Goal: Task Accomplishment & Management: Use online tool/utility

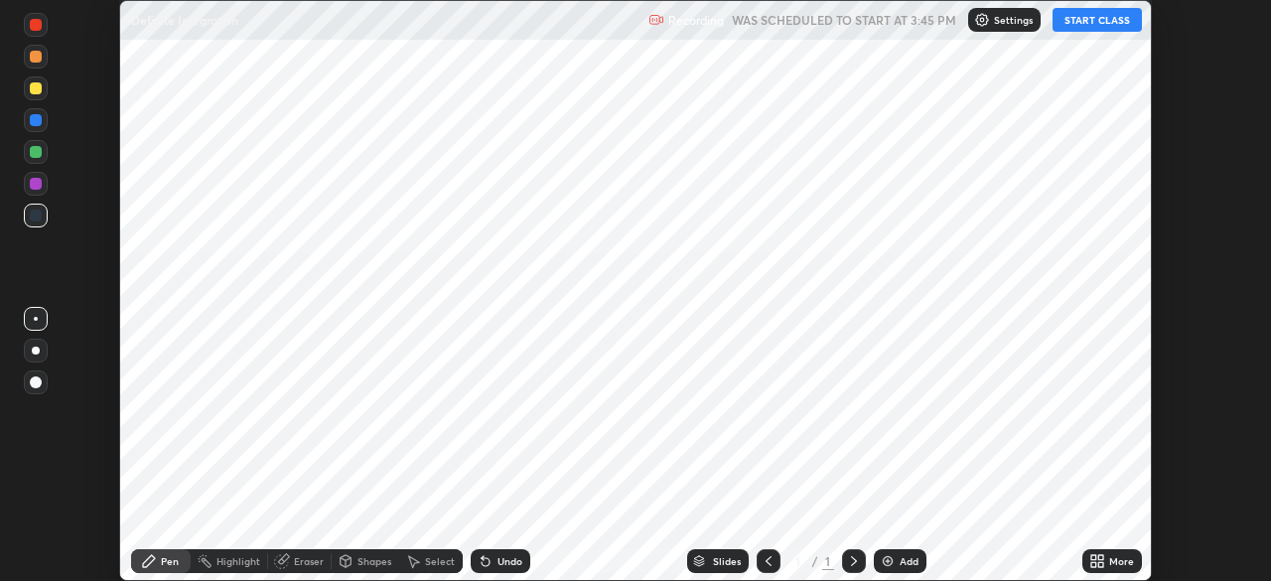
scroll to position [581, 1270]
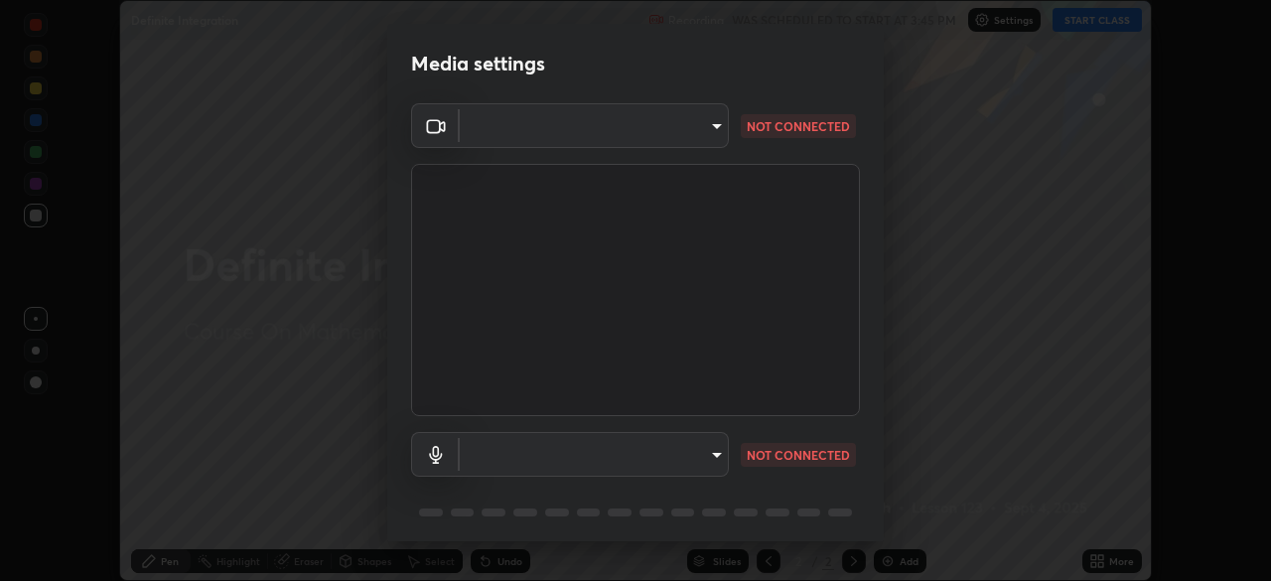
type input "b04d3f4aab0507a607fcb058103082b40897ea5b56942dd6fa8112f95d025699"
type input "communications"
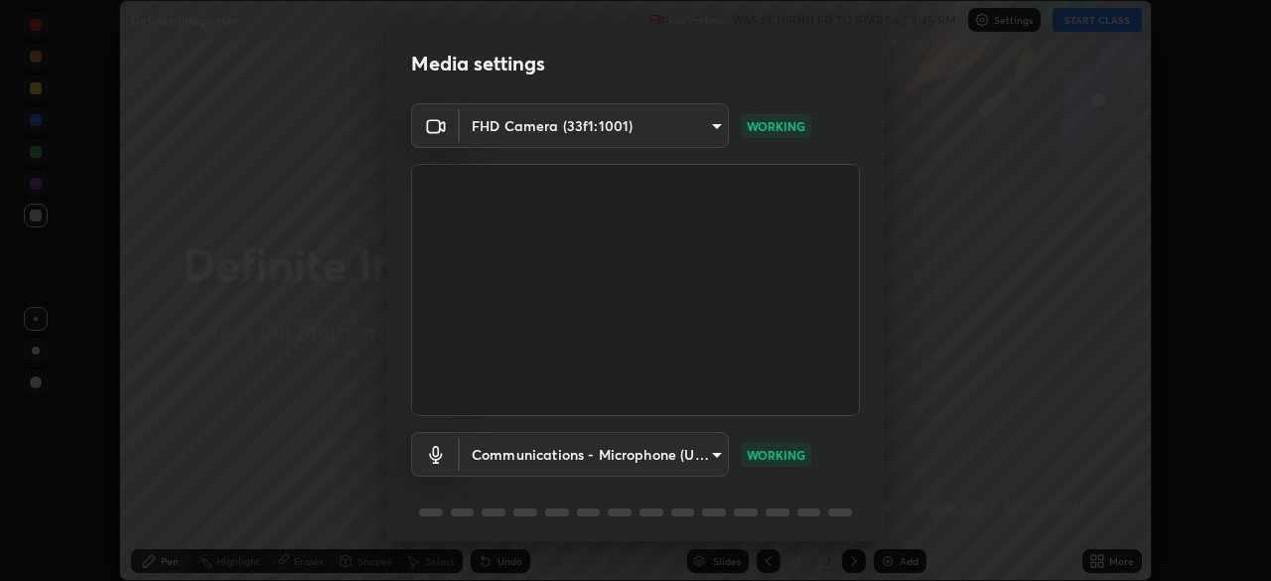
scroll to position [71, 0]
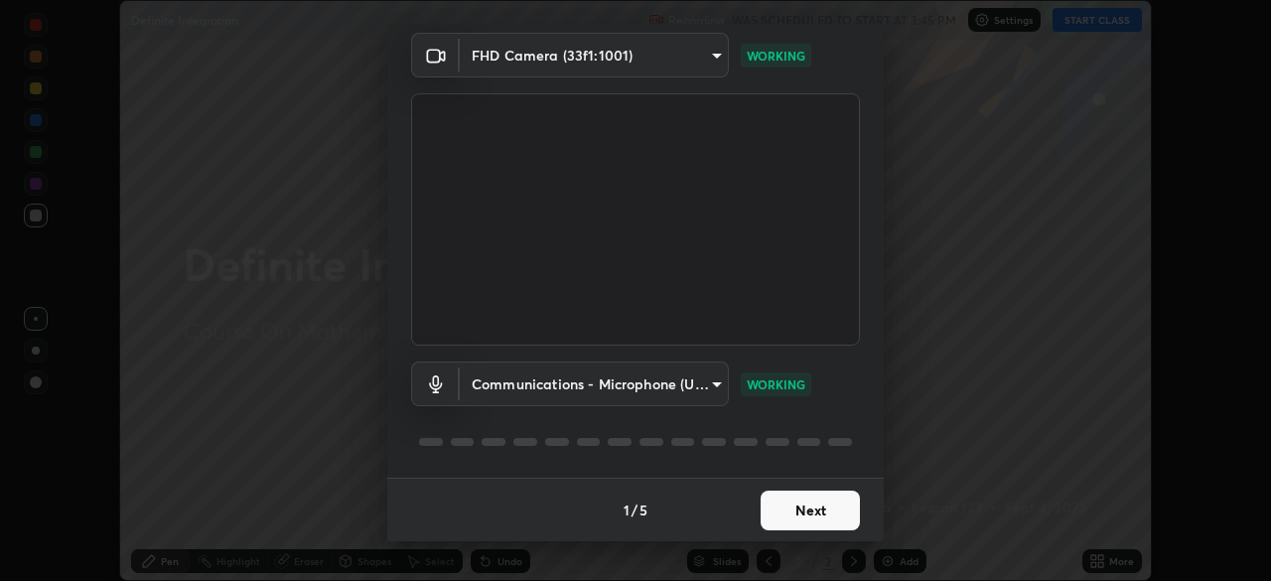
click at [805, 501] on button "Next" at bounding box center [810, 511] width 99 height 40
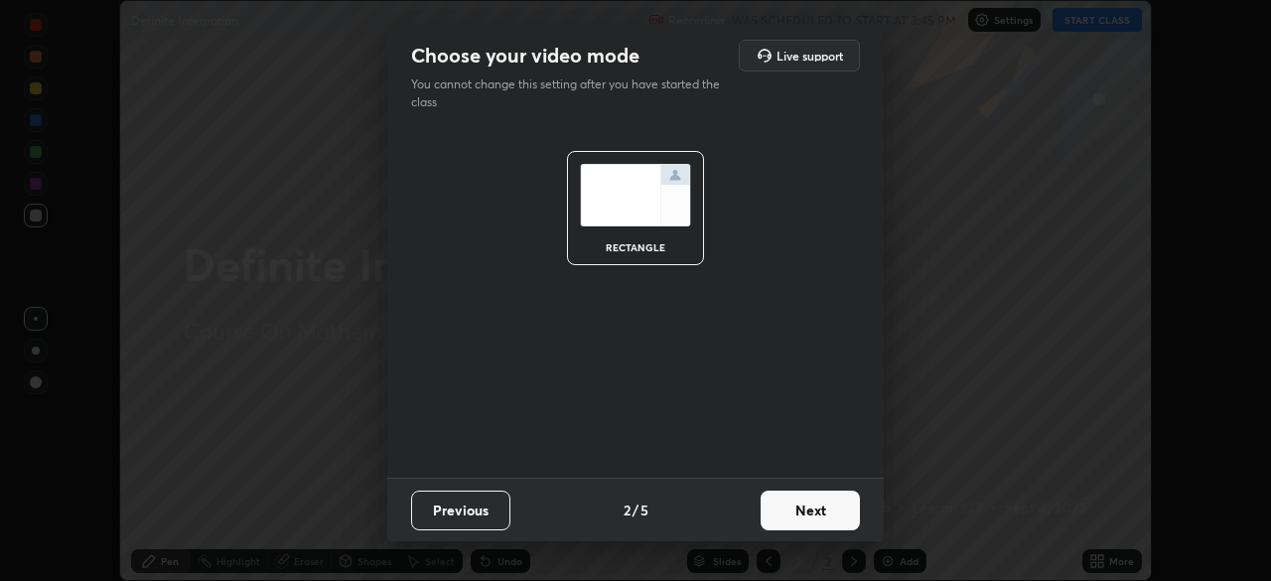
click at [808, 519] on button "Next" at bounding box center [810, 511] width 99 height 40
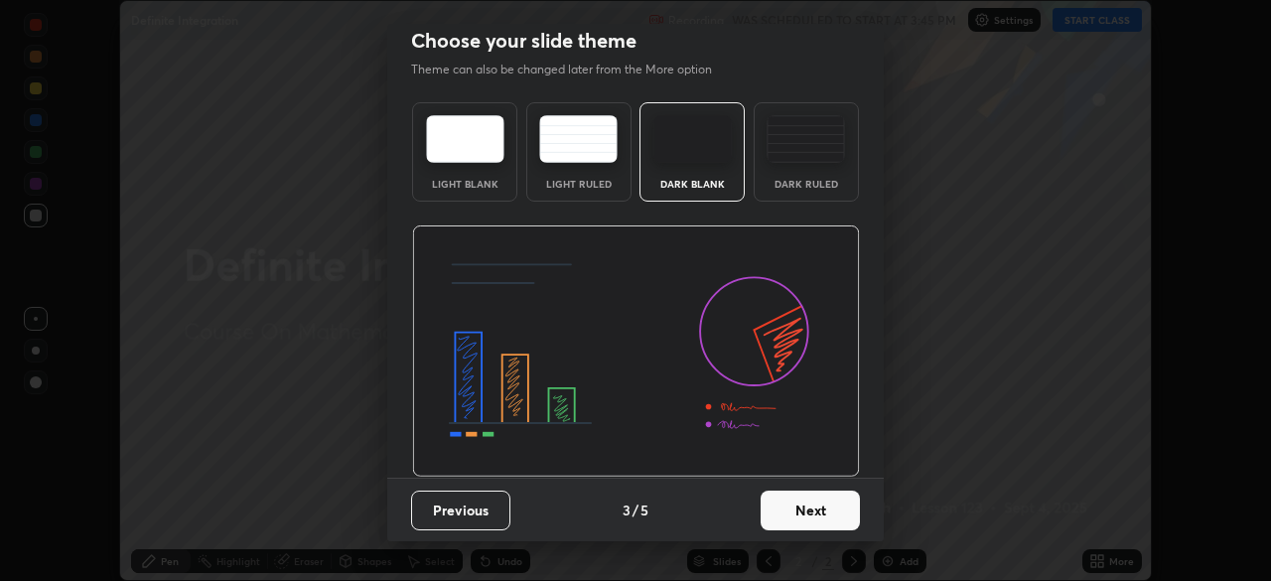
scroll to position [0, 0]
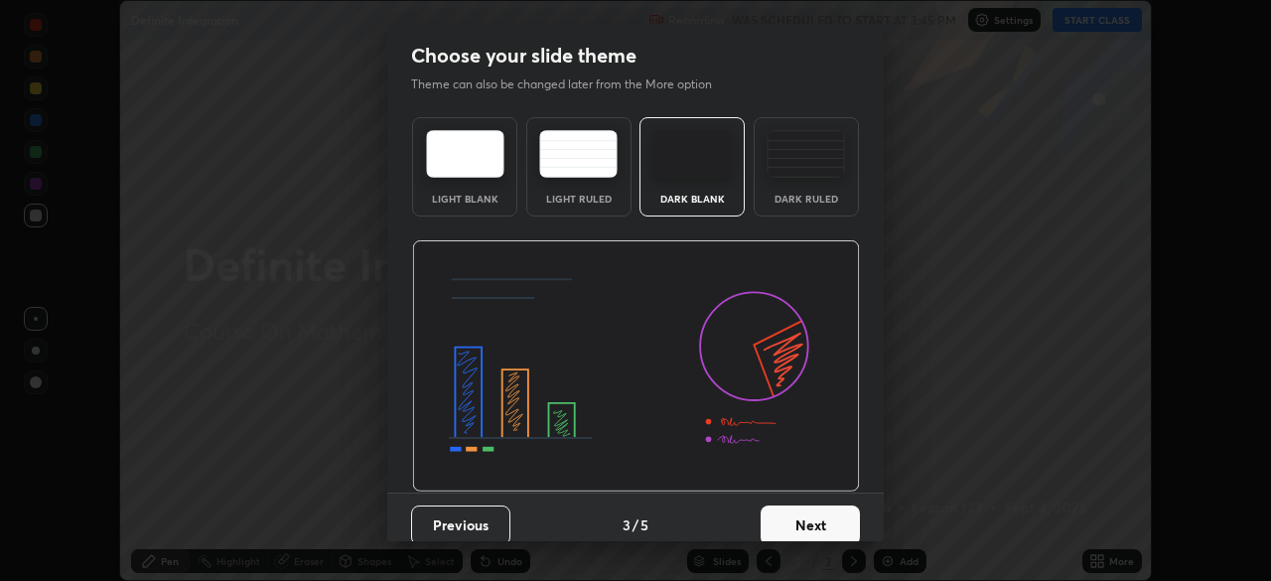
click at [812, 519] on button "Next" at bounding box center [810, 526] width 99 height 40
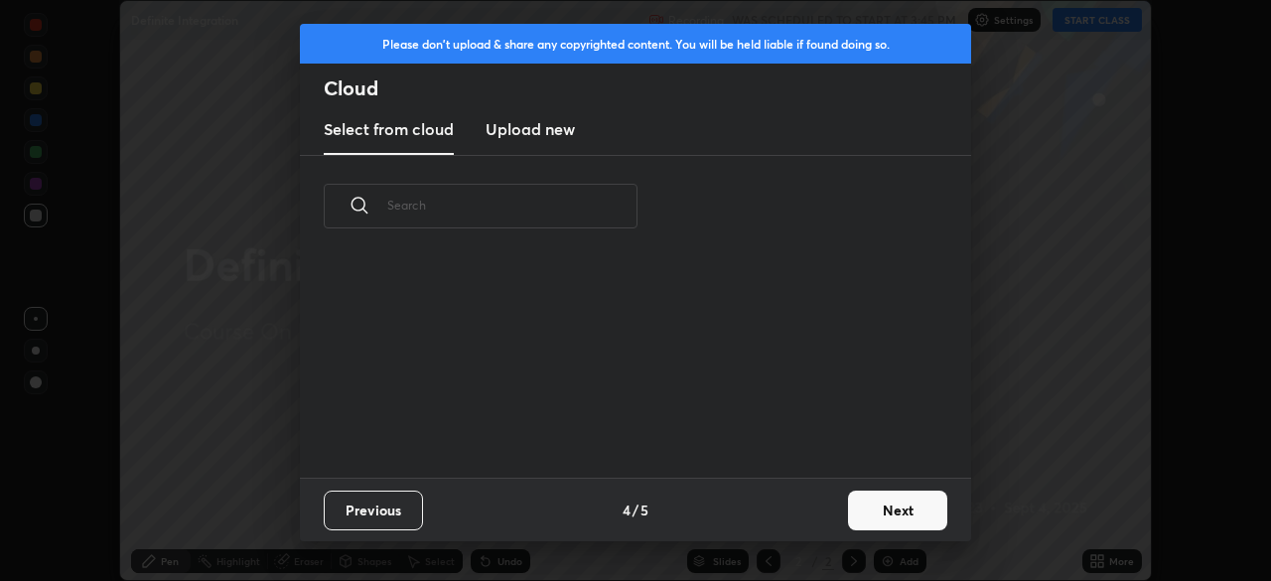
click at [824, 525] on div "Previous 4 / 5 Next" at bounding box center [635, 510] width 671 height 64
click at [852, 512] on button "Next" at bounding box center [897, 511] width 99 height 40
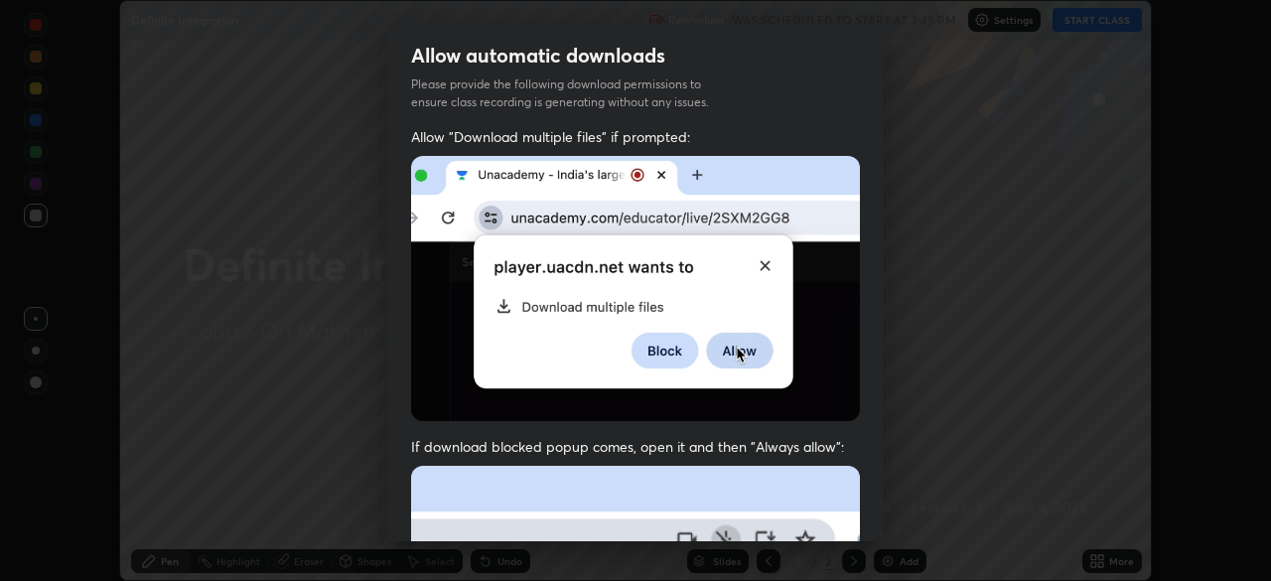
click at [877, 520] on div "Allow "Download multiple files" if prompted: If download blocked popup comes, o…" at bounding box center [635, 545] width 497 height 836
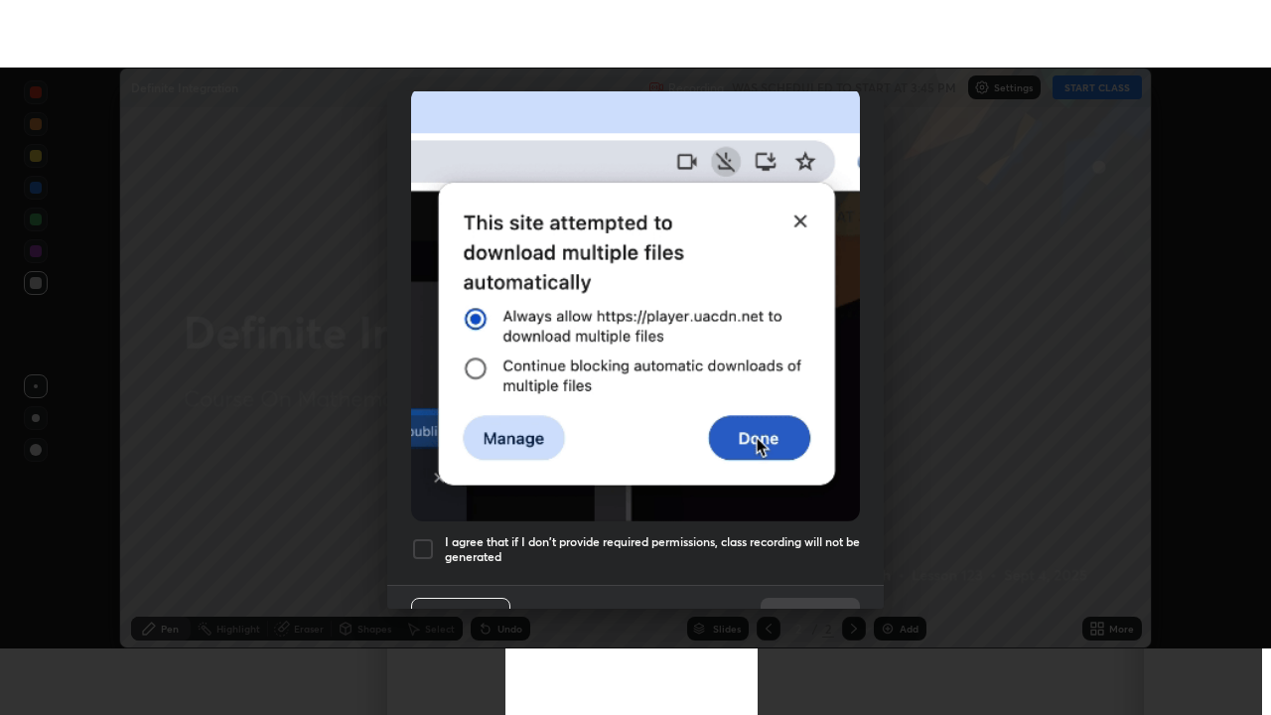
scroll to position [476, 0]
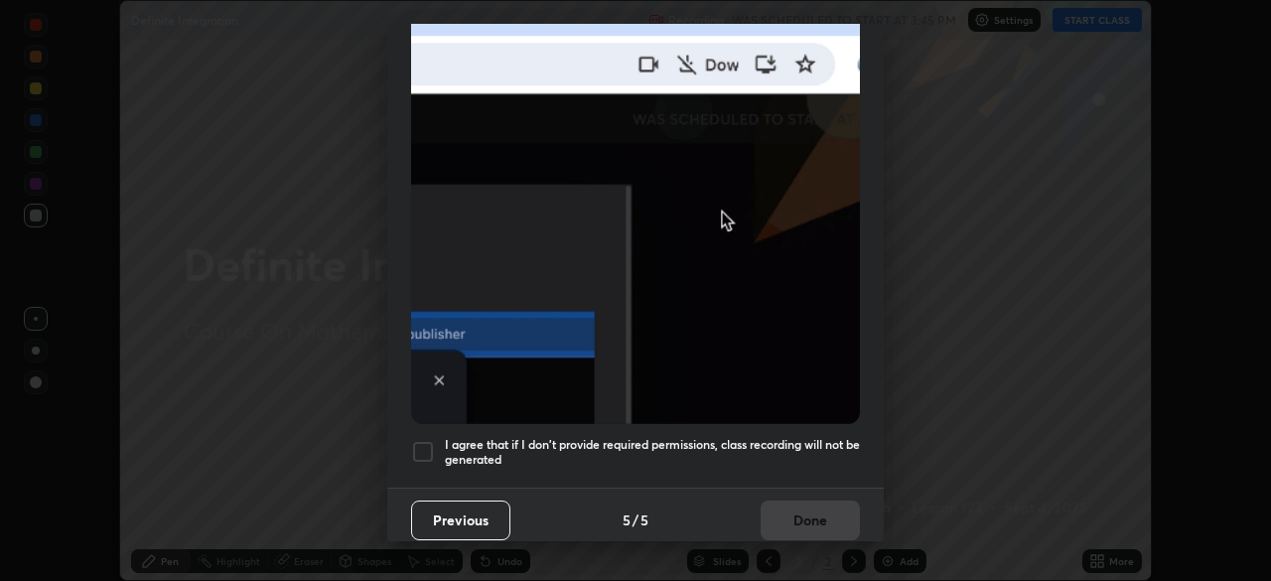
click at [745, 440] on h5 "I agree that if I don't provide required permissions, class recording will not …" at bounding box center [652, 452] width 415 height 31
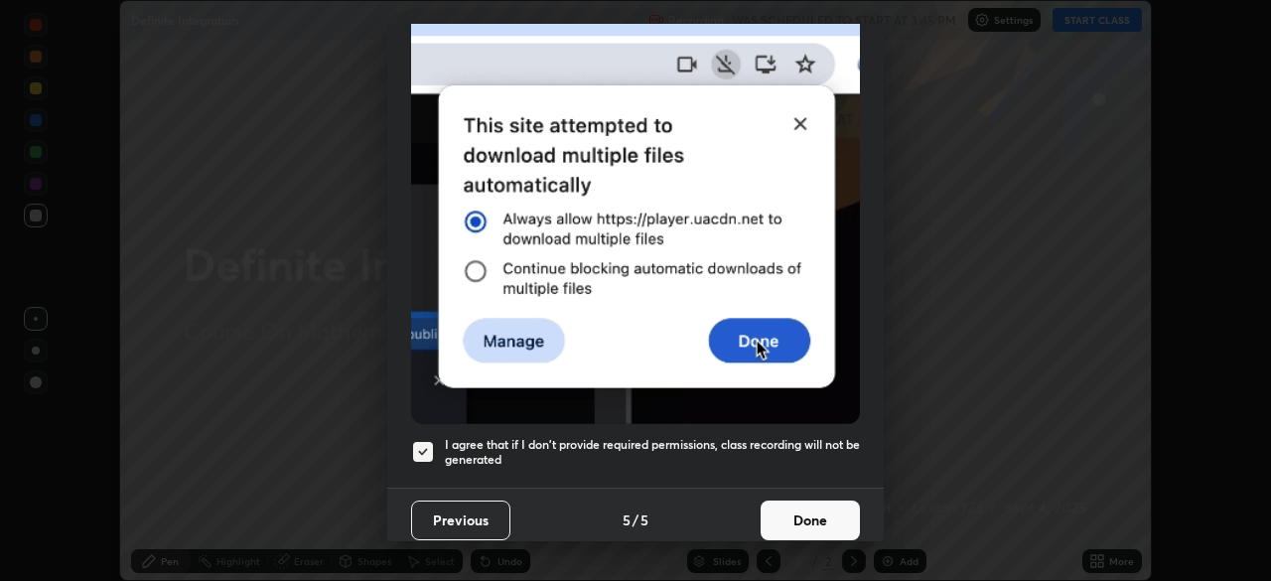
click at [776, 510] on button "Done" at bounding box center [810, 521] width 99 height 40
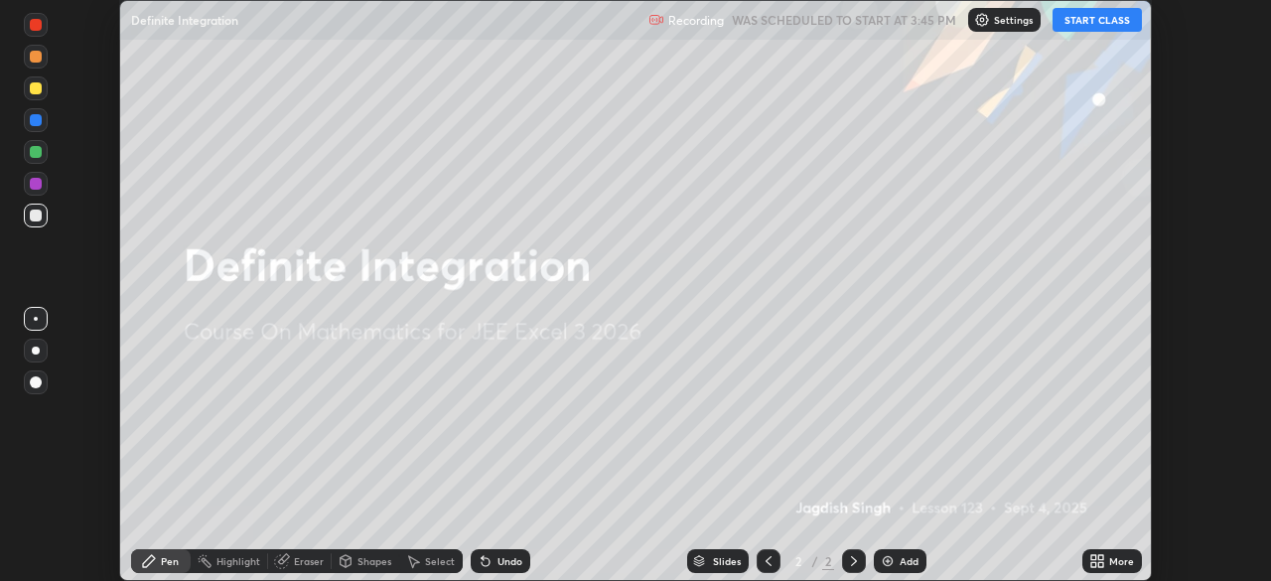
click at [1107, 563] on div "More" at bounding box center [1113, 561] width 60 height 24
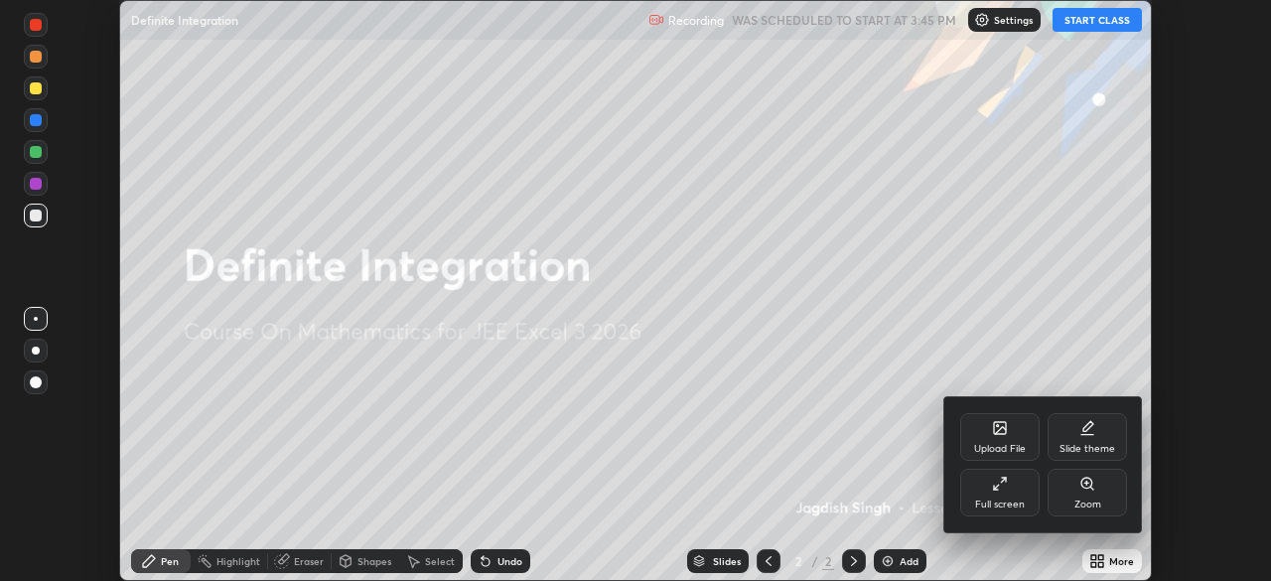
click at [1002, 500] on div "Full screen" at bounding box center [1000, 505] width 50 height 10
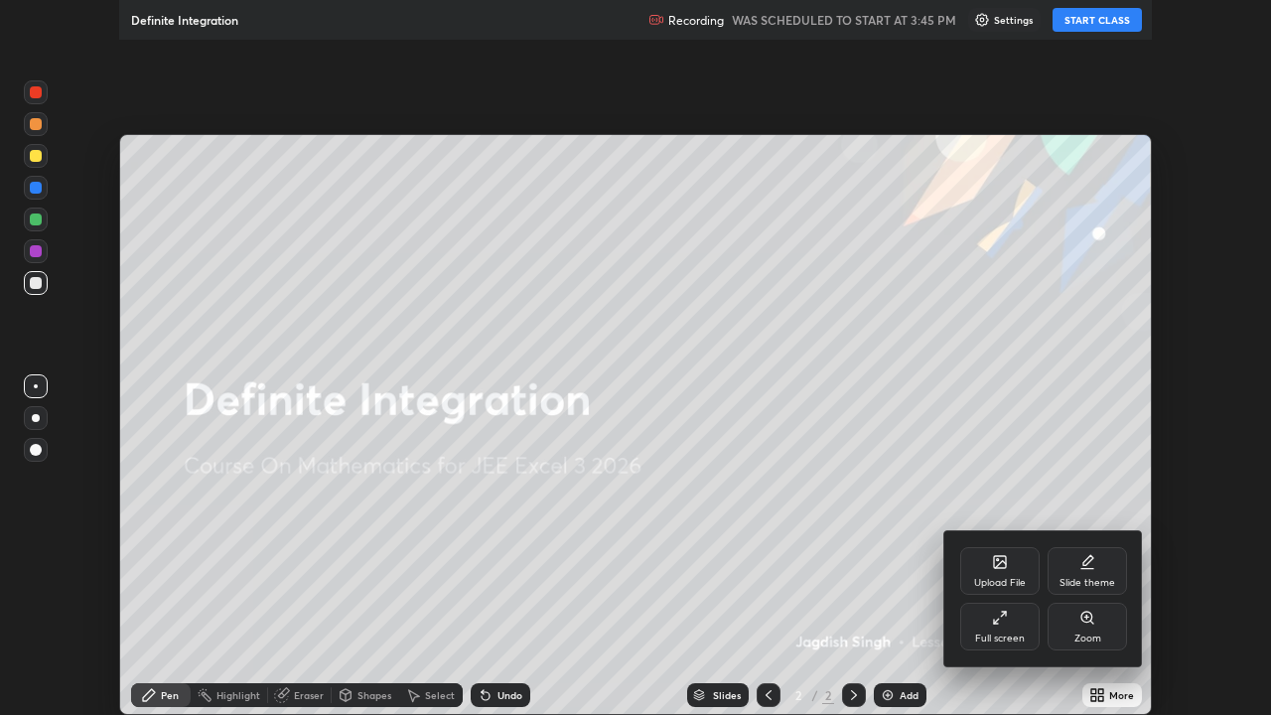
scroll to position [715, 1271]
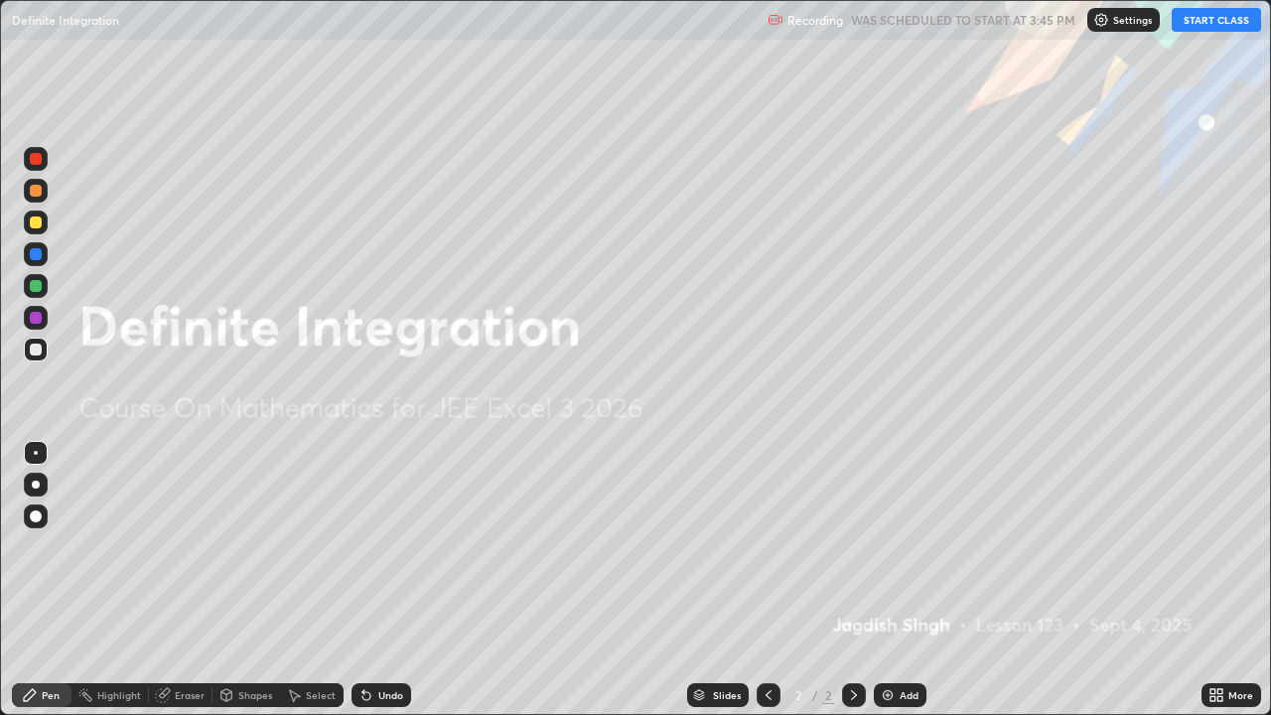
click at [886, 580] on div "Add" at bounding box center [900, 695] width 53 height 24
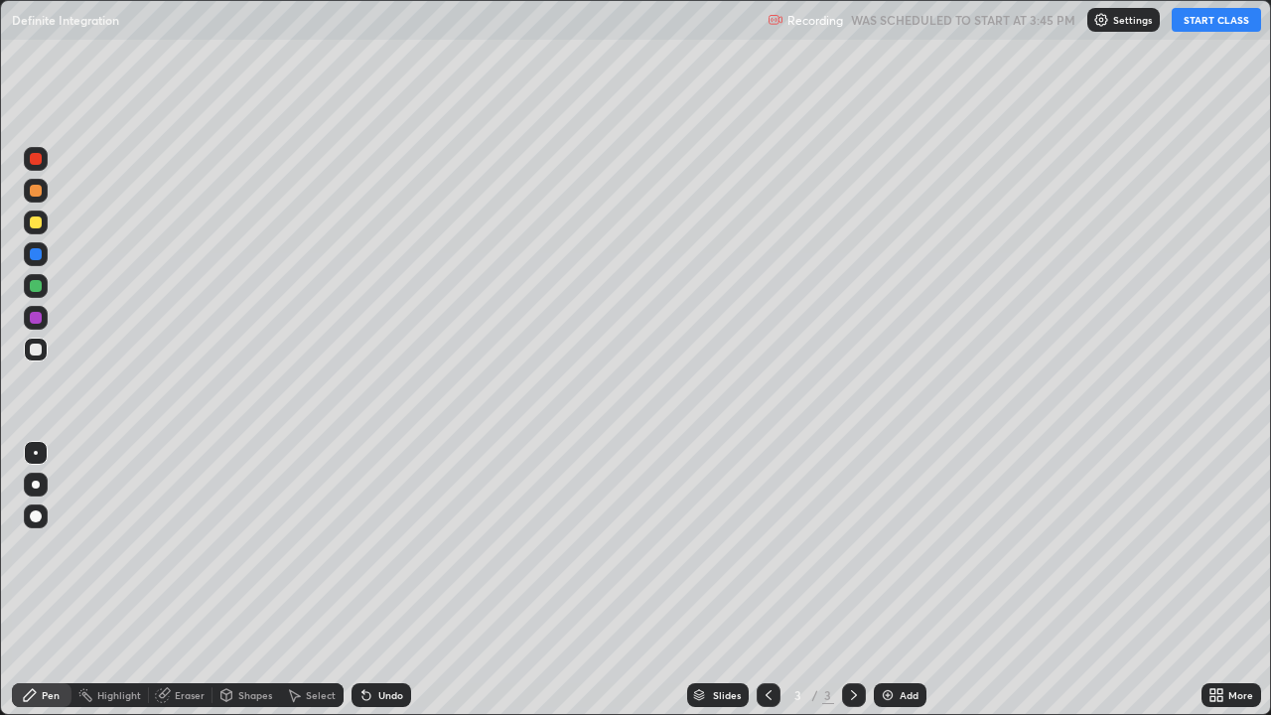
click at [1215, 17] on button "START CLASS" at bounding box center [1216, 20] width 89 height 24
click at [35, 189] on div at bounding box center [36, 191] width 12 height 12
click at [40, 190] on div at bounding box center [36, 191] width 12 height 12
click at [36, 192] on div at bounding box center [36, 191] width 12 height 12
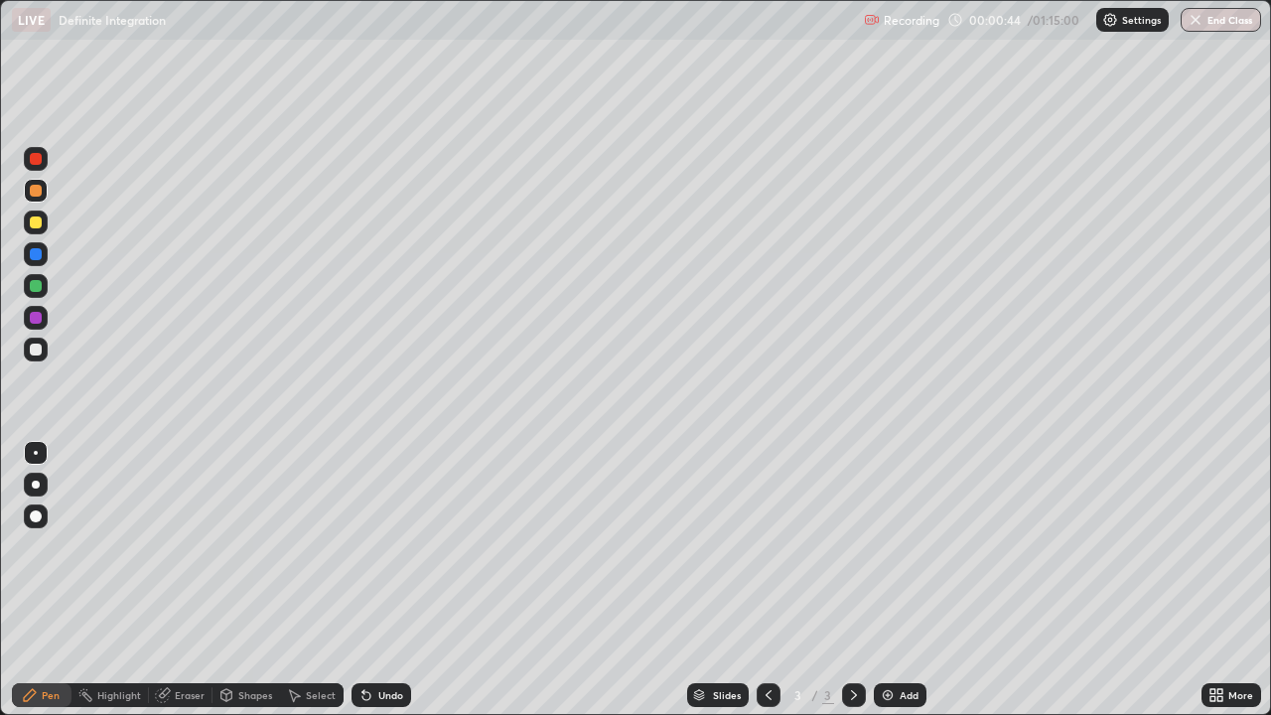
click at [35, 289] on div at bounding box center [36, 286] width 12 height 12
click at [35, 350] on div at bounding box center [36, 350] width 12 height 12
click at [37, 349] on div at bounding box center [36, 350] width 12 height 12
click at [37, 286] on div at bounding box center [36, 286] width 12 height 12
click at [37, 318] on div at bounding box center [36, 318] width 12 height 12
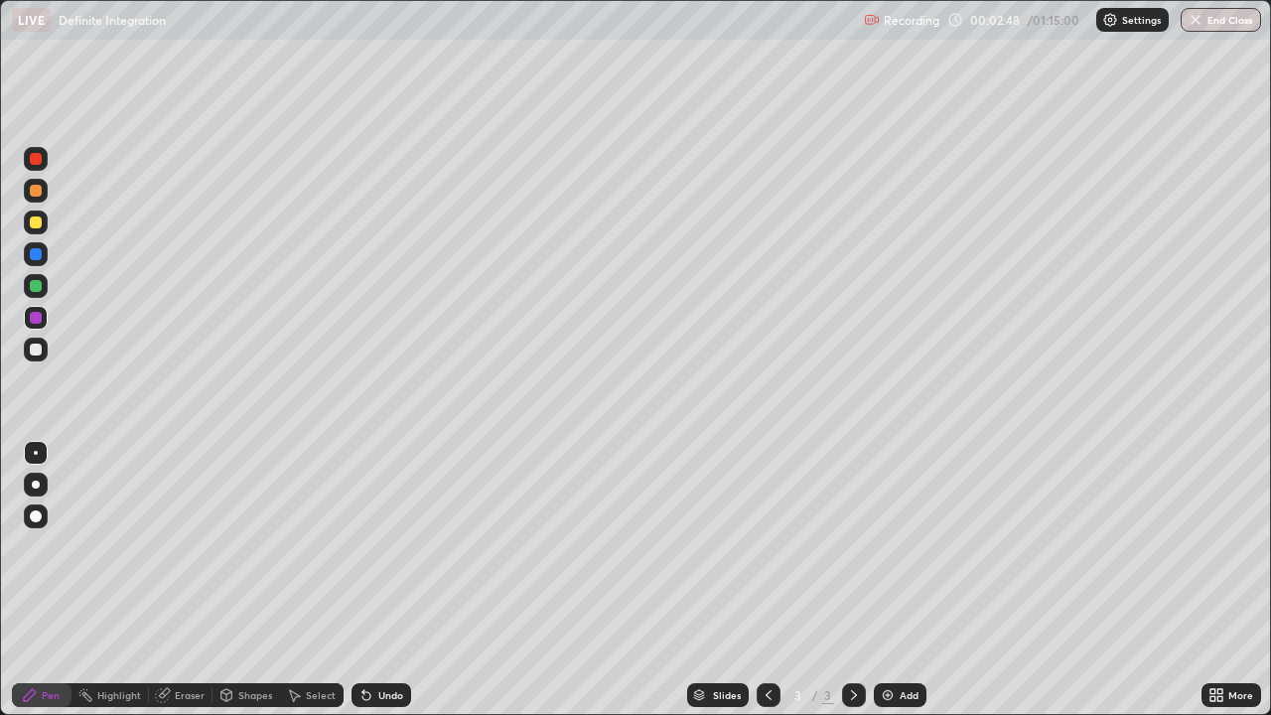
click at [43, 348] on div at bounding box center [36, 350] width 24 height 24
click at [198, 580] on div "Eraser" at bounding box center [181, 695] width 64 height 24
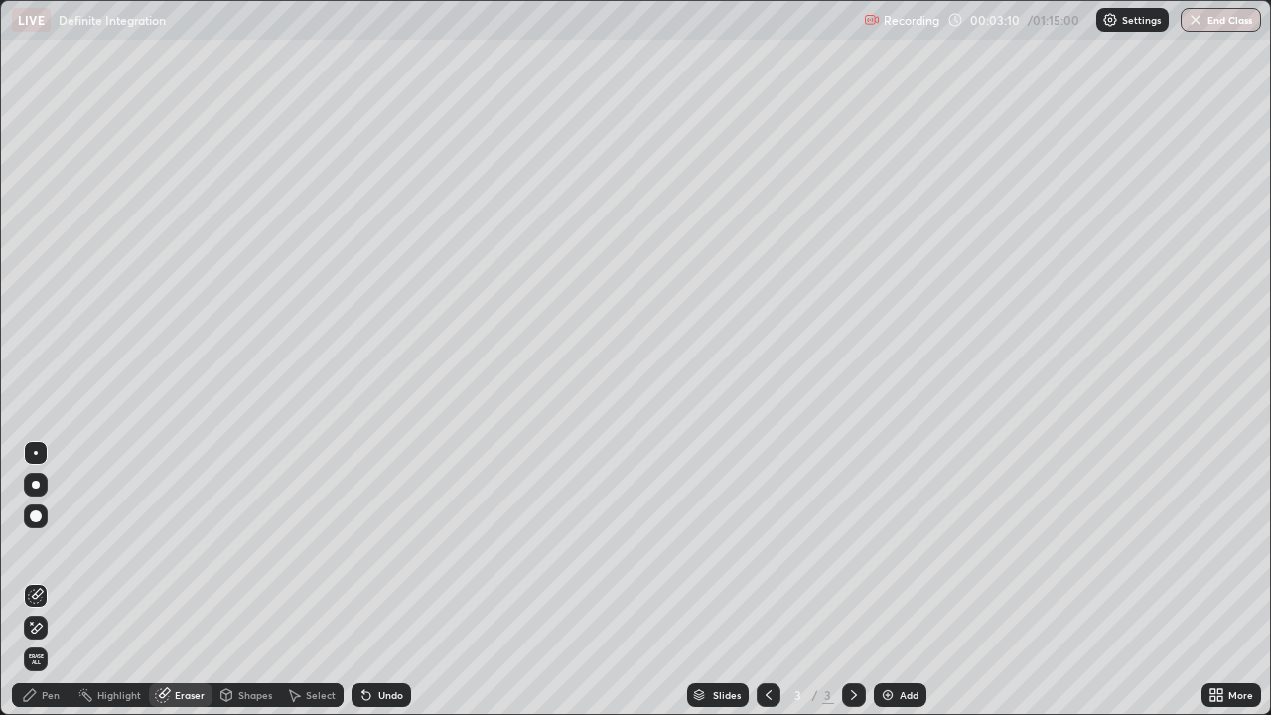
click at [55, 580] on div "Pen" at bounding box center [51, 695] width 18 height 10
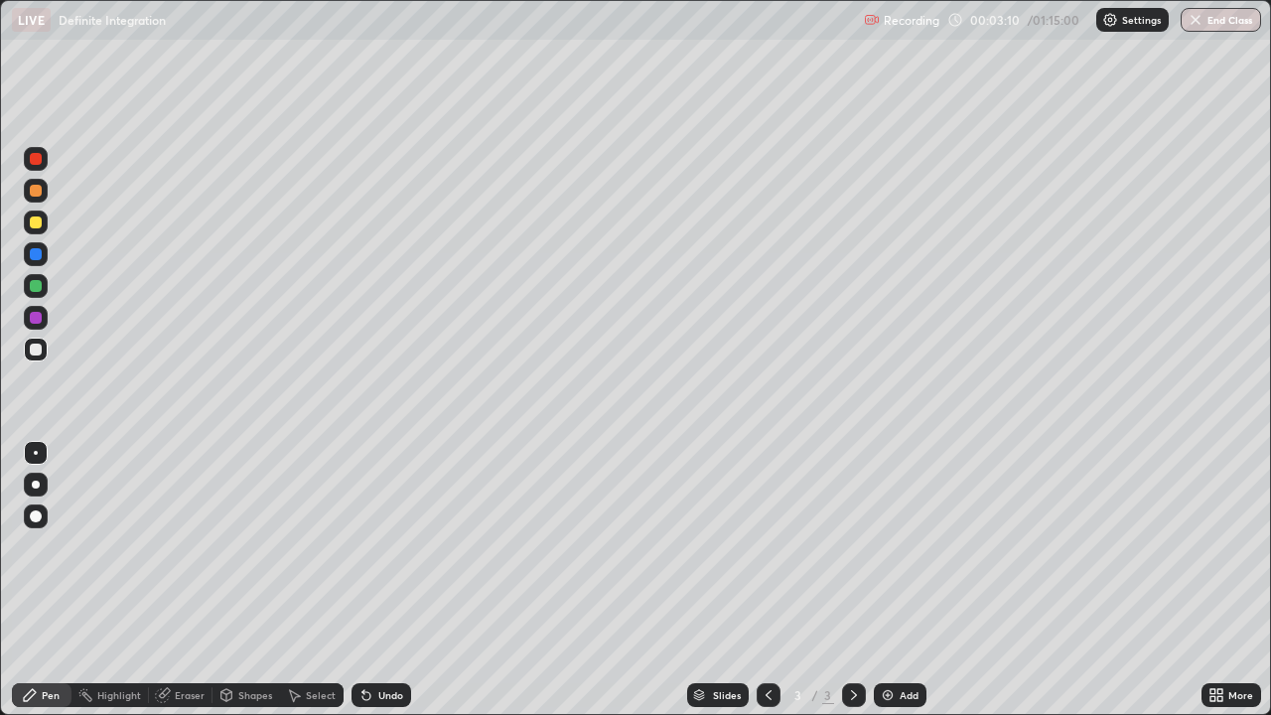
click at [43, 349] on div at bounding box center [36, 350] width 24 height 24
click at [43, 257] on div at bounding box center [36, 254] width 24 height 24
click at [45, 196] on div at bounding box center [36, 191] width 24 height 24
click at [190, 580] on div "Eraser" at bounding box center [190, 695] width 30 height 10
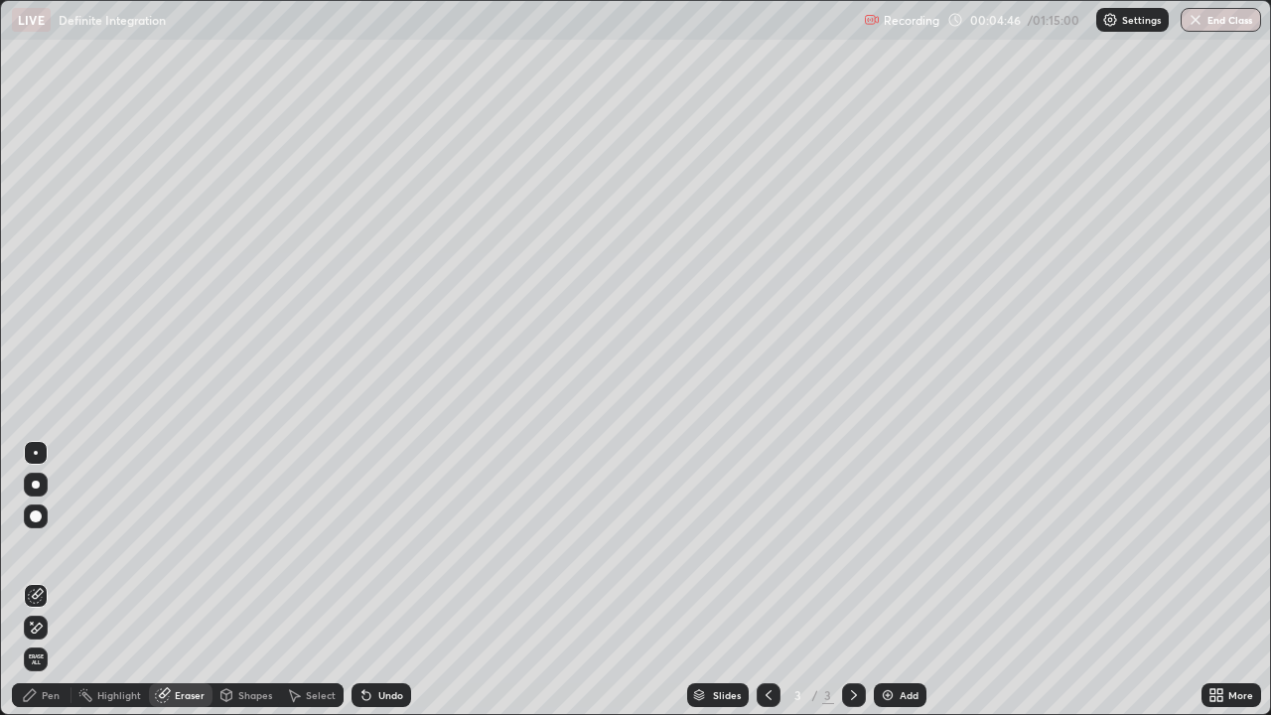
click at [56, 580] on div "Pen" at bounding box center [51, 695] width 18 height 10
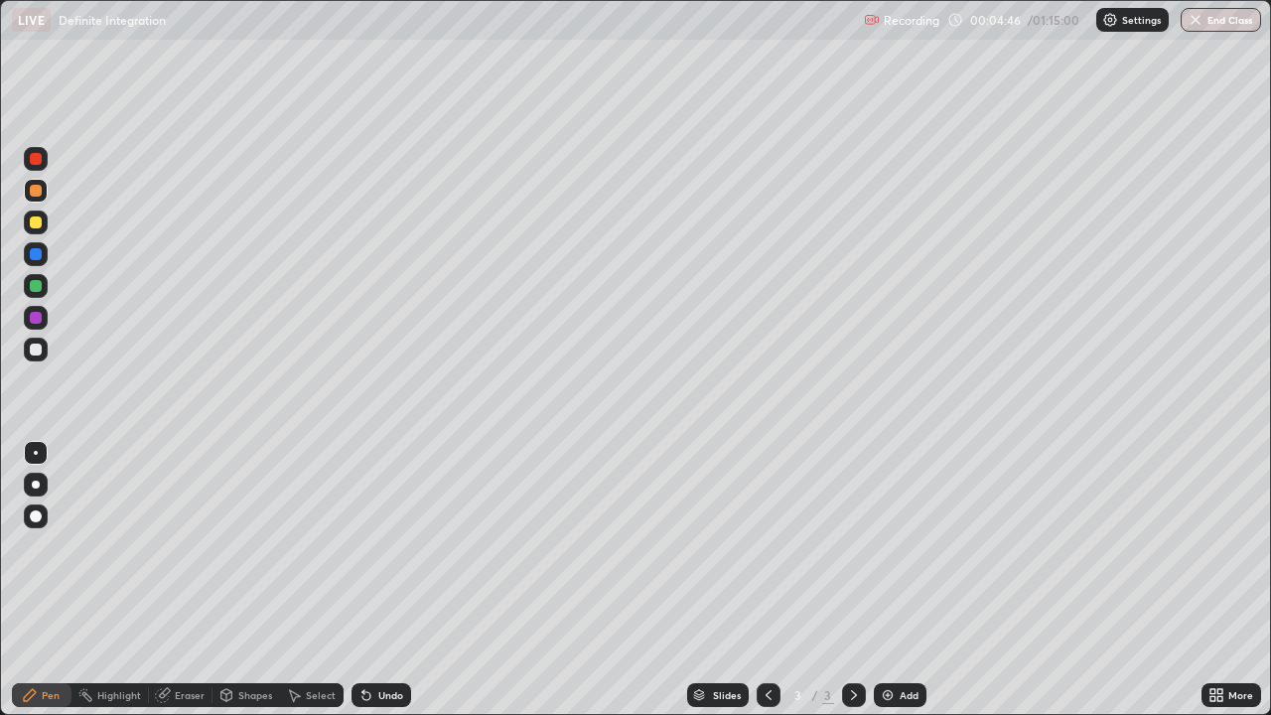
click at [36, 351] on div at bounding box center [36, 350] width 12 height 12
click at [45, 282] on div at bounding box center [36, 286] width 24 height 24
click at [47, 194] on div at bounding box center [36, 191] width 24 height 24
click at [39, 317] on div at bounding box center [36, 318] width 12 height 12
click at [193, 580] on div "Eraser" at bounding box center [181, 695] width 64 height 24
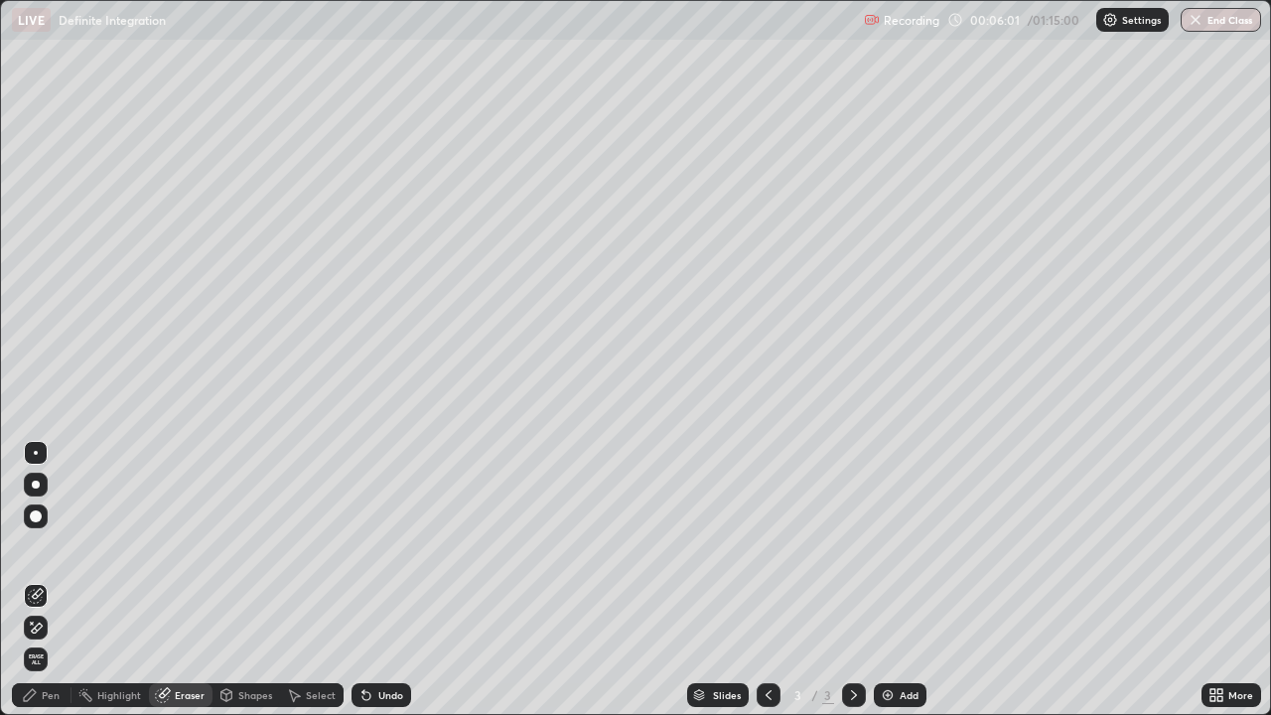
click at [741, 580] on div "Slides" at bounding box center [718, 695] width 62 height 24
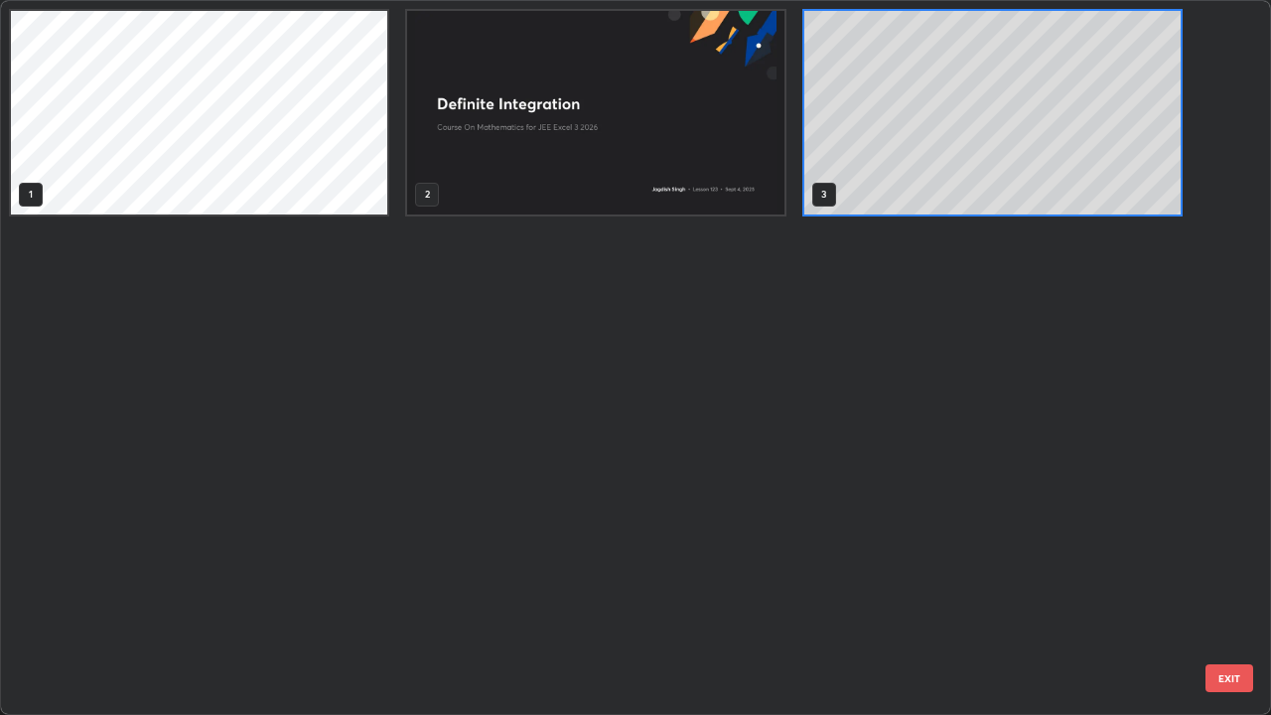
scroll to position [707, 1259]
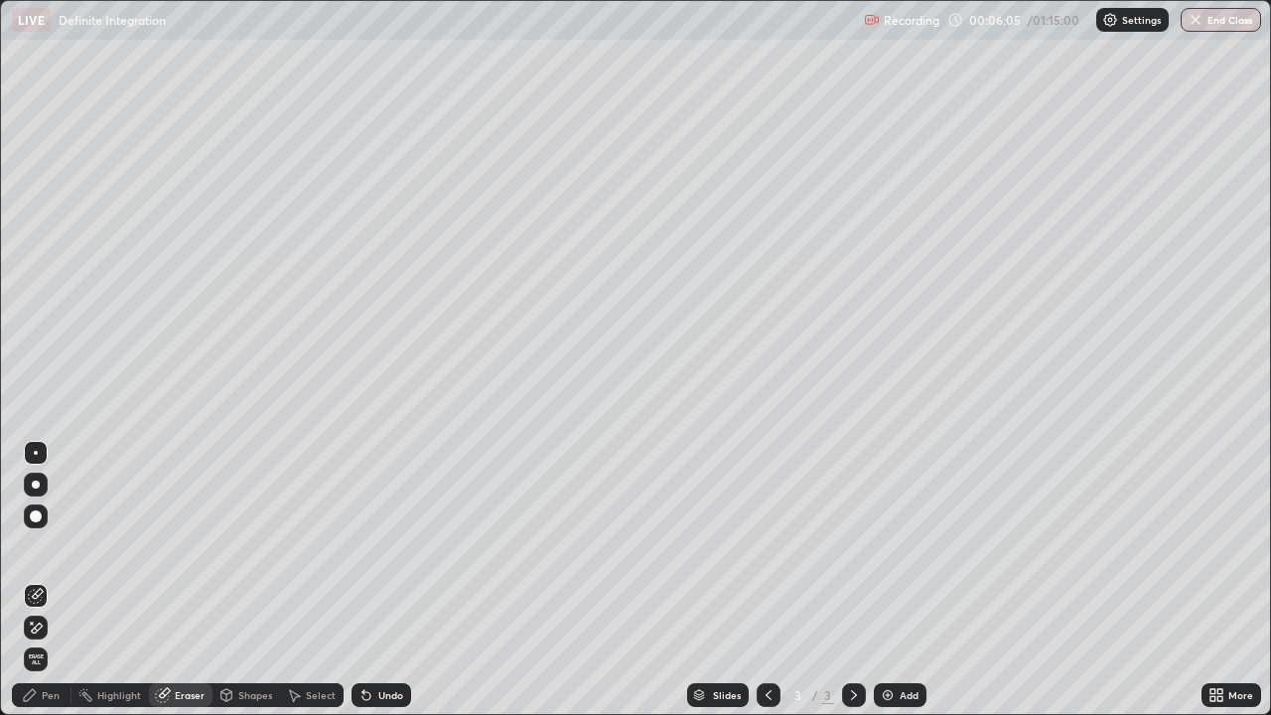
click at [54, 580] on div "Pen" at bounding box center [42, 695] width 60 height 24
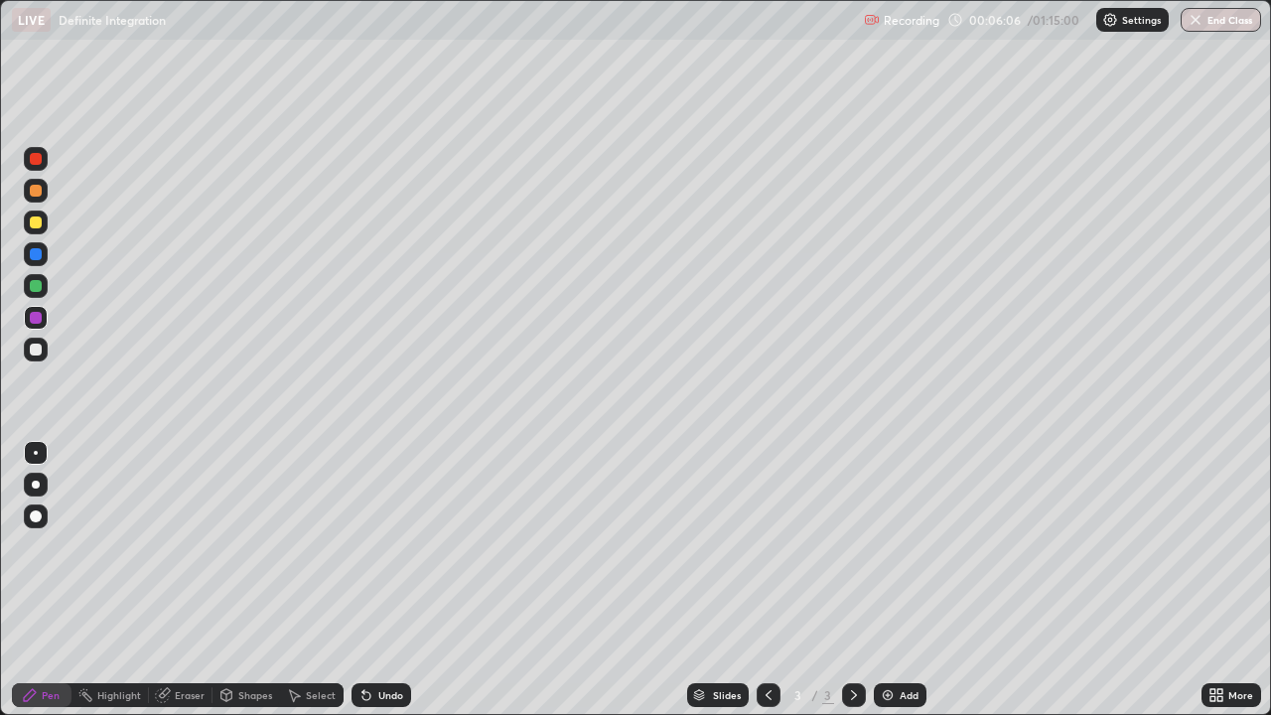
click at [37, 352] on div at bounding box center [36, 350] width 12 height 12
click at [901, 580] on div "Add" at bounding box center [900, 695] width 53 height 24
click at [37, 349] on div at bounding box center [36, 350] width 12 height 12
click at [38, 222] on div at bounding box center [36, 223] width 12 height 12
click at [35, 351] on div at bounding box center [36, 350] width 12 height 12
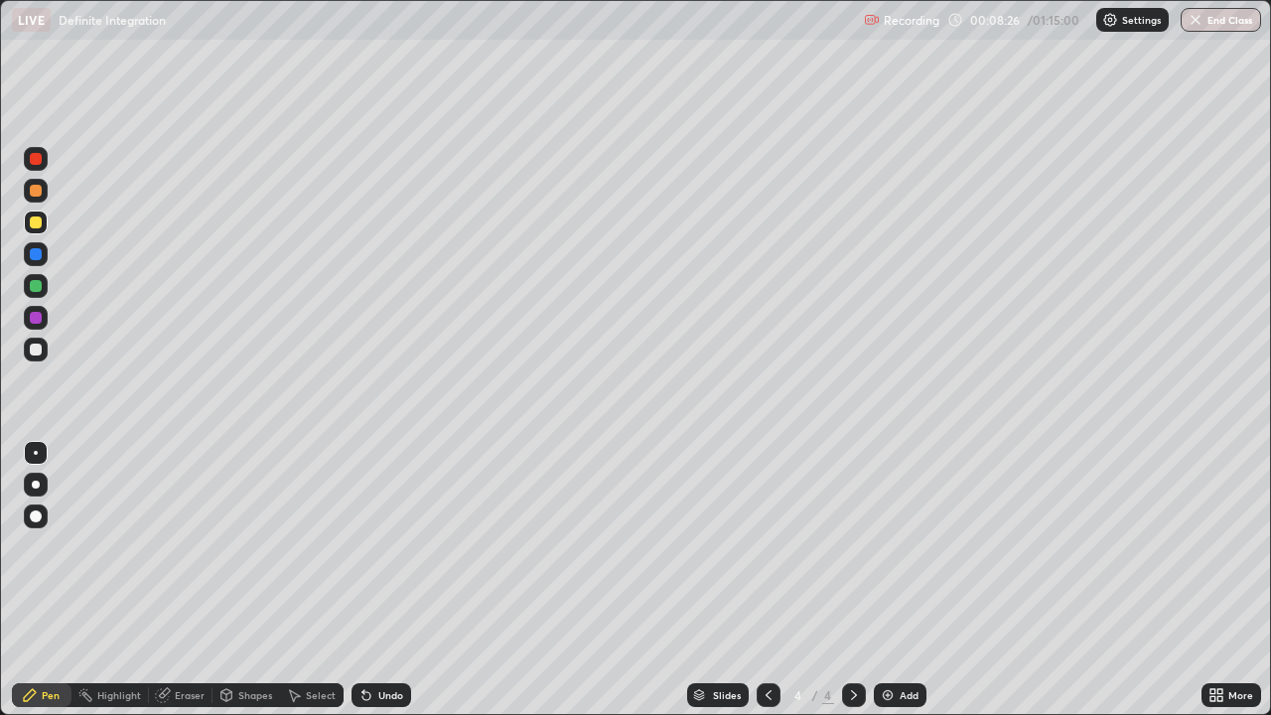
click at [35, 351] on div at bounding box center [36, 350] width 12 height 12
click at [36, 355] on div at bounding box center [36, 350] width 12 height 12
click at [36, 354] on div at bounding box center [36, 350] width 12 height 12
click at [35, 349] on div at bounding box center [36, 350] width 12 height 12
click at [38, 346] on div at bounding box center [36, 350] width 12 height 12
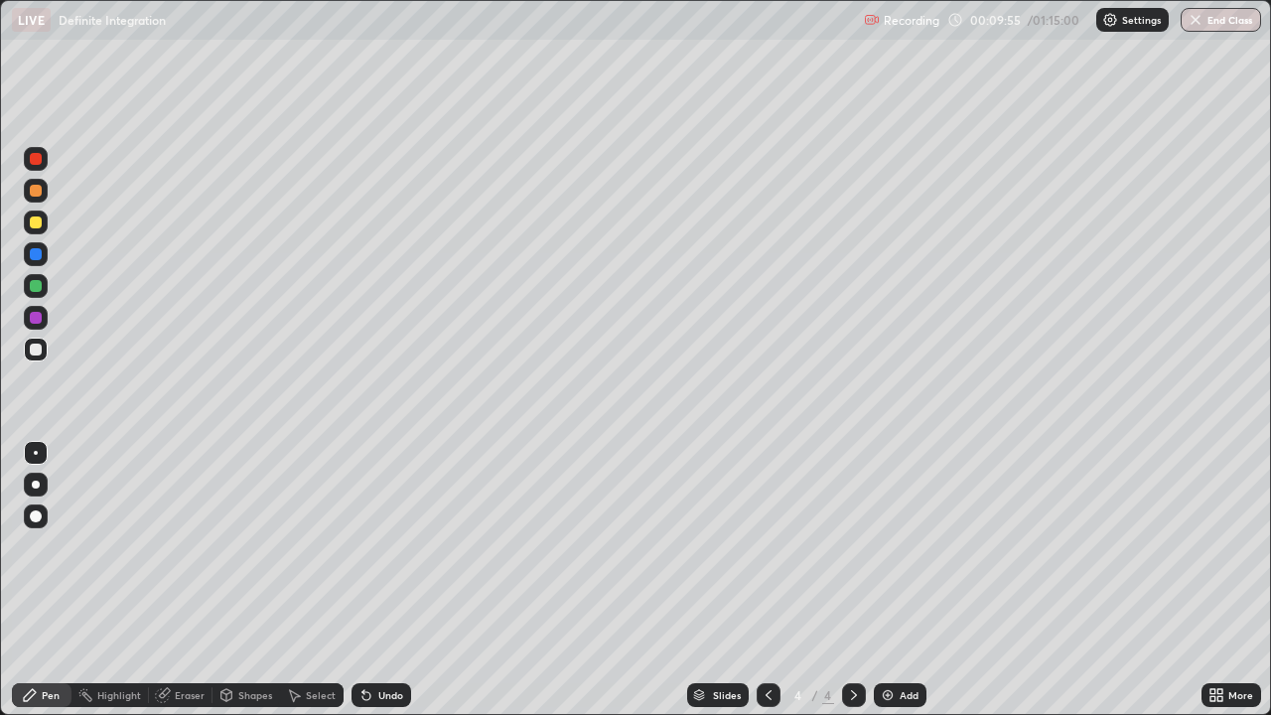
click at [189, 580] on div "Eraser" at bounding box center [181, 695] width 64 height 24
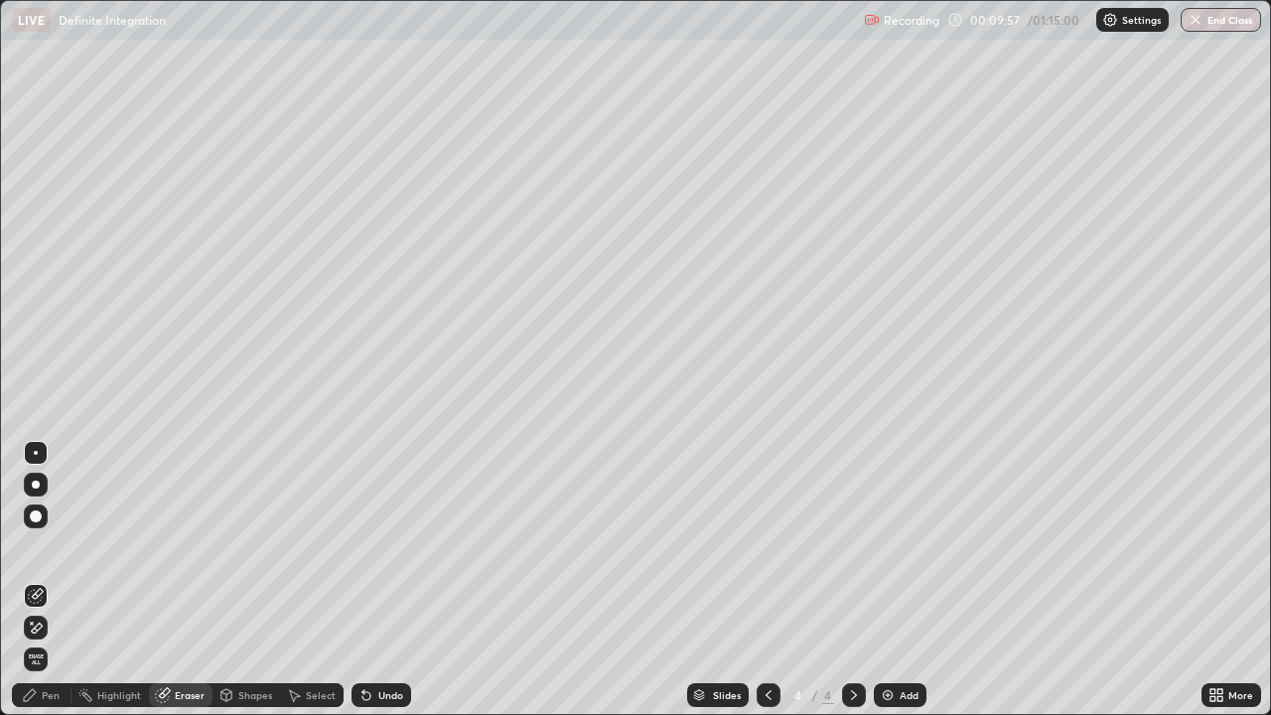
click at [49, 580] on div "Pen" at bounding box center [42, 695] width 60 height 24
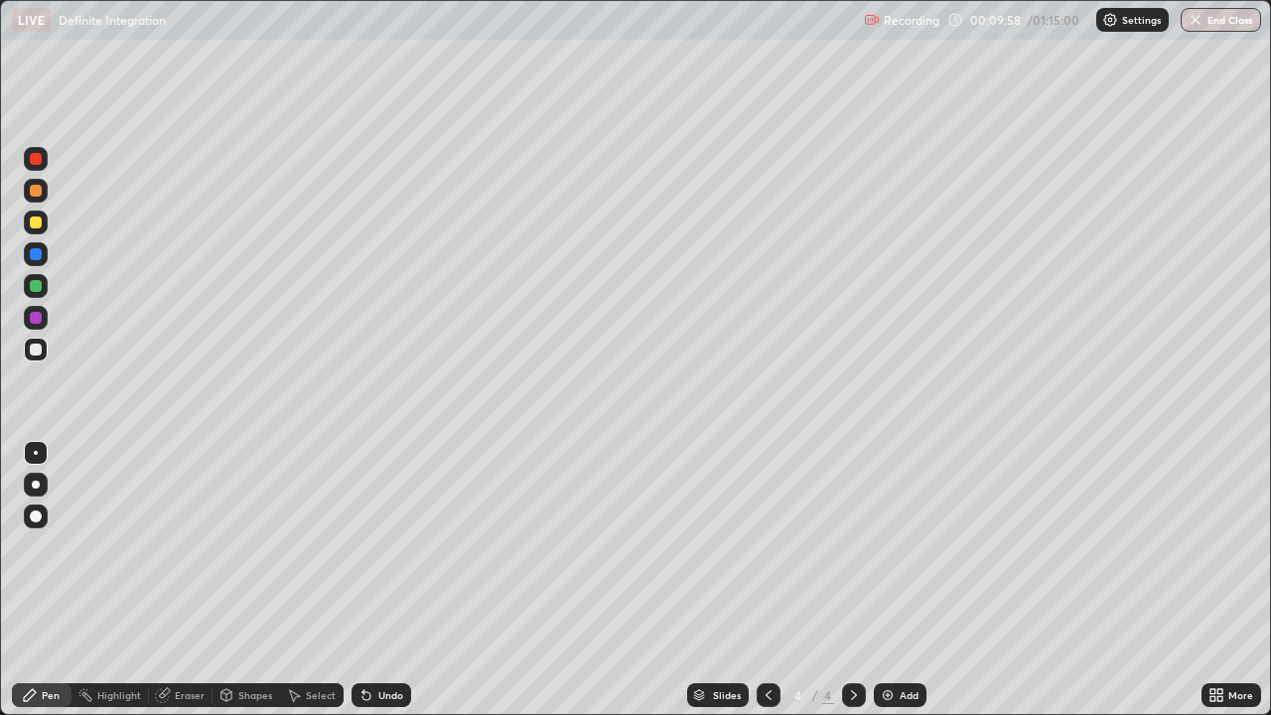
click at [37, 347] on div at bounding box center [36, 350] width 12 height 12
click at [36, 221] on div at bounding box center [36, 223] width 12 height 12
click at [41, 349] on div at bounding box center [36, 350] width 12 height 12
click at [202, 580] on div "Eraser" at bounding box center [181, 695] width 64 height 24
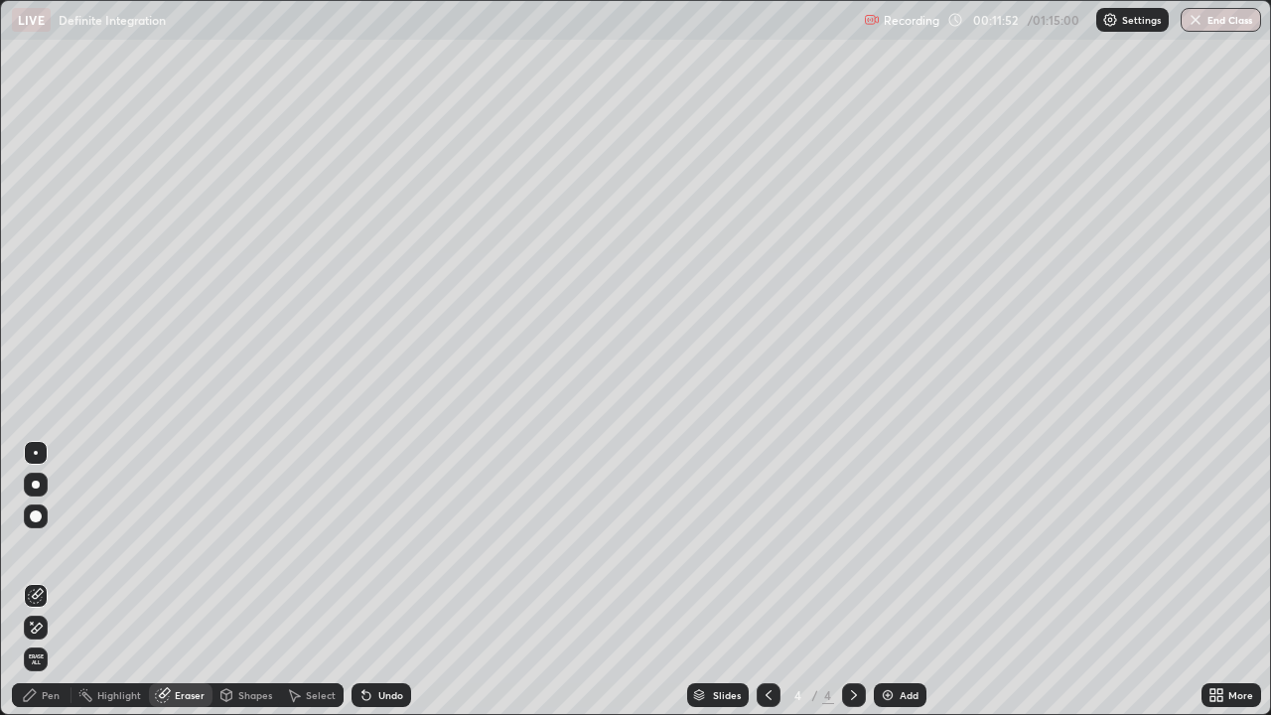
click at [61, 580] on div "Pen" at bounding box center [42, 695] width 60 height 24
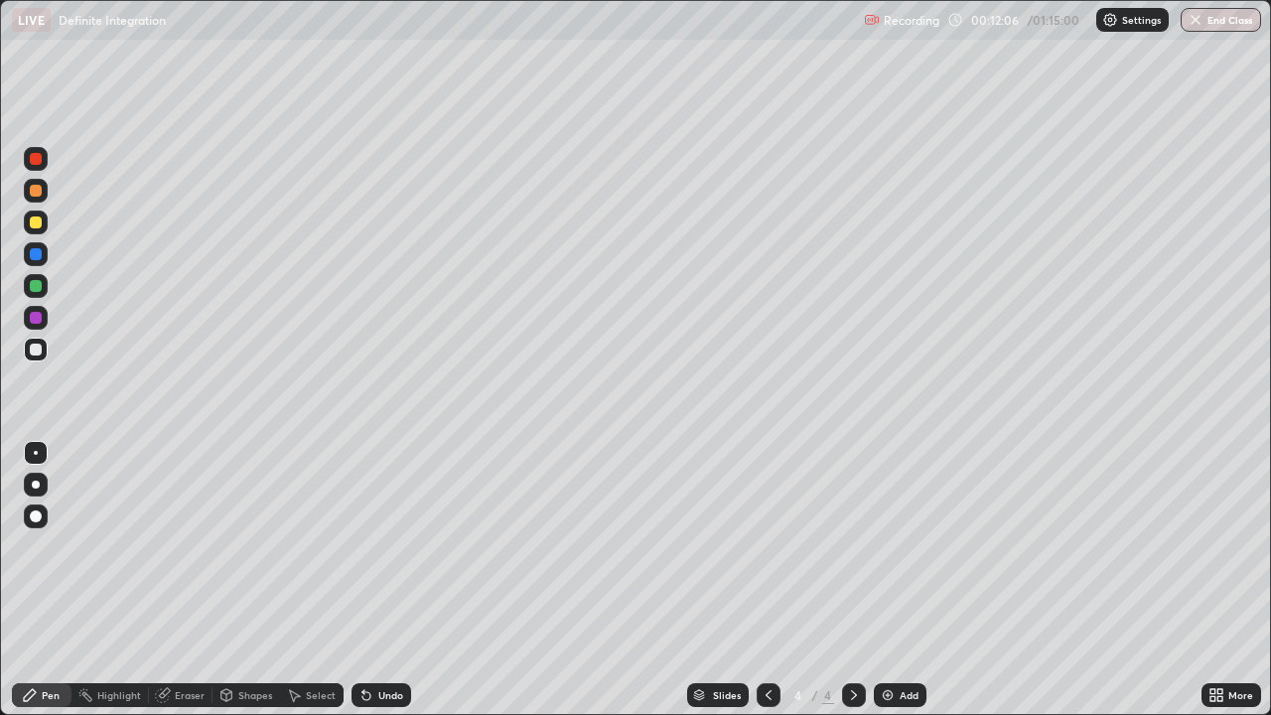
click at [199, 580] on div "Eraser" at bounding box center [190, 695] width 30 height 10
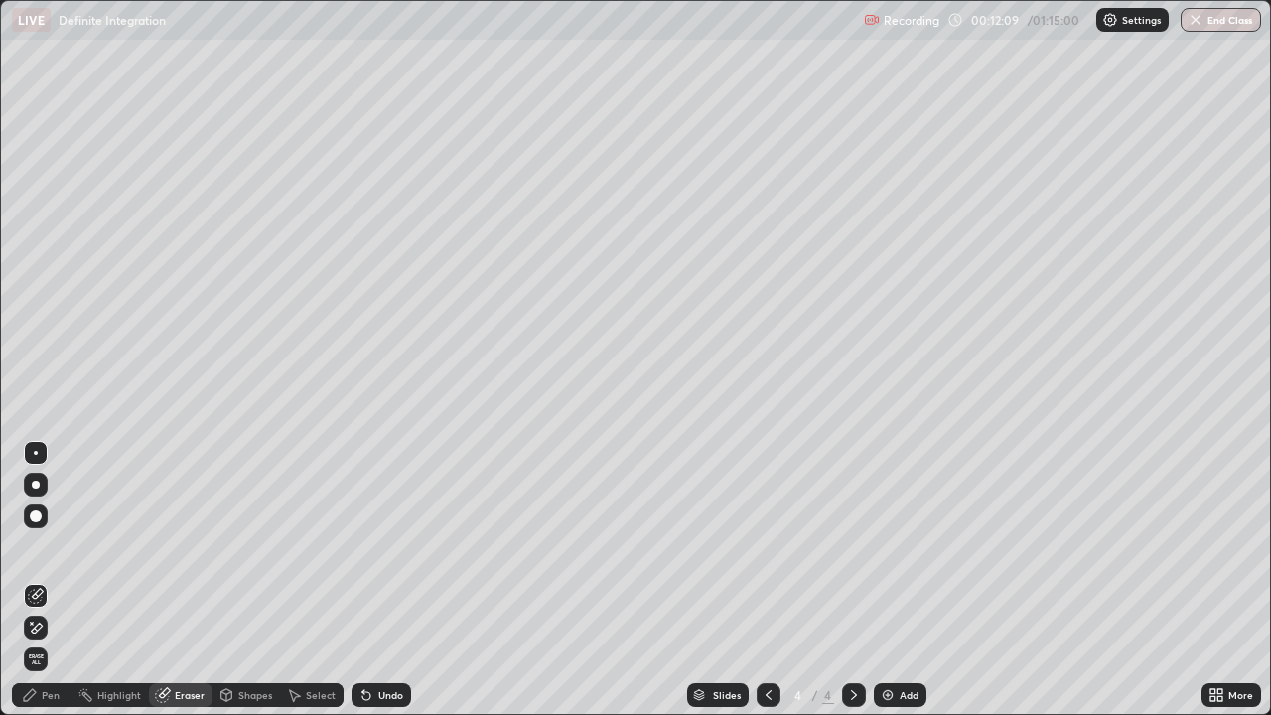
click at [55, 580] on div "Pen" at bounding box center [42, 695] width 60 height 24
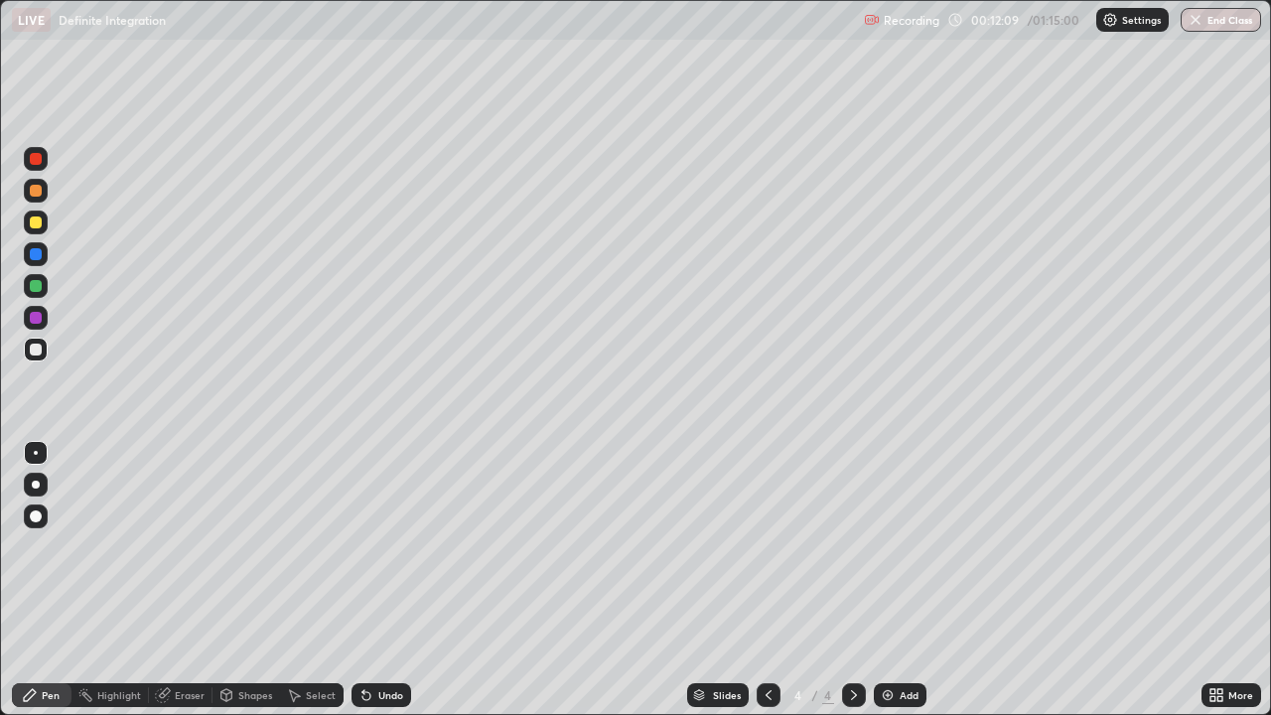
click at [38, 345] on div at bounding box center [36, 350] width 12 height 12
click at [1020, 580] on div "Slides 4 / 4 Add" at bounding box center [806, 695] width 791 height 40
click at [1022, 580] on div "Slides 4 / 4 Add" at bounding box center [806, 695] width 791 height 40
click at [883, 580] on div "Add" at bounding box center [900, 695] width 53 height 24
click at [35, 351] on div at bounding box center [36, 350] width 12 height 12
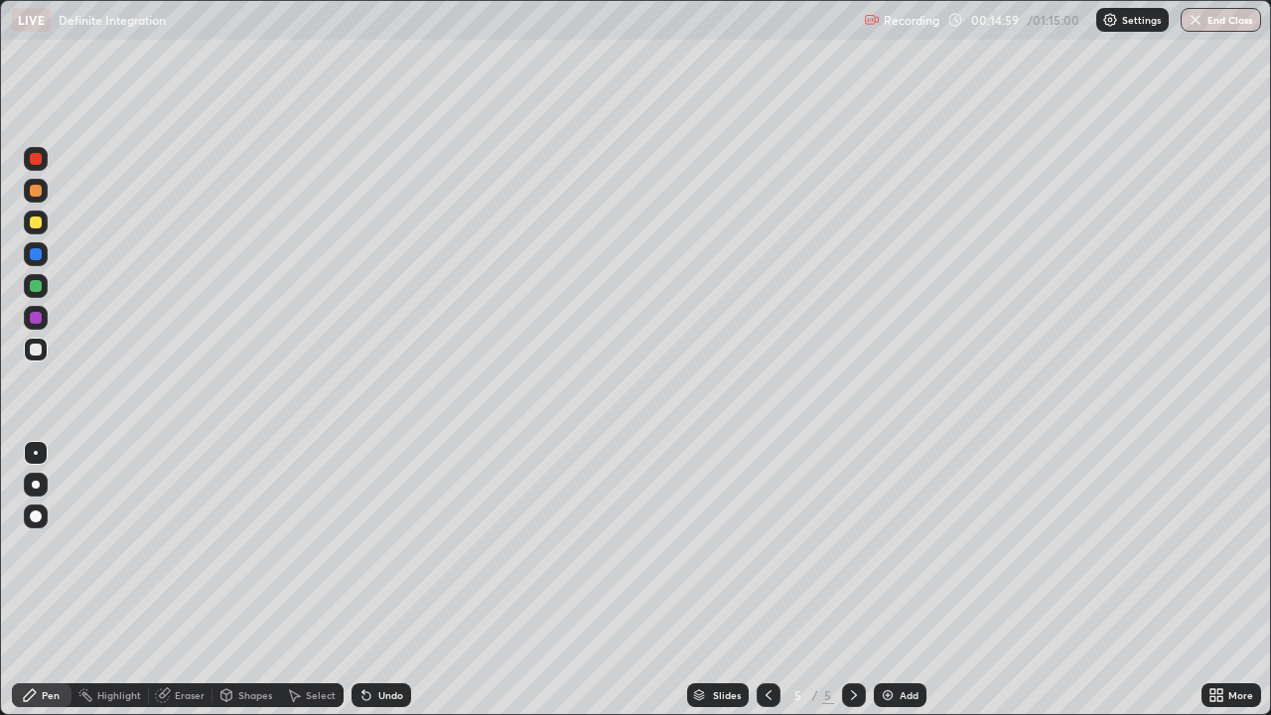
click at [35, 348] on div at bounding box center [36, 350] width 12 height 12
click at [40, 352] on div at bounding box center [36, 350] width 12 height 12
click at [40, 350] on div at bounding box center [36, 350] width 12 height 12
click at [36, 350] on div at bounding box center [36, 350] width 12 height 12
click at [36, 348] on div at bounding box center [36, 350] width 12 height 12
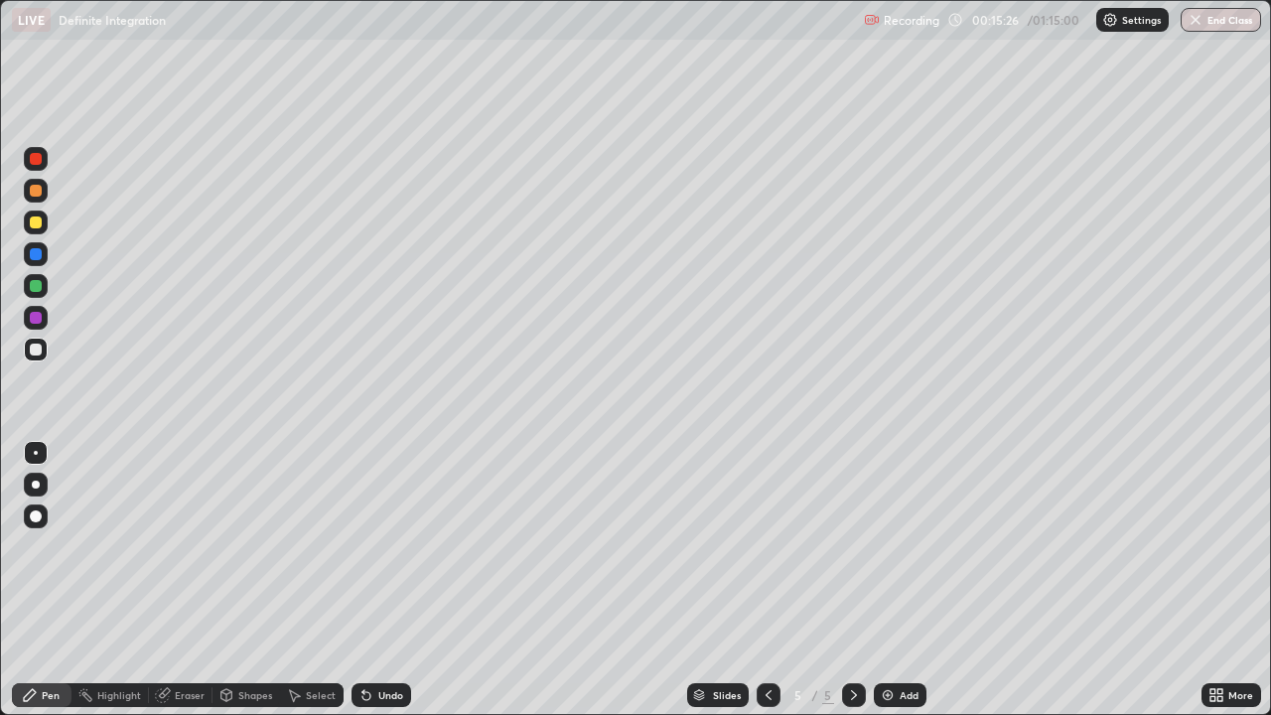
click at [41, 352] on div at bounding box center [36, 350] width 12 height 12
click at [40, 351] on div at bounding box center [36, 350] width 12 height 12
click at [35, 321] on div at bounding box center [36, 318] width 12 height 12
click at [174, 580] on div "Eraser" at bounding box center [181, 695] width 64 height 24
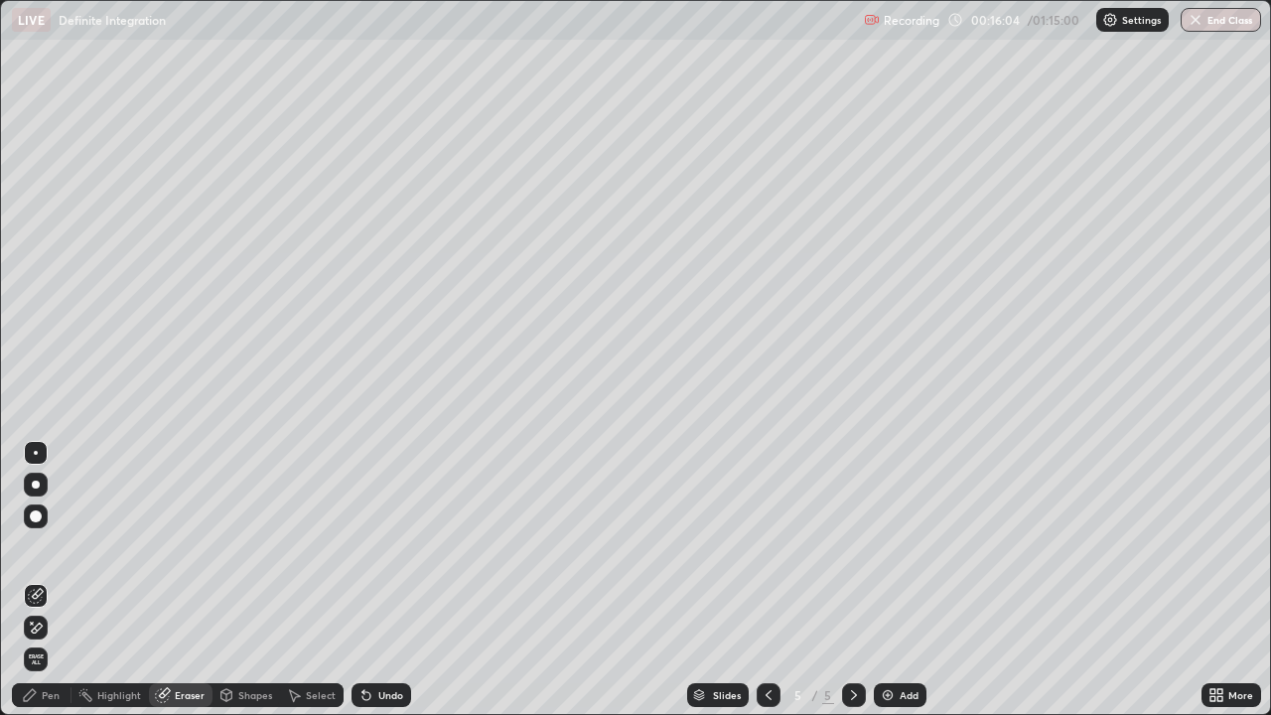
click at [45, 580] on div "Pen" at bounding box center [42, 695] width 60 height 24
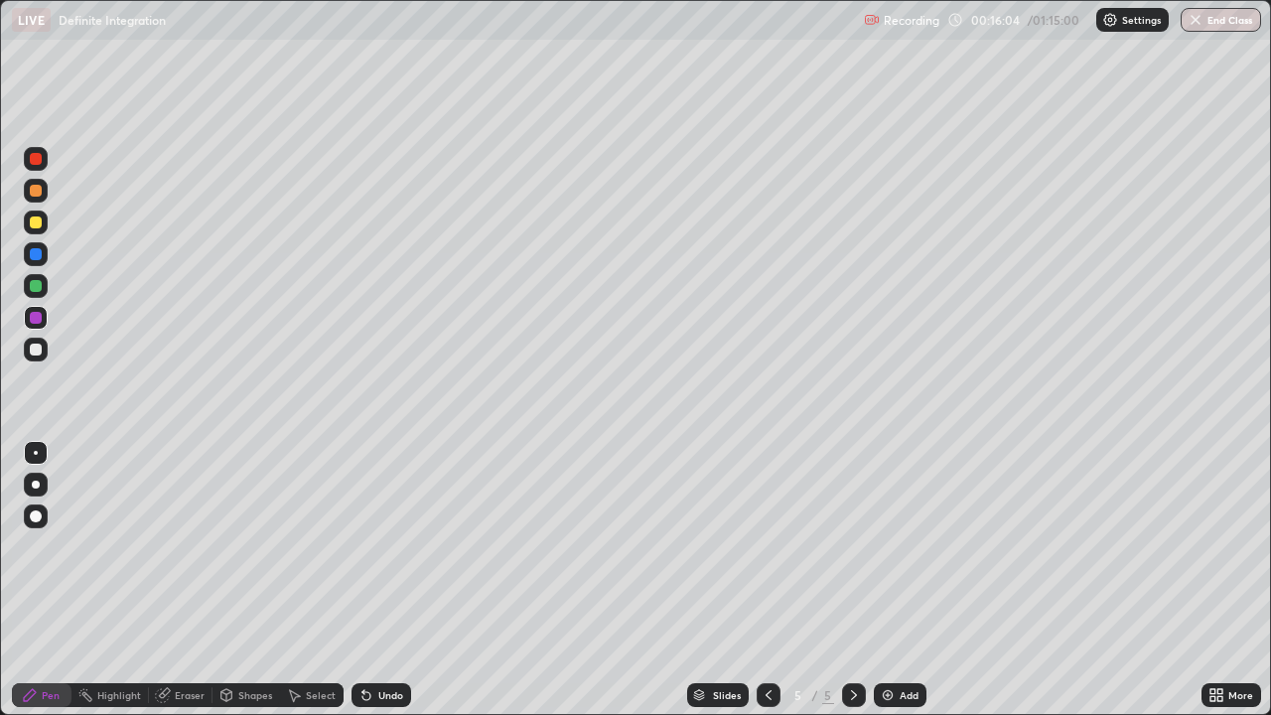
click at [34, 353] on div at bounding box center [36, 350] width 12 height 12
click at [37, 321] on div at bounding box center [36, 318] width 12 height 12
click at [193, 580] on div "Eraser" at bounding box center [190, 695] width 30 height 10
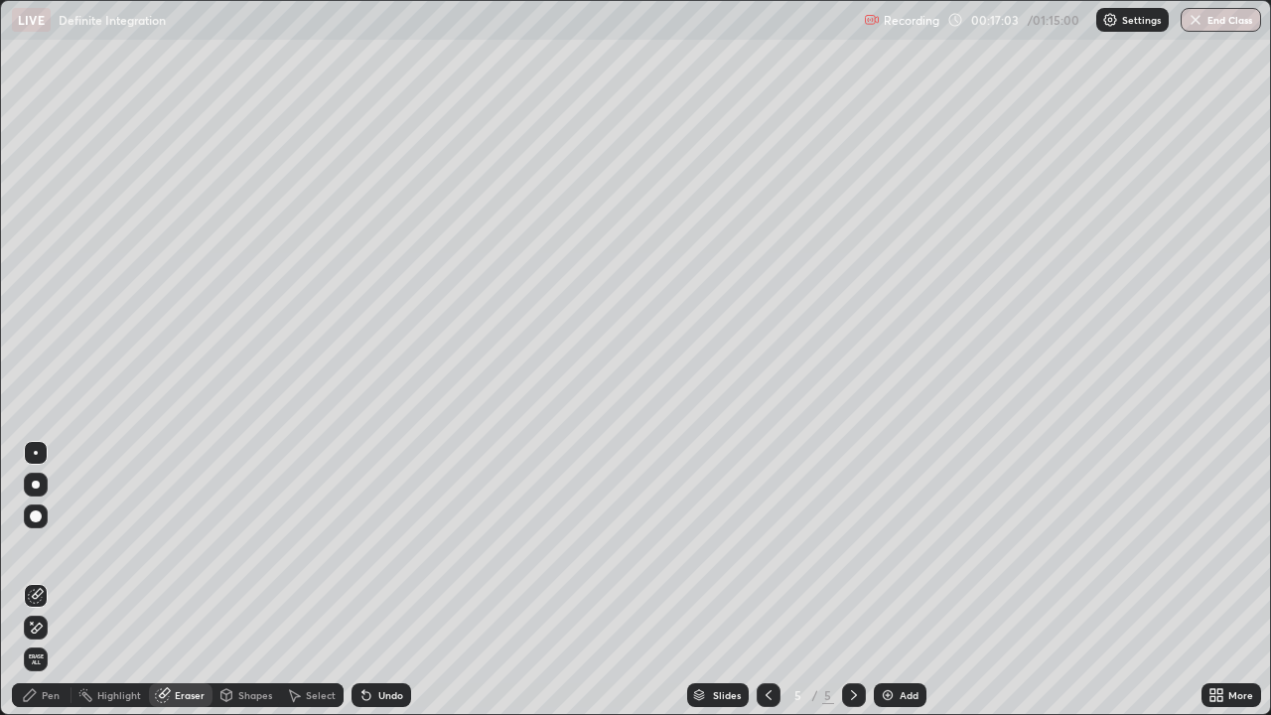
click at [62, 580] on div "Pen" at bounding box center [42, 695] width 60 height 24
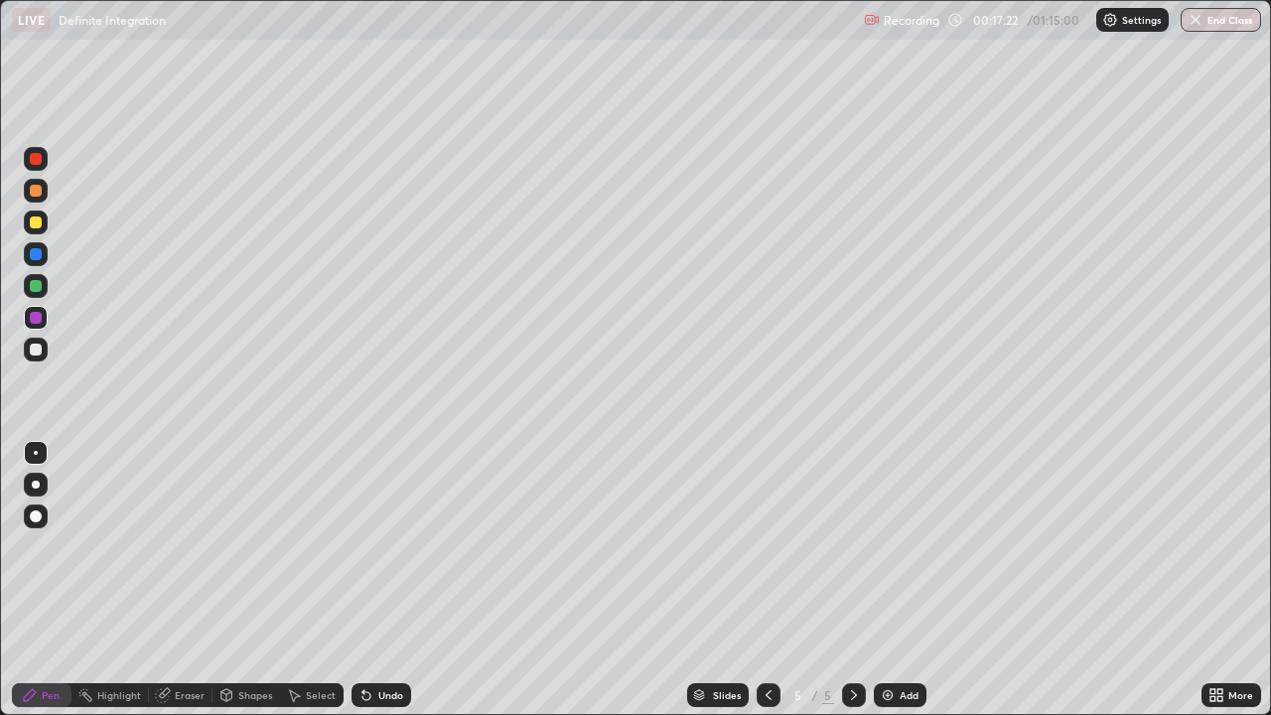
click at [44, 288] on div at bounding box center [36, 286] width 24 height 24
click at [194, 580] on div "Eraser" at bounding box center [190, 695] width 30 height 10
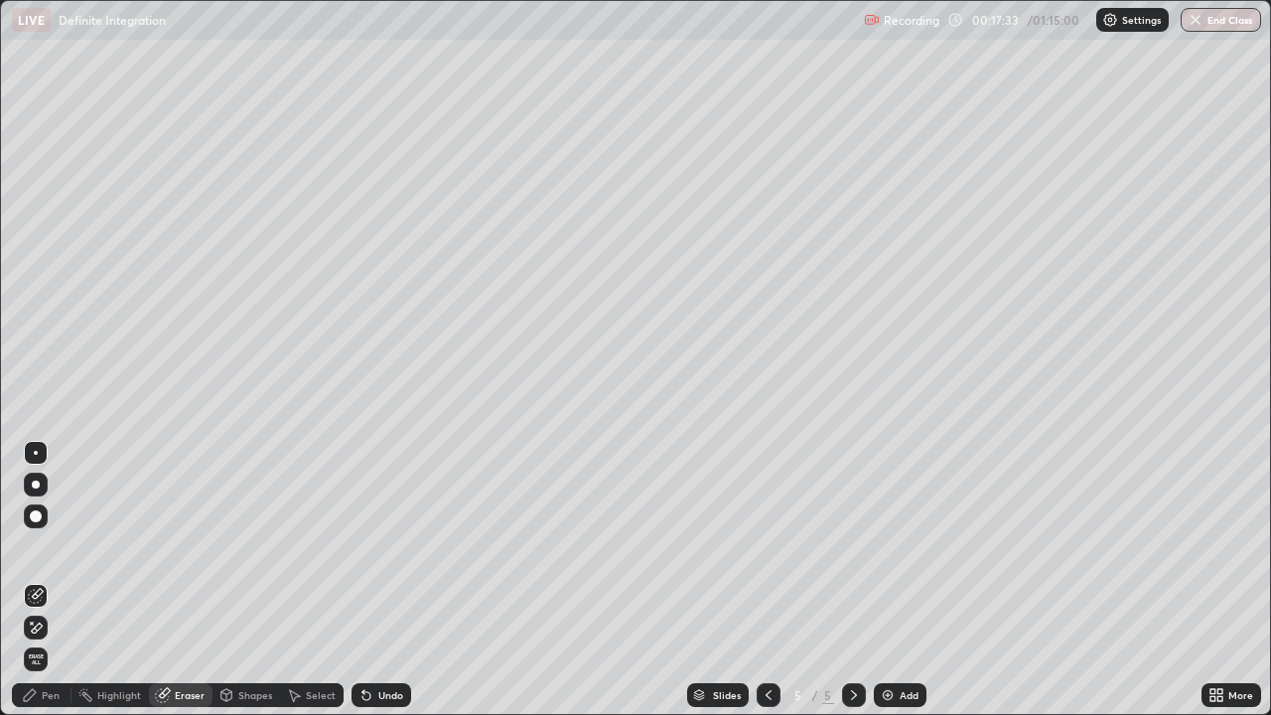
click at [48, 580] on div "Pen" at bounding box center [42, 695] width 60 height 24
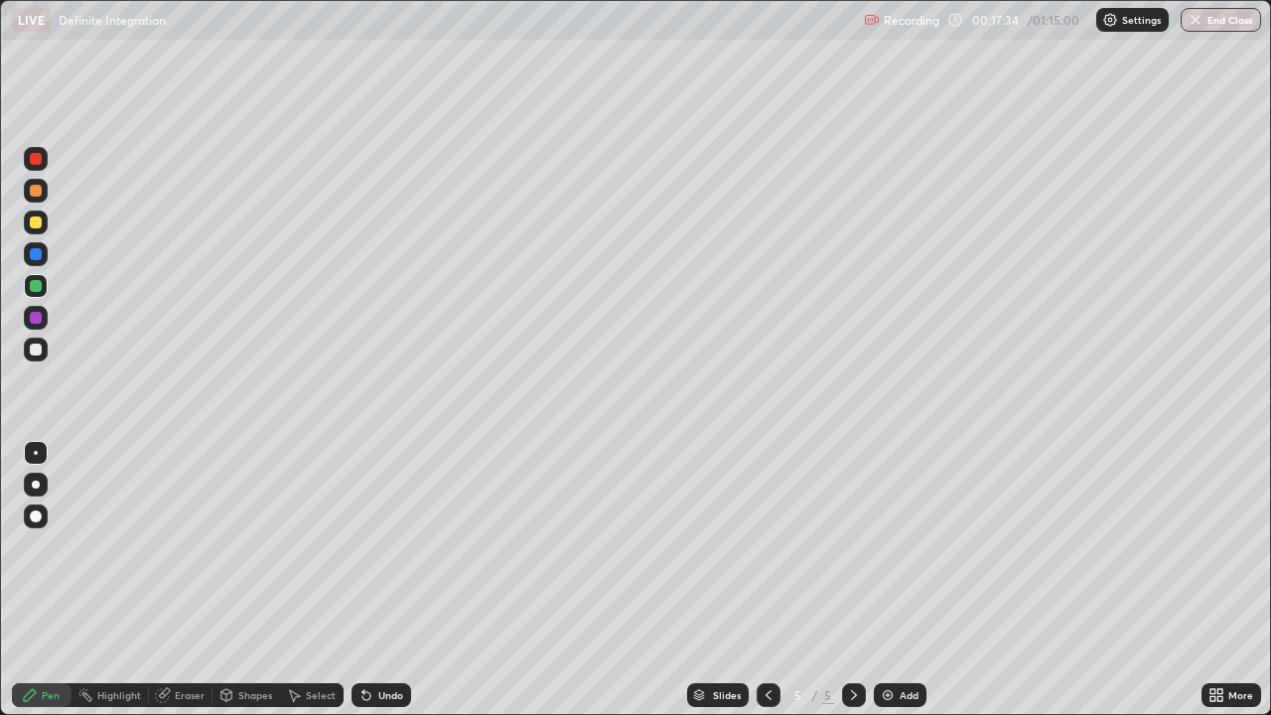
click at [40, 349] on div at bounding box center [36, 350] width 12 height 12
click at [46, 194] on div at bounding box center [36, 191] width 24 height 24
click at [196, 580] on div "Eraser" at bounding box center [190, 695] width 30 height 10
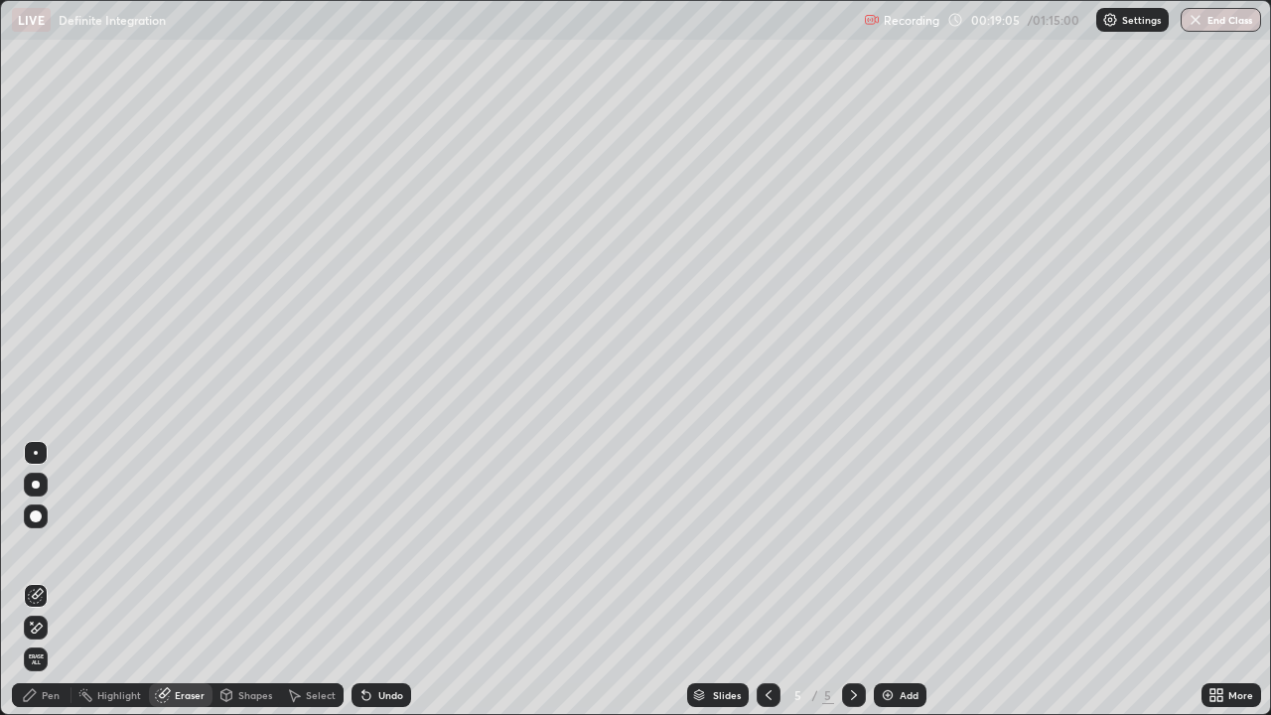
click at [55, 580] on div "Pen" at bounding box center [51, 695] width 18 height 10
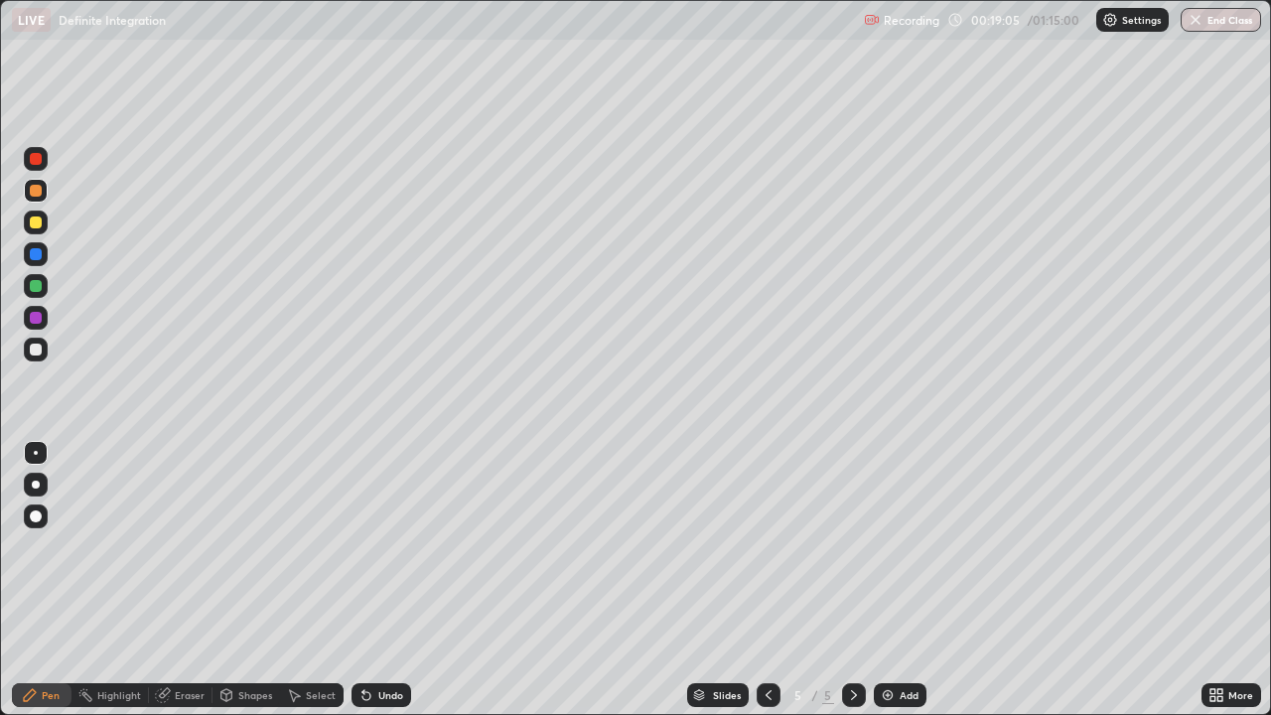
click at [36, 223] on div at bounding box center [36, 223] width 12 height 12
click at [46, 286] on div at bounding box center [36, 286] width 24 height 24
click at [46, 347] on div at bounding box center [36, 350] width 24 height 24
click at [47, 289] on div at bounding box center [36, 286] width 24 height 24
click at [46, 351] on div at bounding box center [36, 350] width 24 height 24
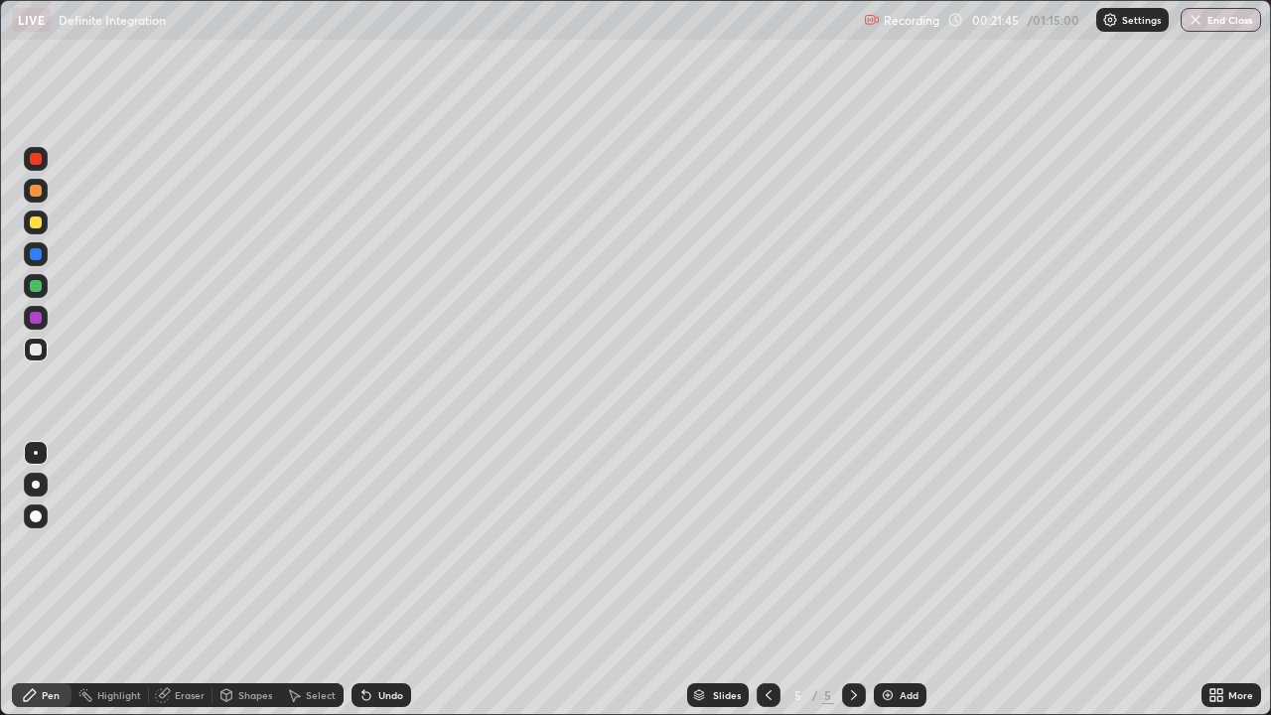
click at [881, 580] on img at bounding box center [888, 695] width 16 height 16
click at [40, 351] on div at bounding box center [36, 350] width 12 height 12
click at [36, 352] on div at bounding box center [36, 350] width 12 height 12
click at [770, 580] on icon at bounding box center [769, 695] width 16 height 16
click at [854, 580] on icon at bounding box center [854, 695] width 16 height 16
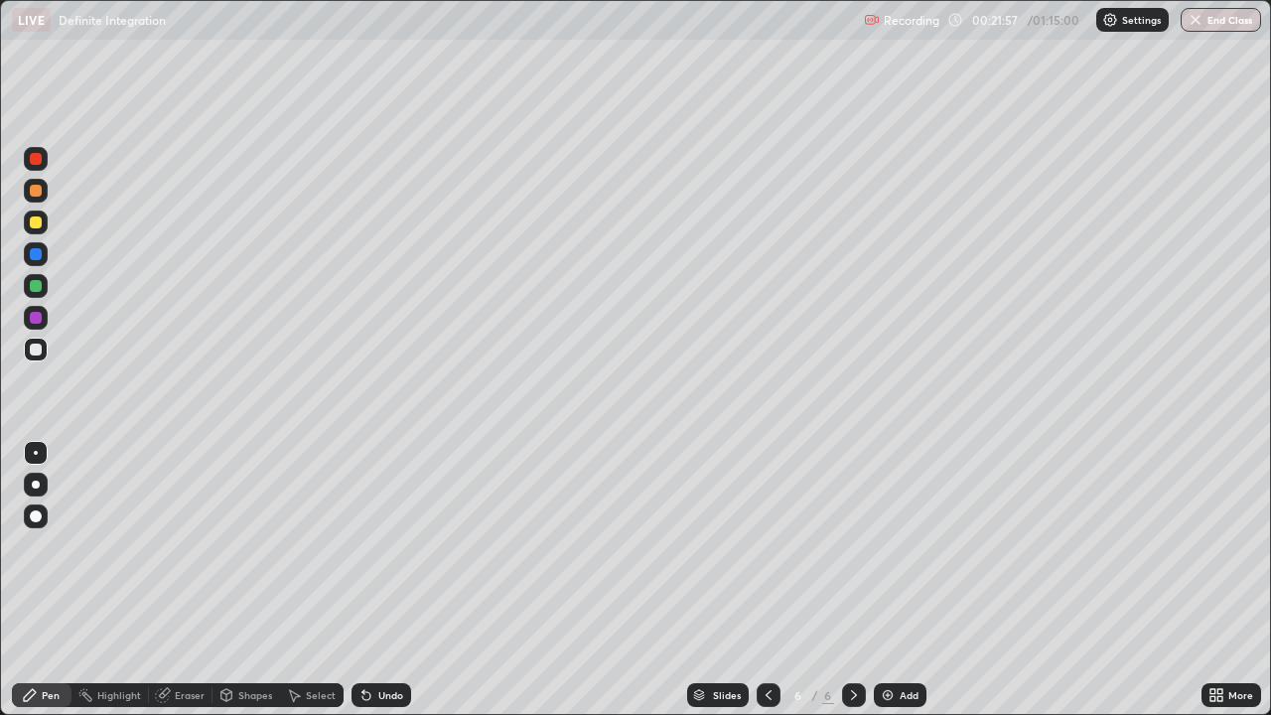
click at [0, 366] on div "Setting up your live class" at bounding box center [635, 357] width 1271 height 715
click at [40, 285] on div at bounding box center [36, 286] width 12 height 12
click at [41, 354] on div at bounding box center [36, 350] width 12 height 12
click at [189, 580] on div "Eraser" at bounding box center [190, 695] width 30 height 10
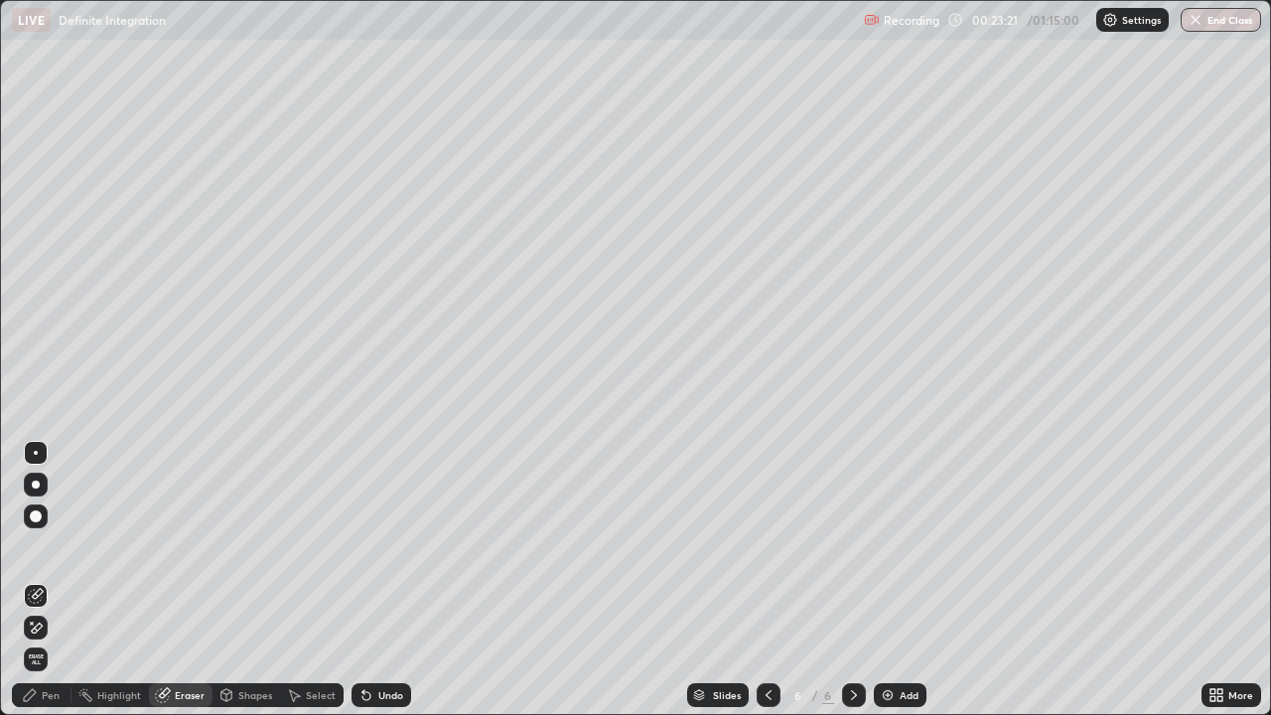
click at [52, 580] on div "Pen" at bounding box center [42, 695] width 60 height 24
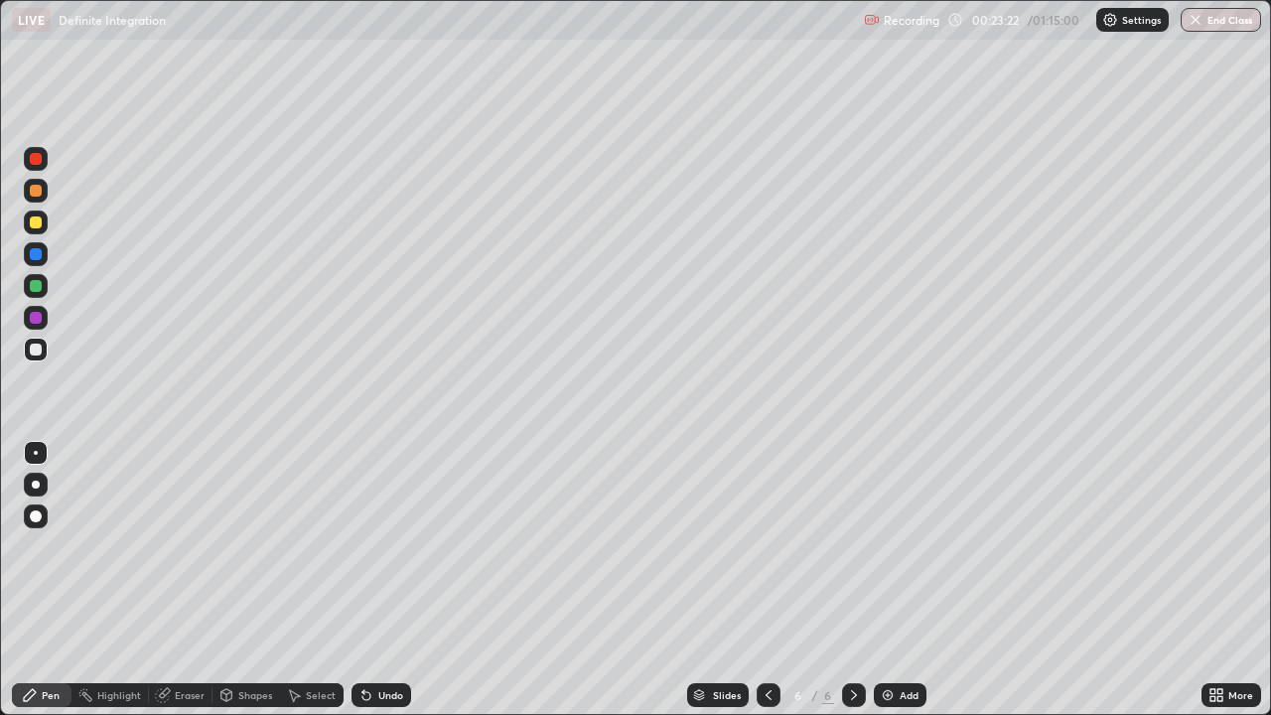
click at [38, 349] on div at bounding box center [36, 350] width 12 height 12
click at [198, 580] on div "Eraser" at bounding box center [181, 695] width 64 height 24
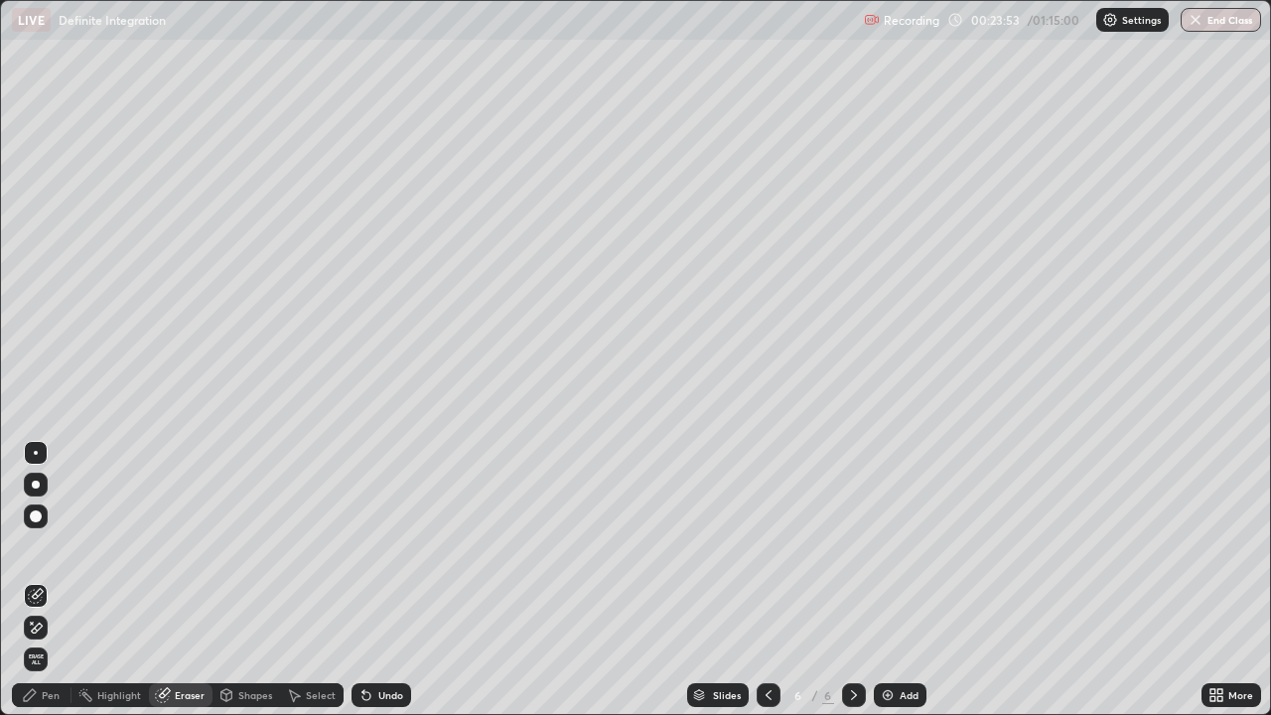
click at [62, 580] on div "Pen" at bounding box center [42, 695] width 60 height 24
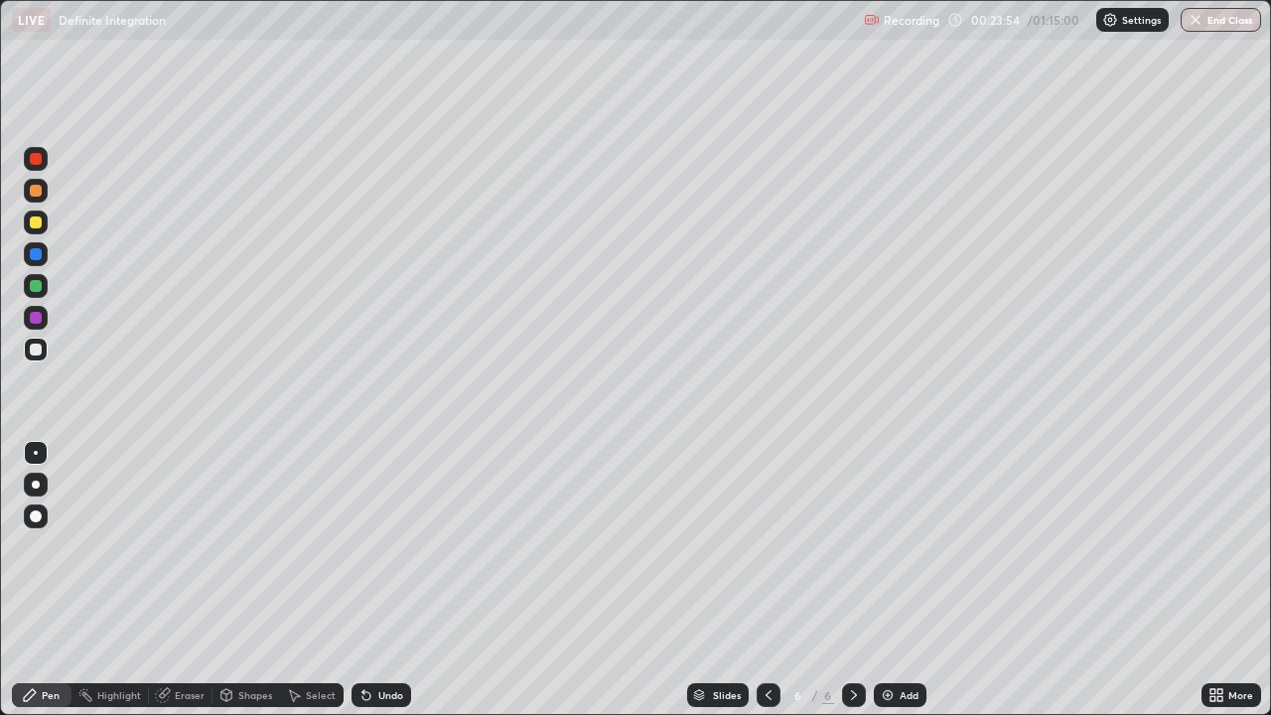
click at [45, 352] on div at bounding box center [36, 350] width 24 height 24
click at [195, 580] on div "Eraser" at bounding box center [190, 695] width 30 height 10
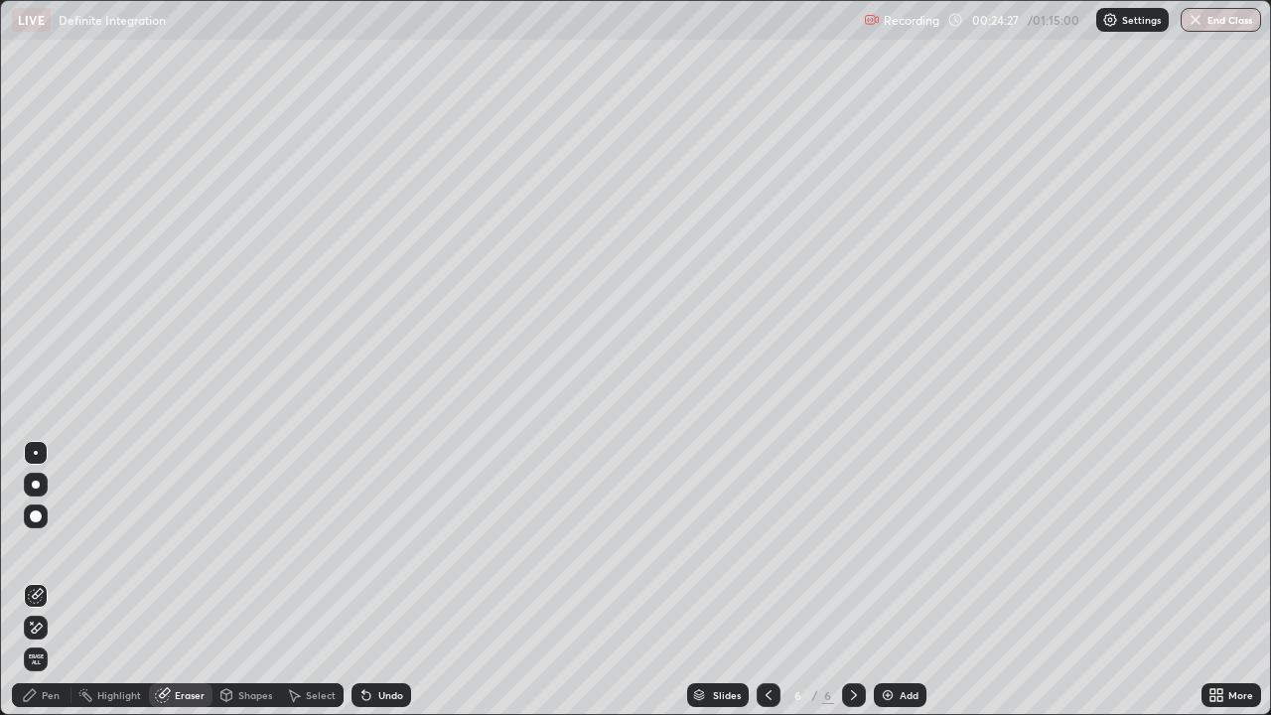
click at [51, 580] on div "Pen" at bounding box center [42, 695] width 60 height 24
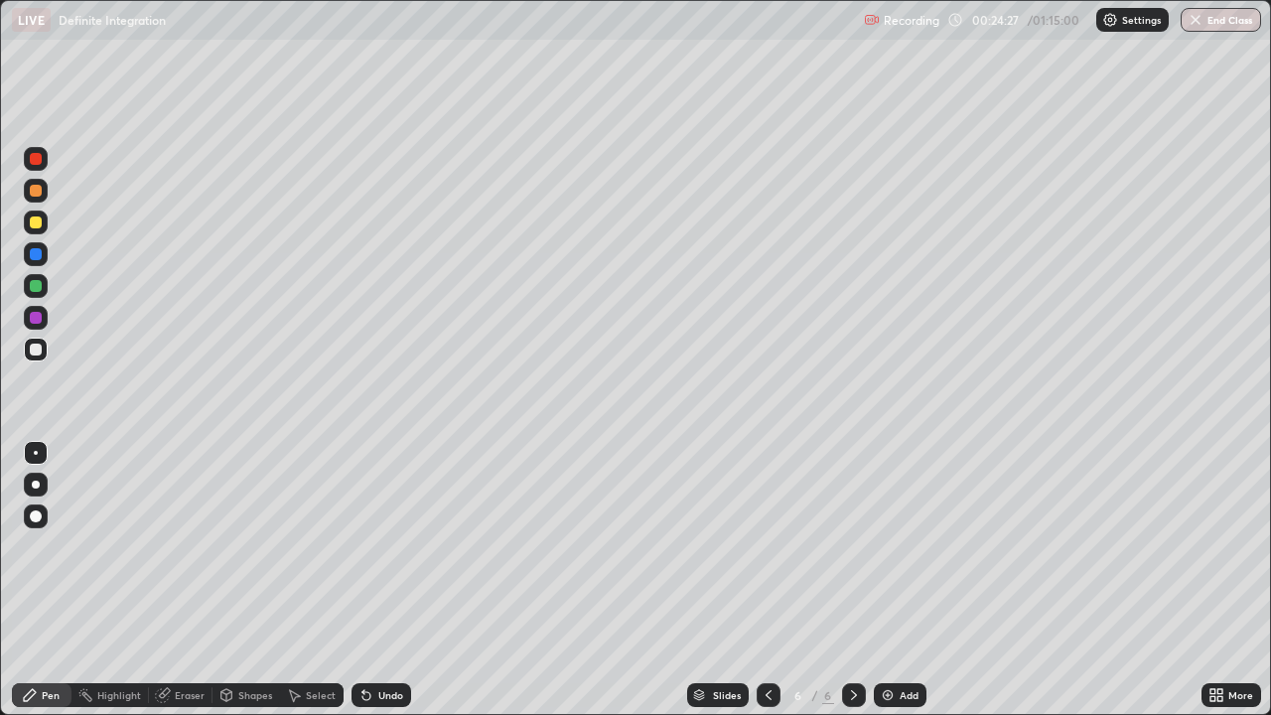
click at [39, 355] on div at bounding box center [36, 350] width 12 height 12
click at [956, 580] on div "Slides 6 / 6 Add" at bounding box center [806, 695] width 791 height 40
click at [197, 580] on div "Eraser" at bounding box center [190, 695] width 30 height 10
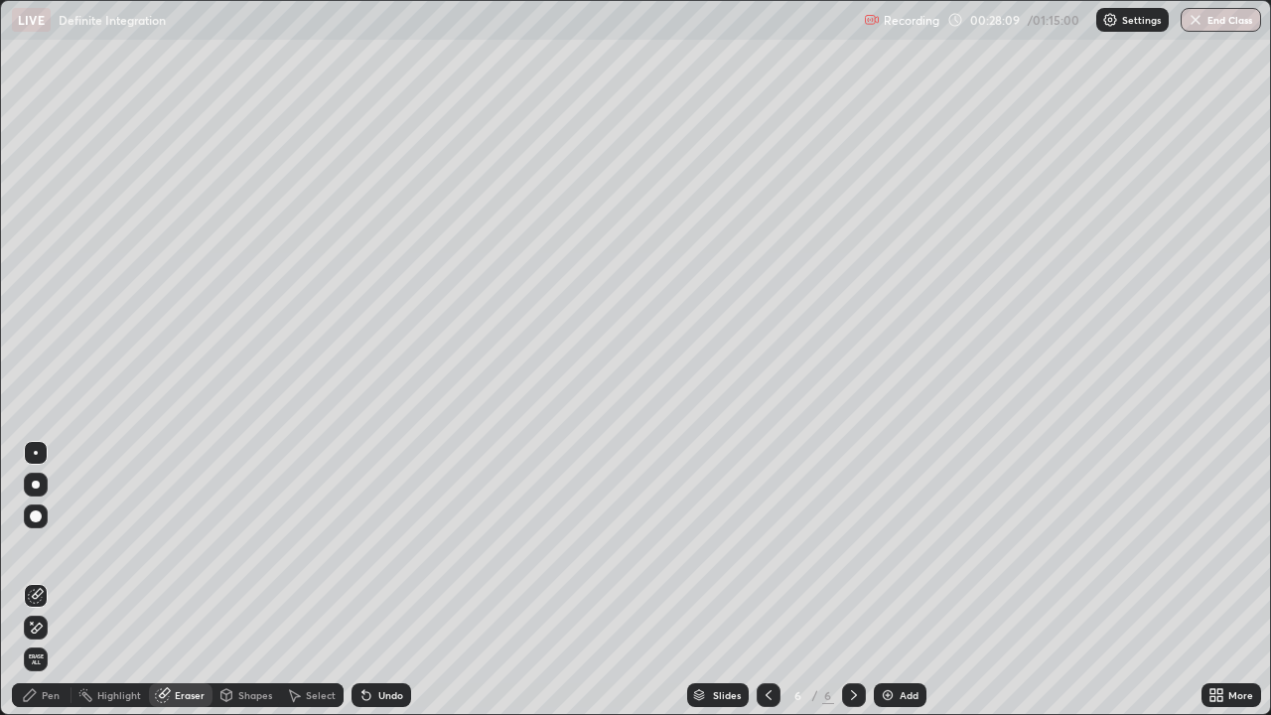
click at [885, 580] on img at bounding box center [888, 695] width 16 height 16
click at [50, 580] on div "Pen" at bounding box center [42, 695] width 60 height 24
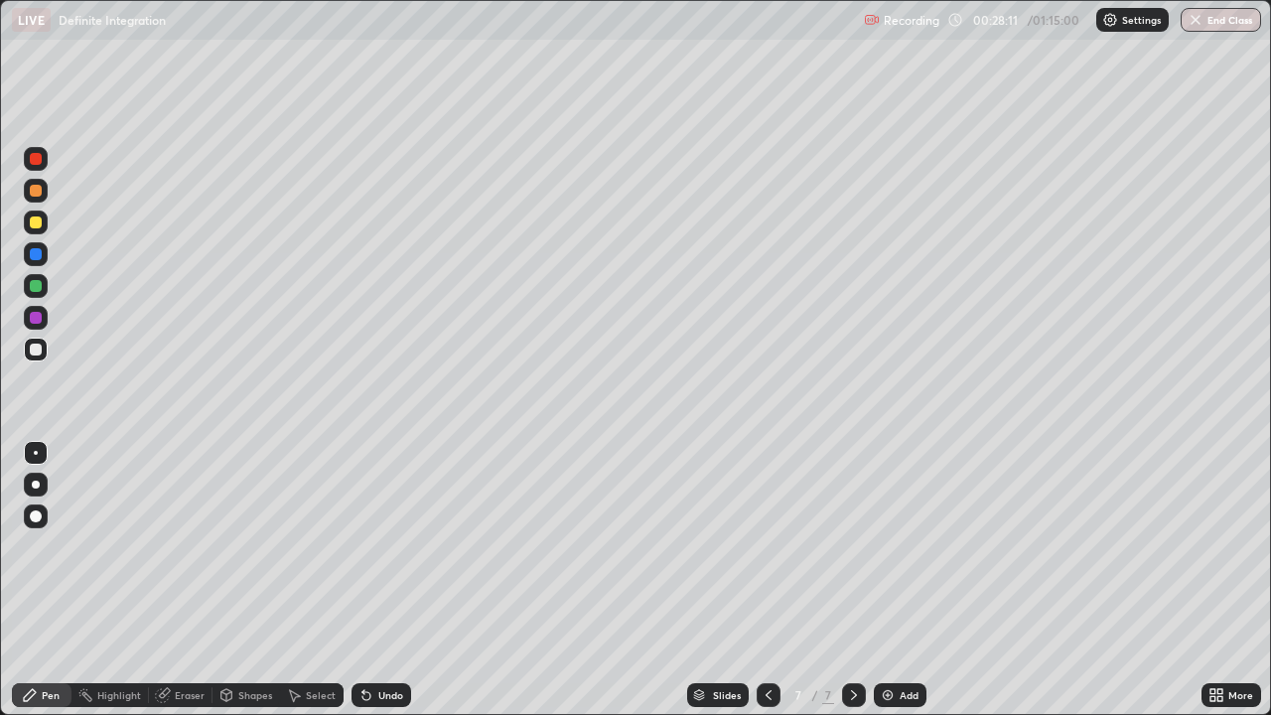
click at [38, 352] on div at bounding box center [36, 350] width 12 height 12
click at [41, 224] on div at bounding box center [36, 223] width 12 height 12
click at [39, 347] on div at bounding box center [36, 350] width 12 height 12
click at [187, 580] on div "Eraser" at bounding box center [181, 695] width 64 height 24
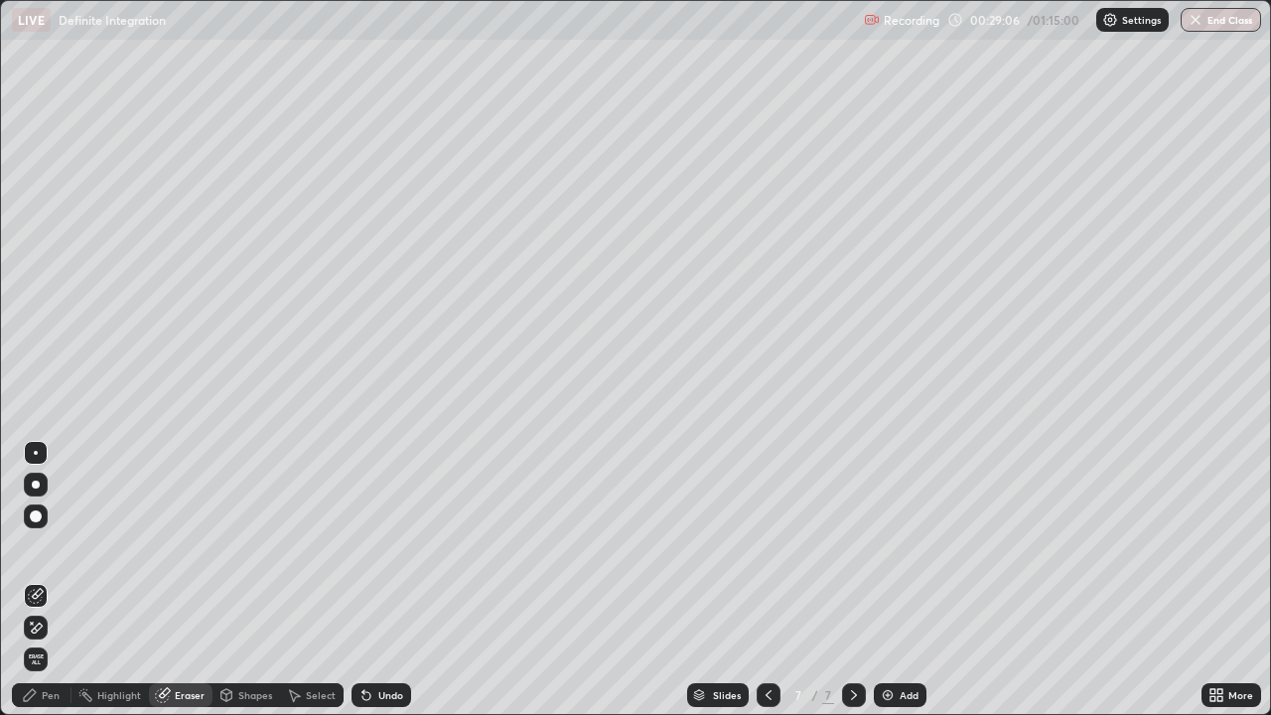
click at [68, 580] on div "Pen" at bounding box center [42, 695] width 60 height 24
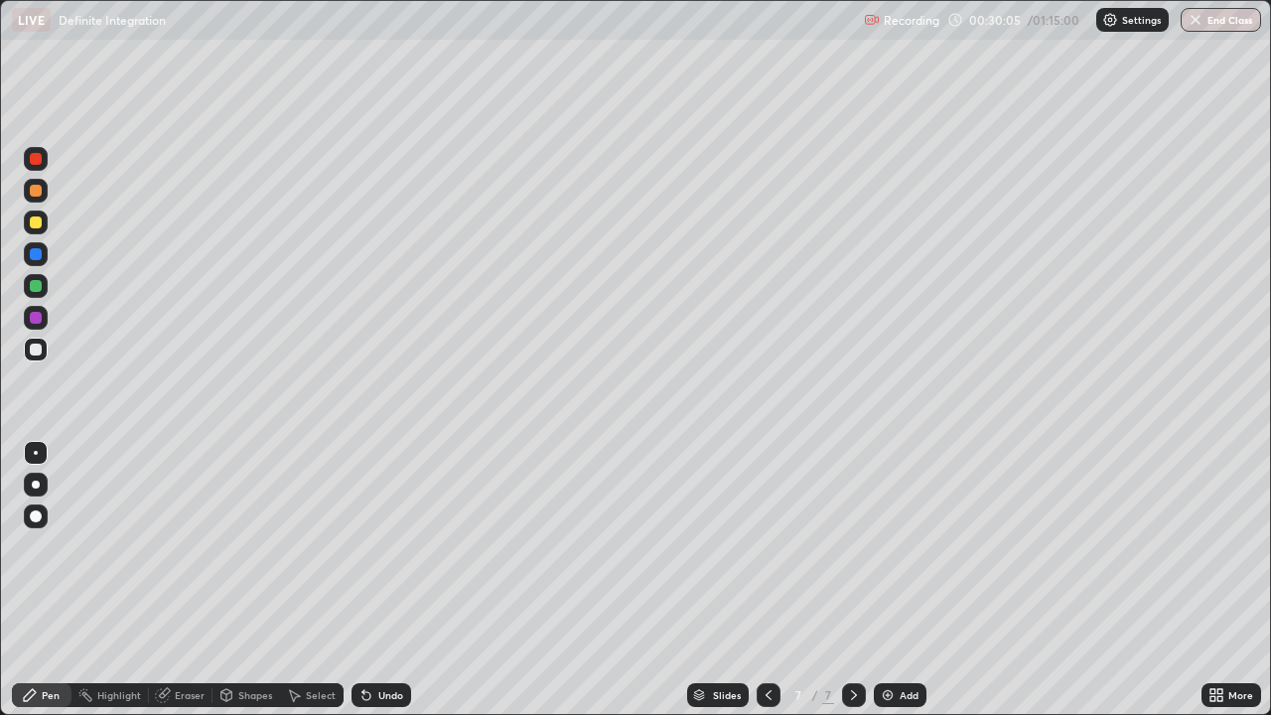
click at [45, 316] on div at bounding box center [36, 318] width 24 height 24
click at [767, 580] on icon at bounding box center [769, 695] width 16 height 16
click at [854, 580] on icon at bounding box center [854, 695] width 16 height 16
click at [44, 355] on div at bounding box center [36, 350] width 24 height 24
click at [895, 580] on div "Add" at bounding box center [900, 695] width 53 height 24
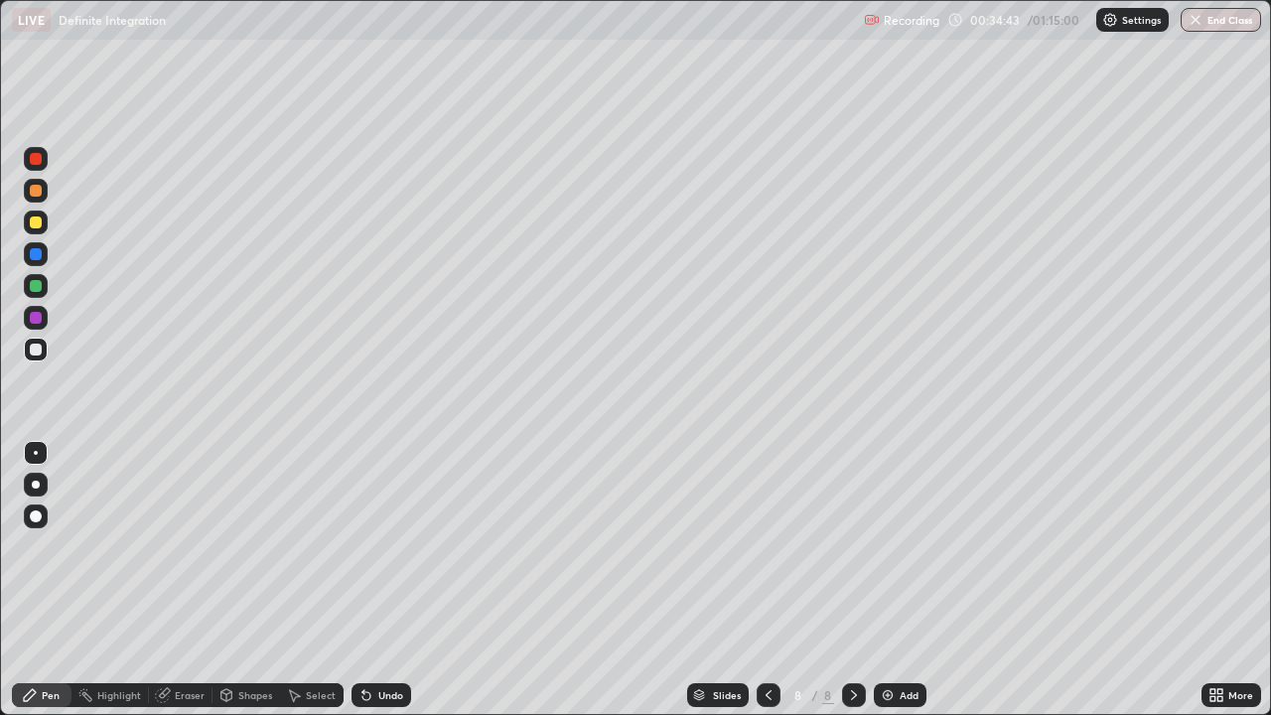
click at [37, 351] on div at bounding box center [36, 350] width 12 height 12
click at [34, 193] on div at bounding box center [36, 191] width 12 height 12
click at [35, 355] on div at bounding box center [36, 350] width 12 height 12
click at [188, 580] on div "Eraser" at bounding box center [181, 695] width 64 height 24
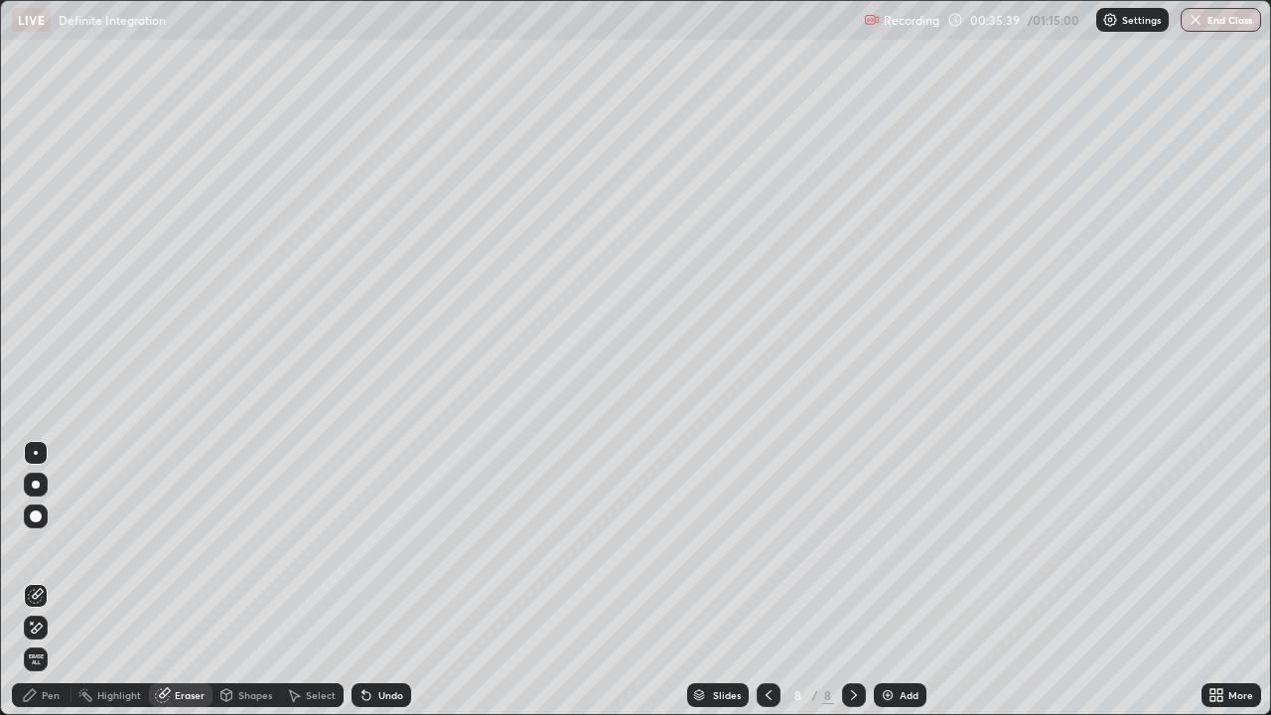
click at [57, 580] on div "Pen" at bounding box center [42, 695] width 60 height 24
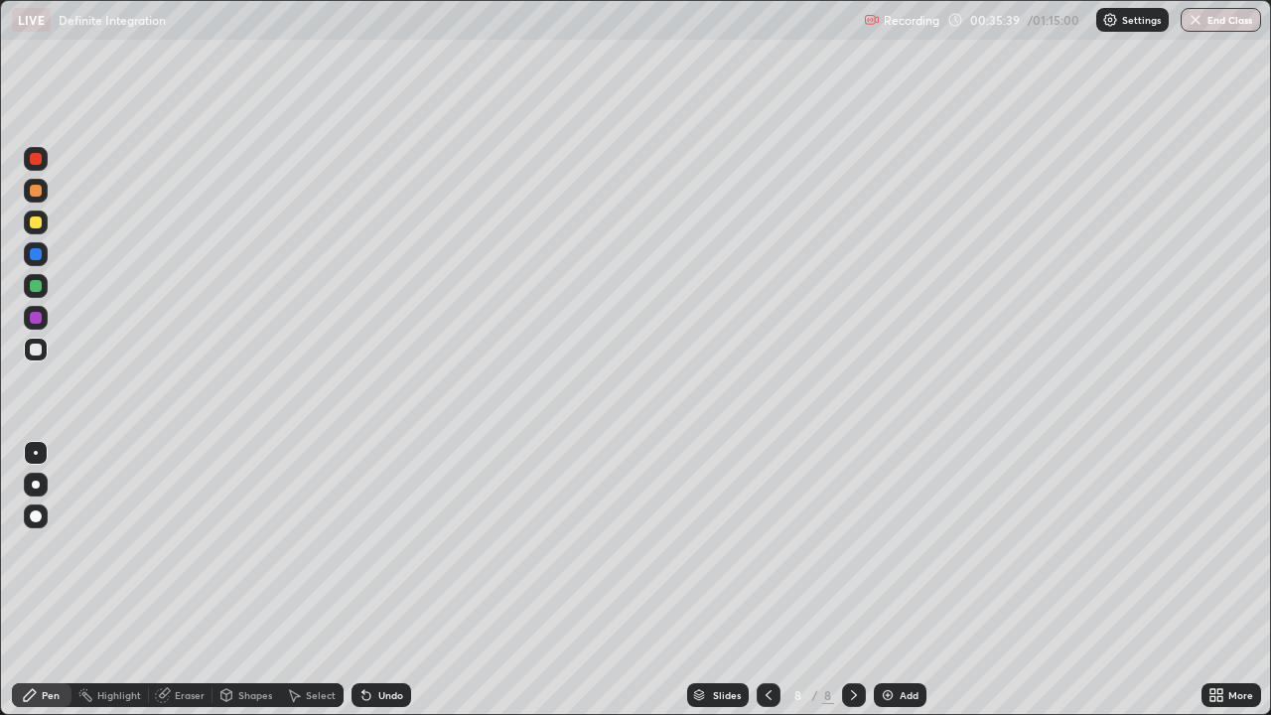
click at [41, 355] on div at bounding box center [36, 350] width 24 height 24
click at [179, 580] on div "Eraser" at bounding box center [190, 695] width 30 height 10
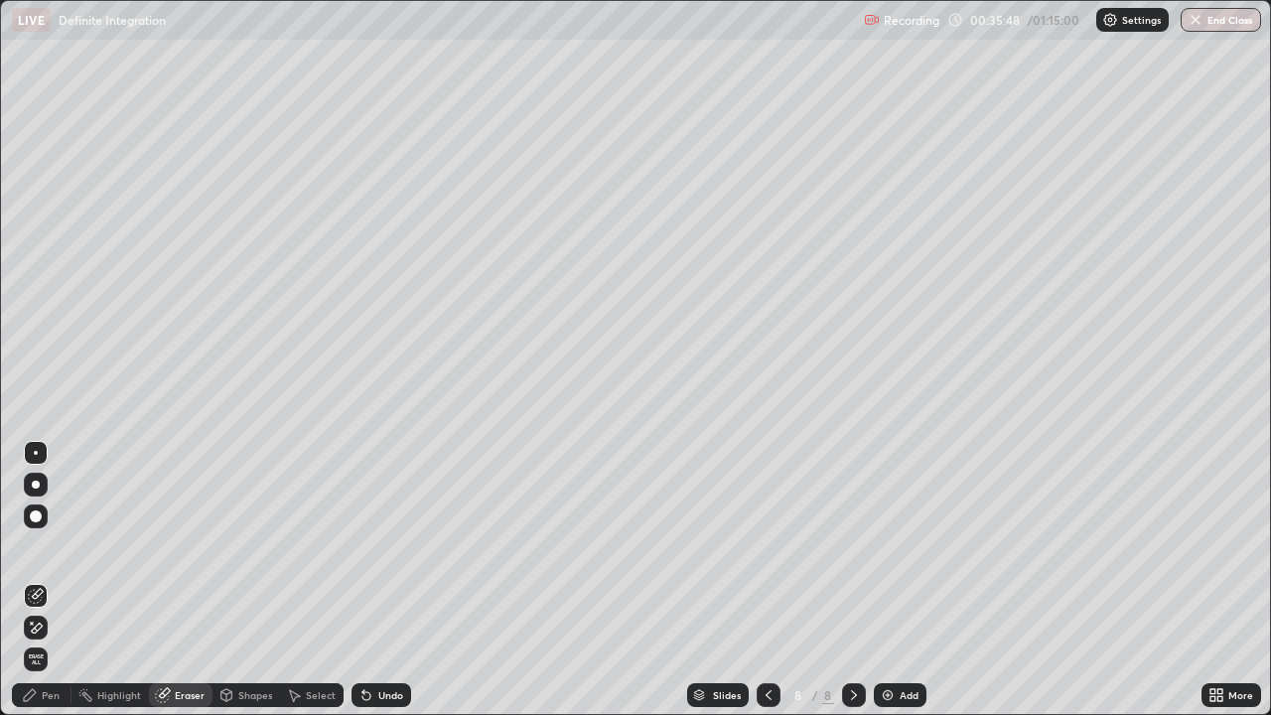
click at [55, 580] on div "Pen" at bounding box center [51, 695] width 18 height 10
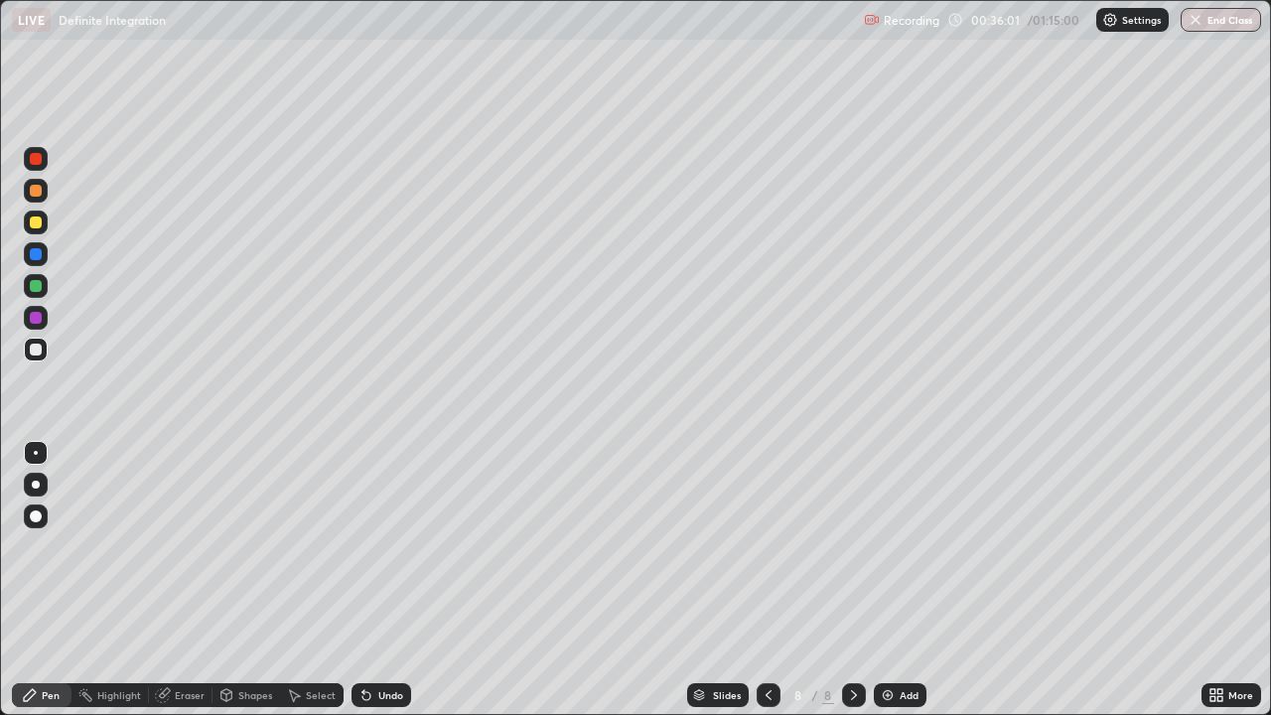
click at [38, 187] on div at bounding box center [36, 191] width 12 height 12
click at [41, 346] on div at bounding box center [36, 350] width 12 height 12
click at [47, 318] on div at bounding box center [36, 318] width 24 height 24
click at [44, 343] on div at bounding box center [36, 350] width 24 height 24
click at [33, 357] on div at bounding box center [36, 350] width 24 height 24
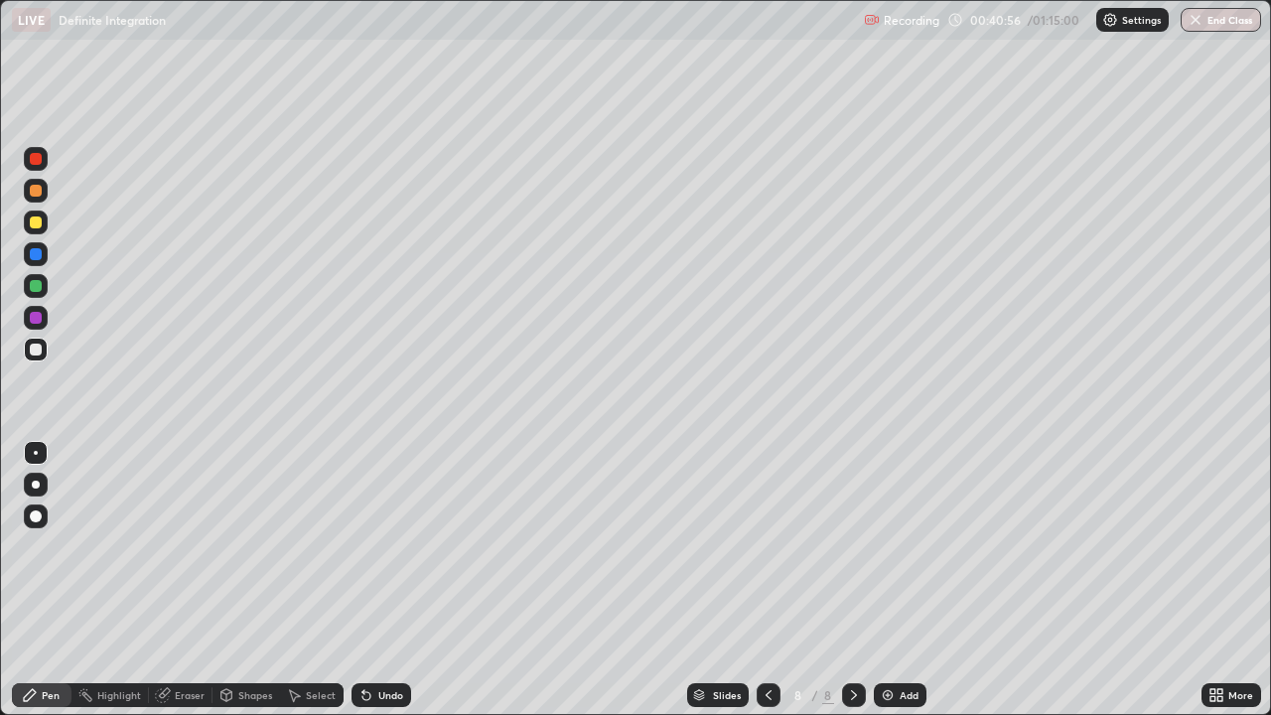
click at [35, 351] on div at bounding box center [36, 350] width 12 height 12
click at [34, 353] on div at bounding box center [36, 350] width 12 height 12
click at [27, 351] on div at bounding box center [36, 350] width 24 height 24
click at [874, 580] on div "Add" at bounding box center [900, 695] width 53 height 24
click at [35, 355] on div at bounding box center [36, 350] width 12 height 12
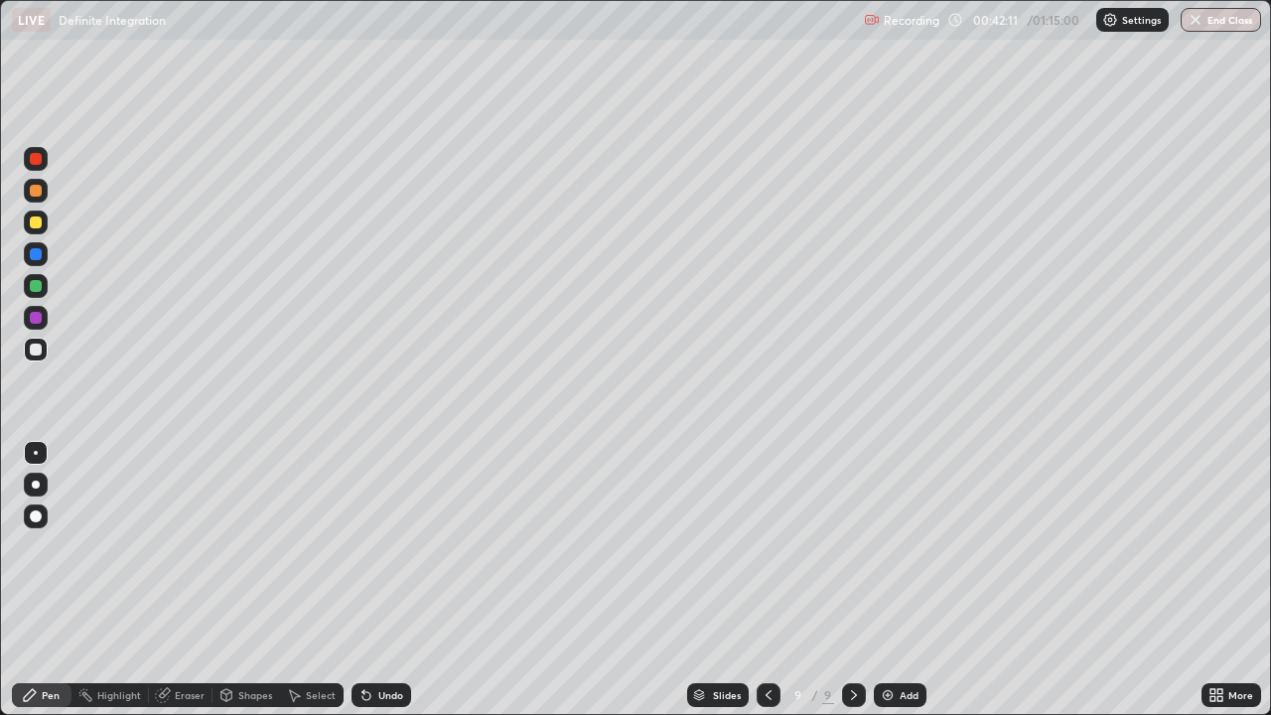
click at [35, 223] on div at bounding box center [36, 223] width 12 height 12
click at [34, 223] on div at bounding box center [36, 223] width 12 height 12
click at [45, 347] on div at bounding box center [36, 350] width 24 height 24
click at [47, 350] on div at bounding box center [36, 350] width 24 height 24
click at [197, 580] on div "Eraser" at bounding box center [190, 695] width 30 height 10
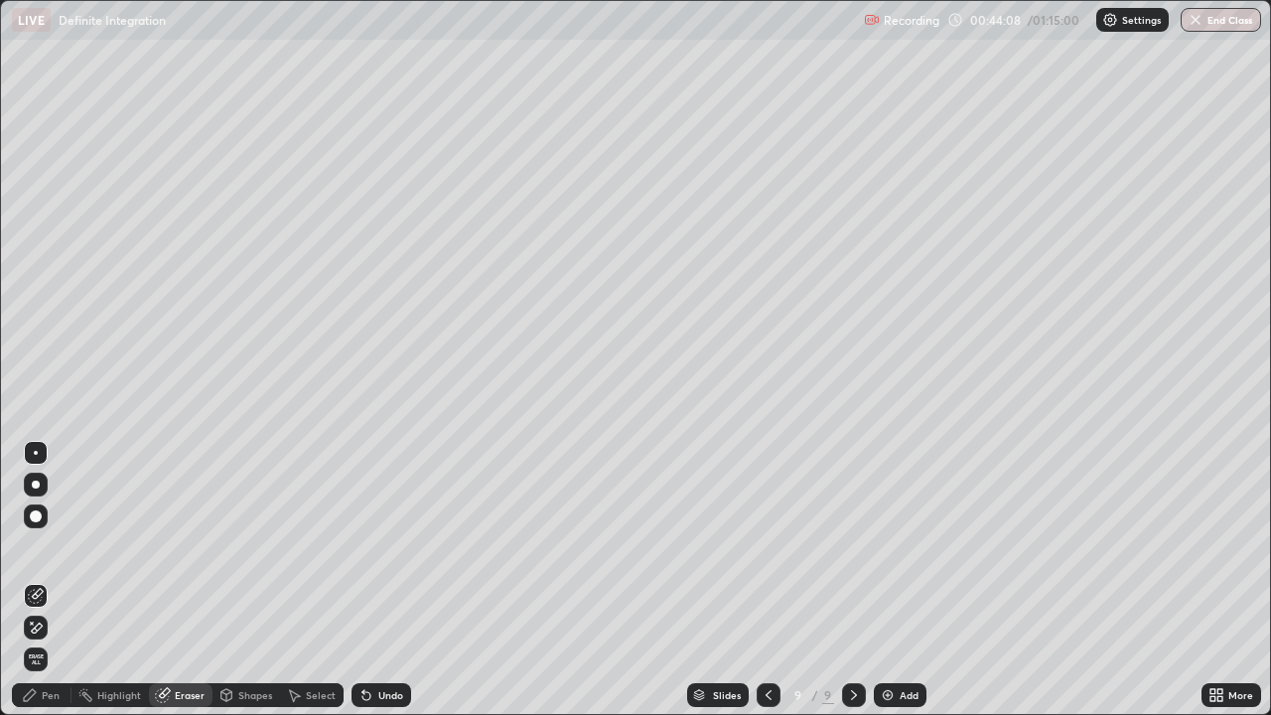
click at [56, 580] on div "Pen" at bounding box center [51, 695] width 18 height 10
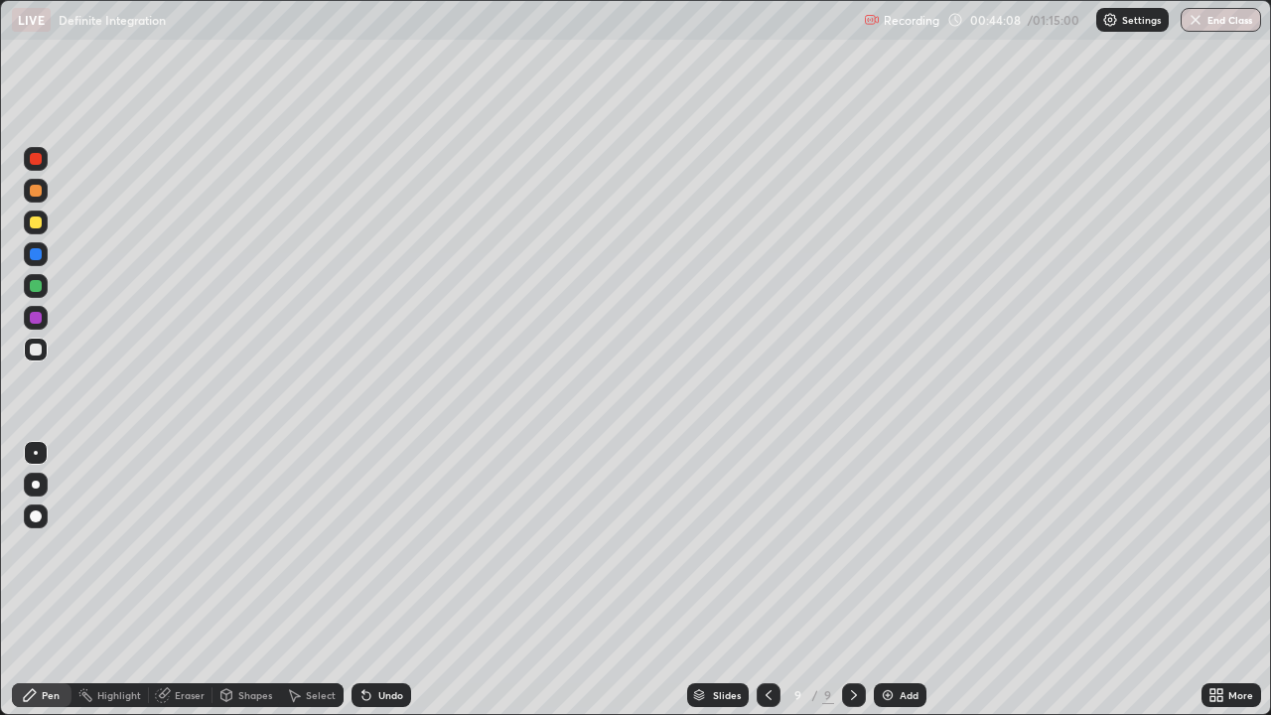
click at [41, 348] on div at bounding box center [36, 350] width 12 height 12
click at [196, 580] on div "Eraser" at bounding box center [181, 695] width 64 height 24
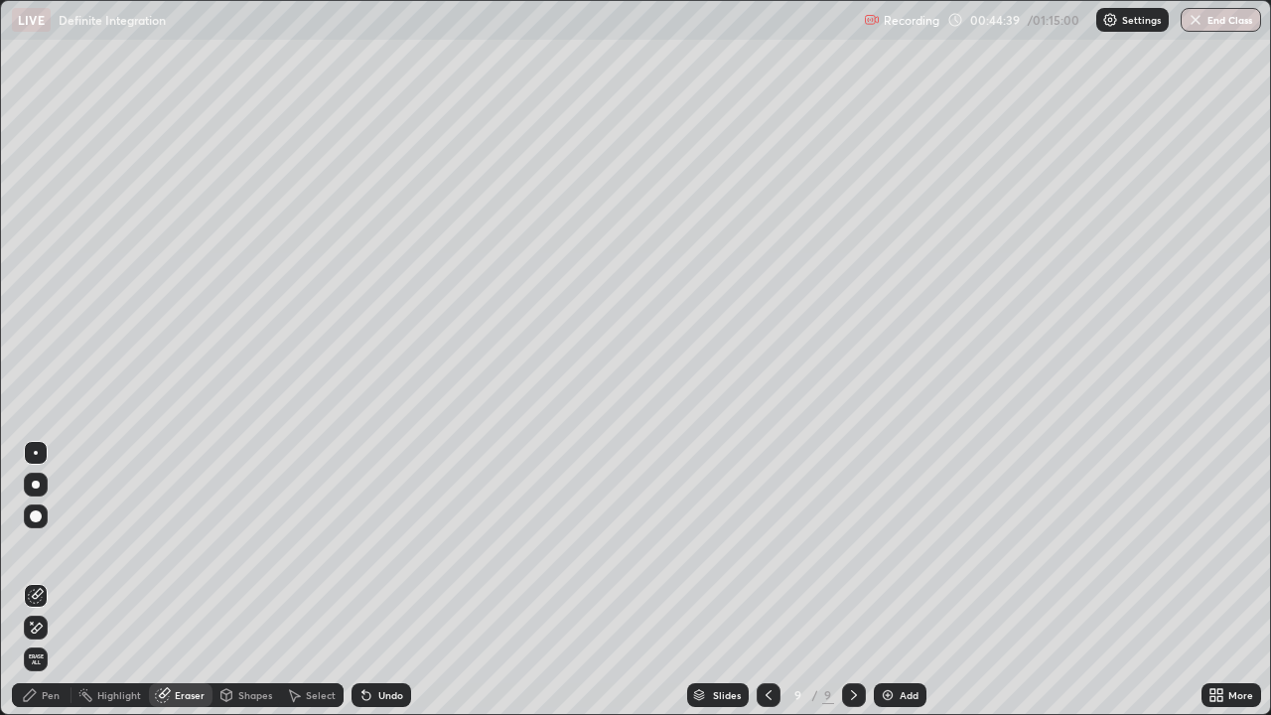
click at [57, 580] on div "Pen" at bounding box center [42, 695] width 60 height 24
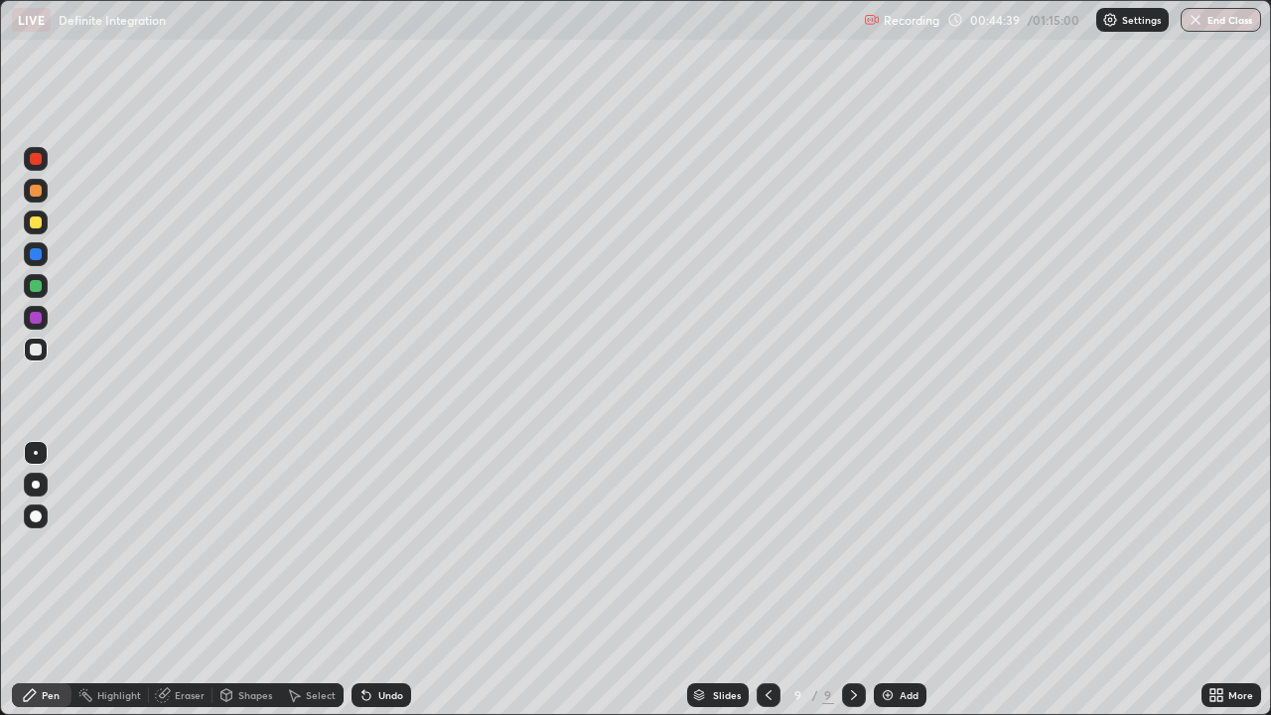
click at [38, 353] on div at bounding box center [36, 350] width 12 height 12
click at [193, 580] on div "Eraser" at bounding box center [190, 695] width 30 height 10
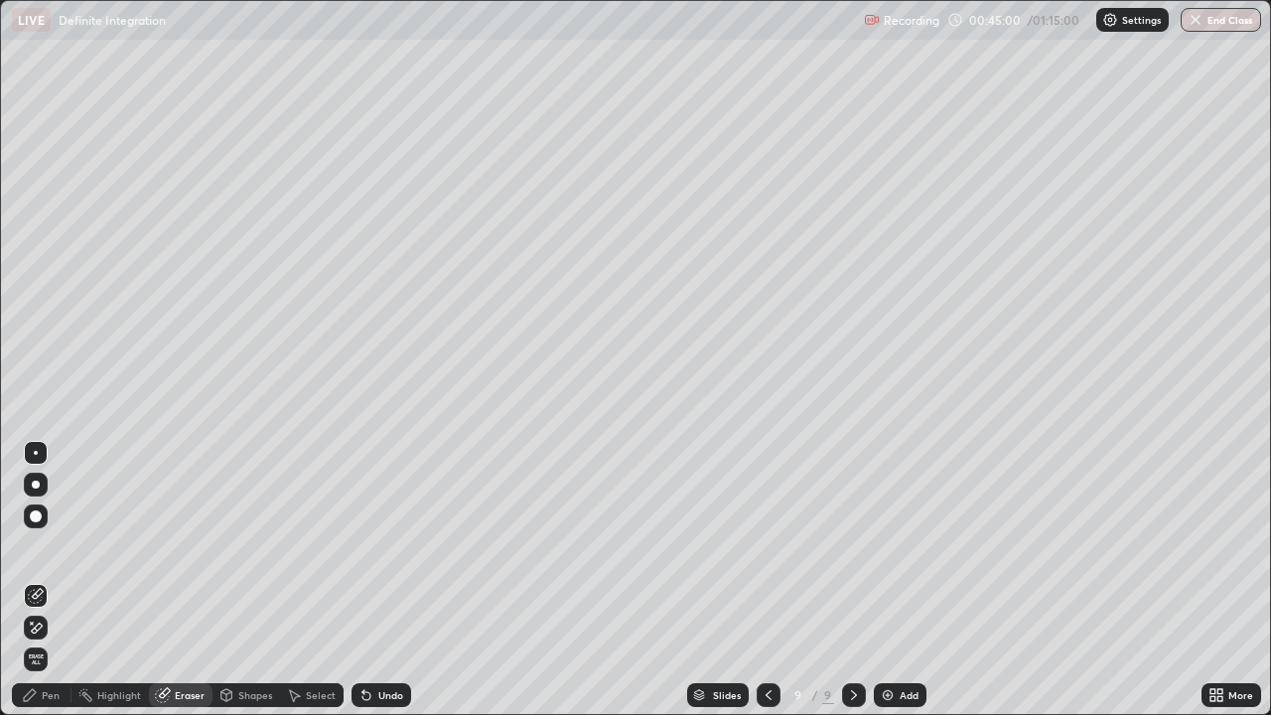
click at [56, 580] on div "Pen" at bounding box center [51, 695] width 18 height 10
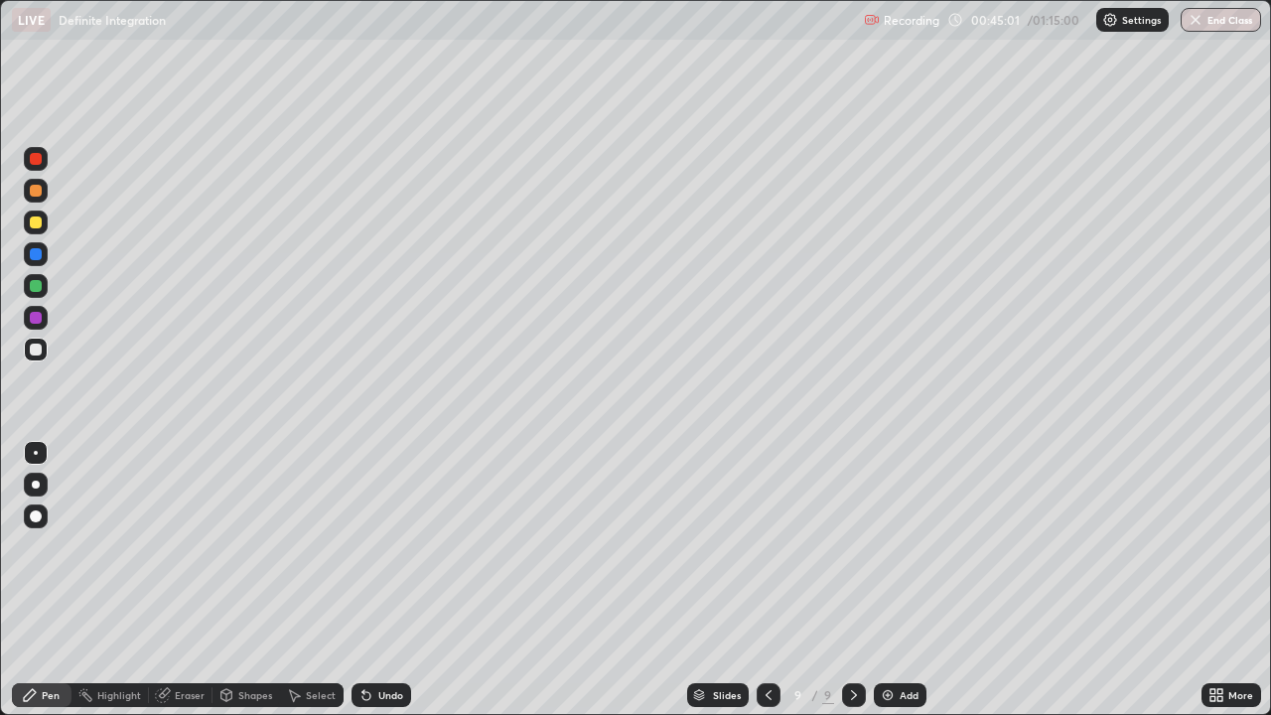
click at [44, 353] on div at bounding box center [36, 350] width 24 height 24
click at [46, 283] on div at bounding box center [36, 286] width 24 height 24
click at [41, 354] on div at bounding box center [36, 350] width 12 height 12
click at [35, 351] on div at bounding box center [36, 350] width 12 height 12
click at [35, 354] on div at bounding box center [36, 350] width 12 height 12
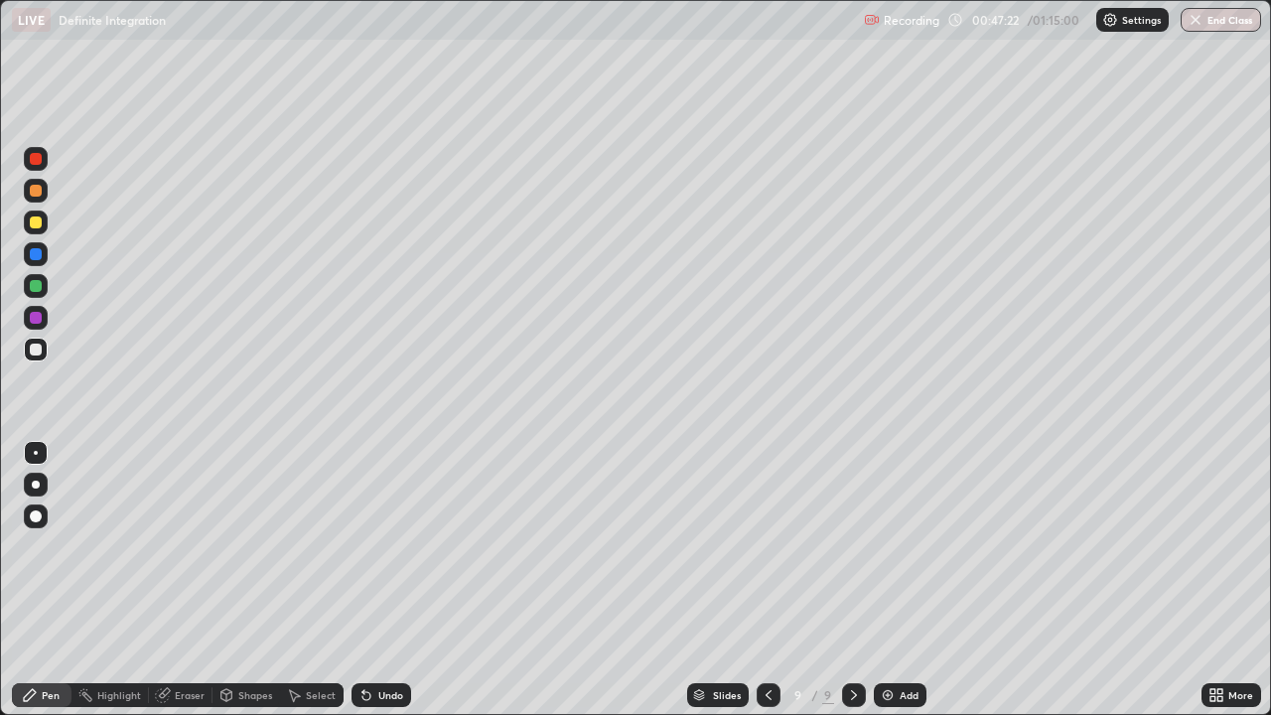
click at [42, 326] on div at bounding box center [36, 318] width 24 height 24
click at [883, 580] on img at bounding box center [888, 695] width 16 height 16
click at [38, 352] on div at bounding box center [36, 350] width 12 height 12
click at [37, 350] on div at bounding box center [36, 350] width 12 height 12
click at [45, 284] on div at bounding box center [36, 286] width 24 height 24
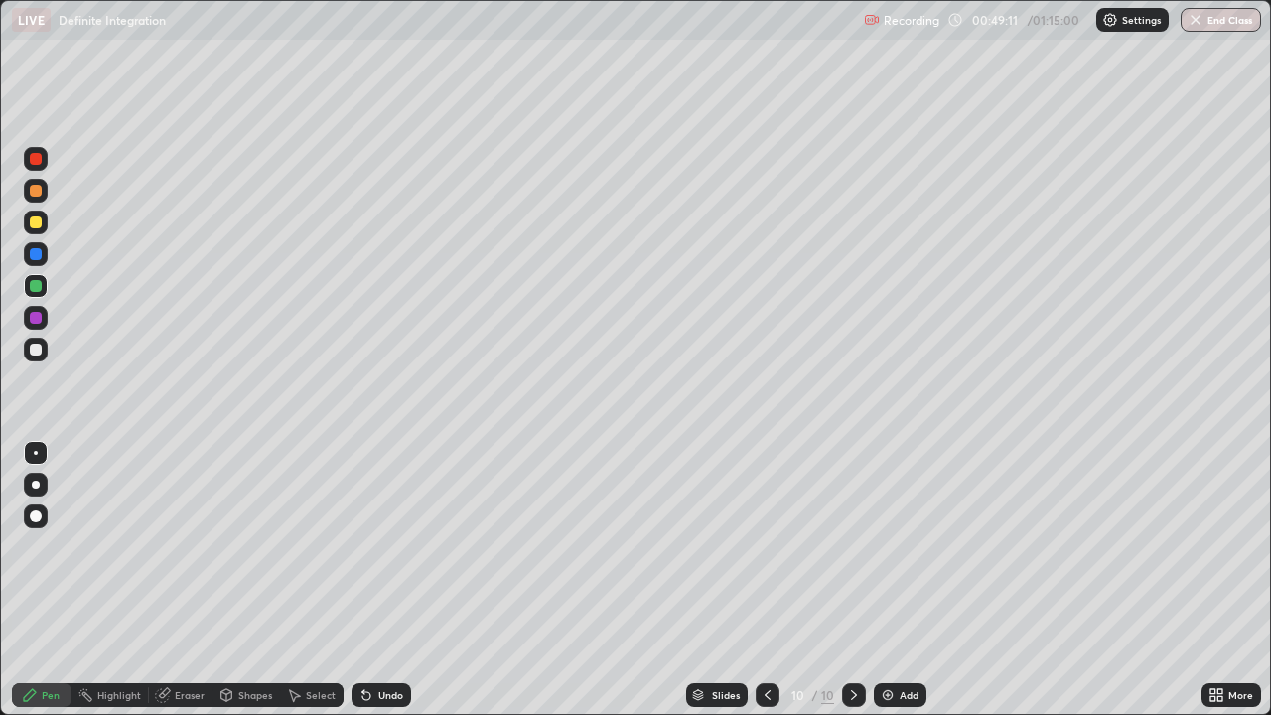
click at [43, 348] on div at bounding box center [36, 350] width 24 height 24
click at [189, 580] on div "Eraser" at bounding box center [181, 695] width 64 height 24
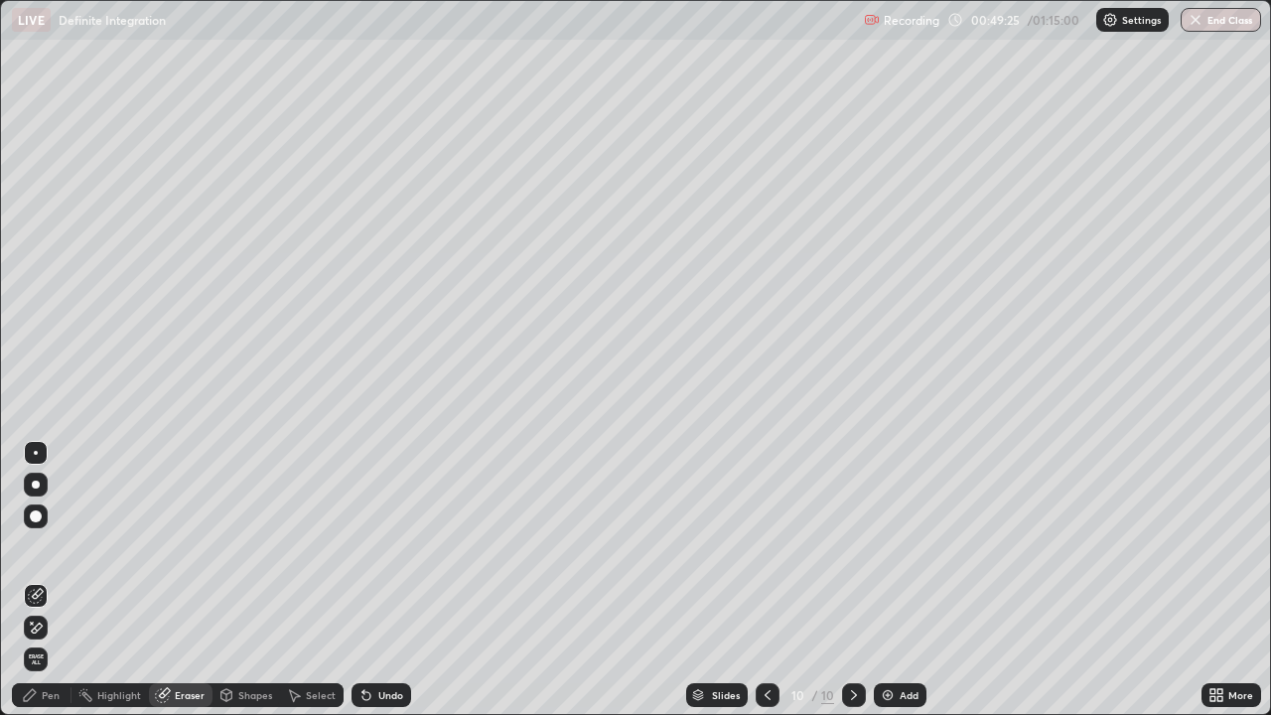
click at [45, 580] on div "Pen" at bounding box center [42, 695] width 60 height 24
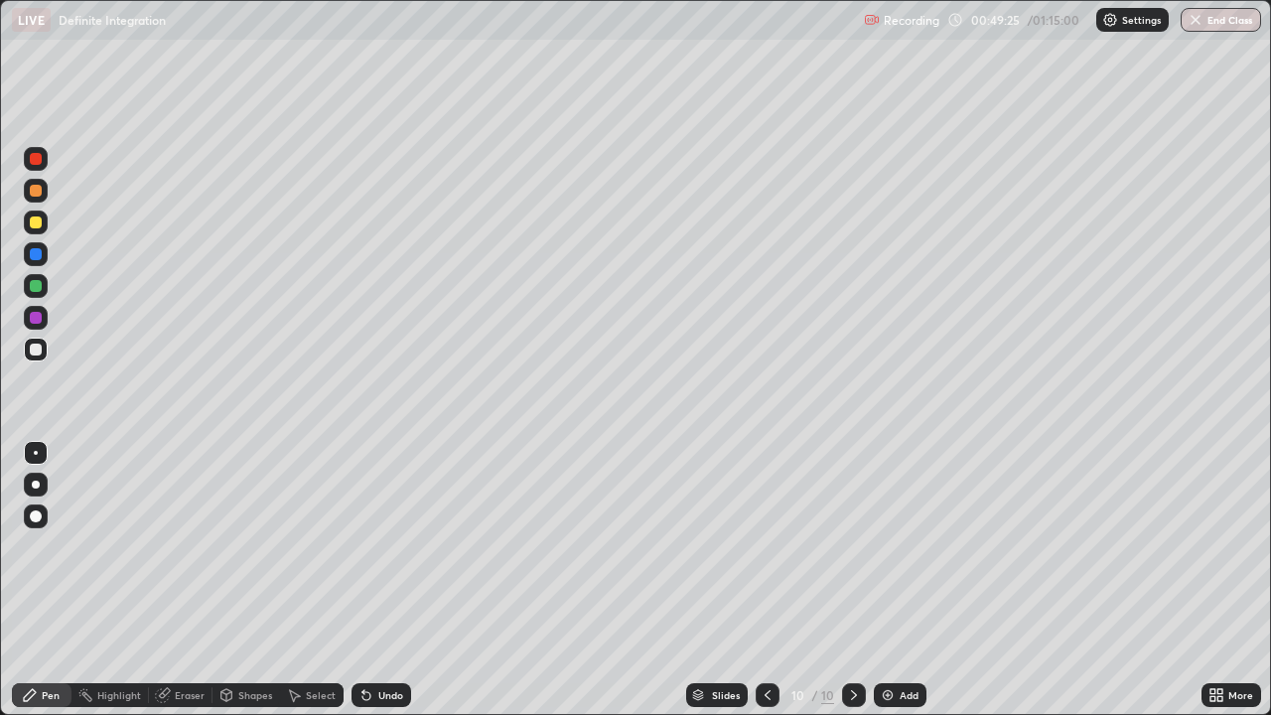
click at [40, 350] on div at bounding box center [36, 350] width 12 height 12
click at [192, 580] on div "Eraser" at bounding box center [190, 695] width 30 height 10
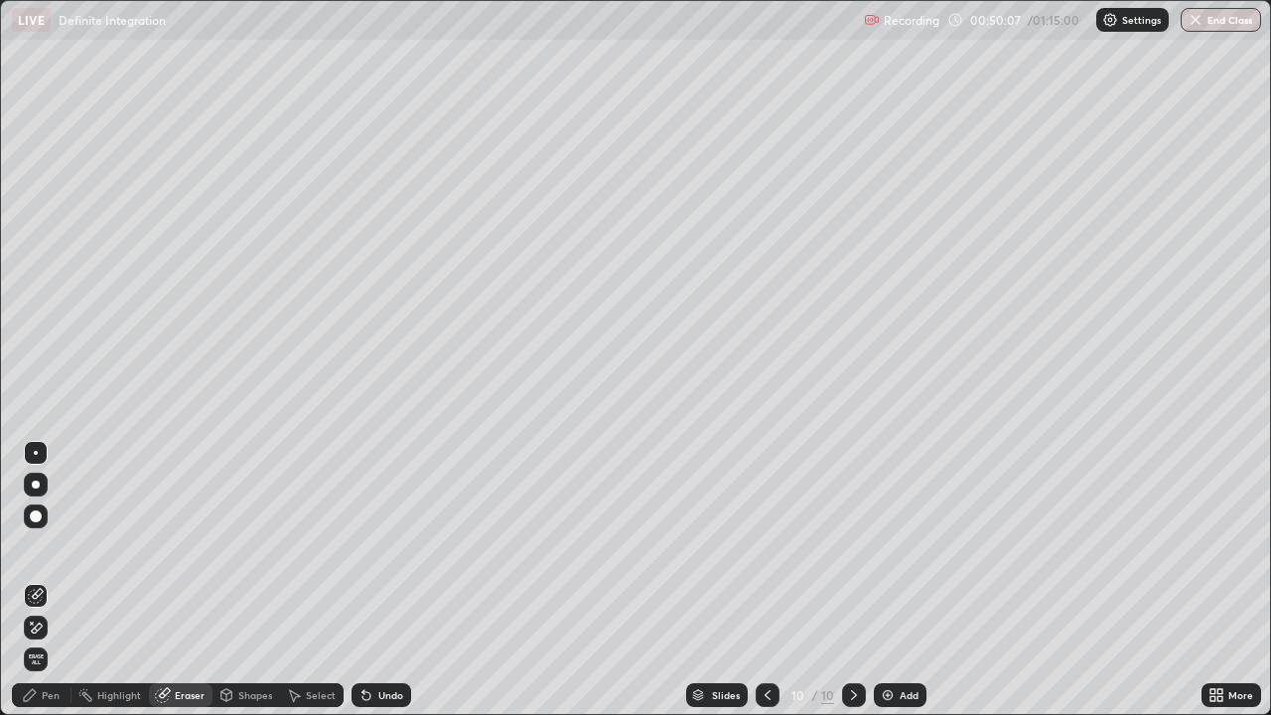
click at [53, 580] on div "Pen" at bounding box center [51, 695] width 18 height 10
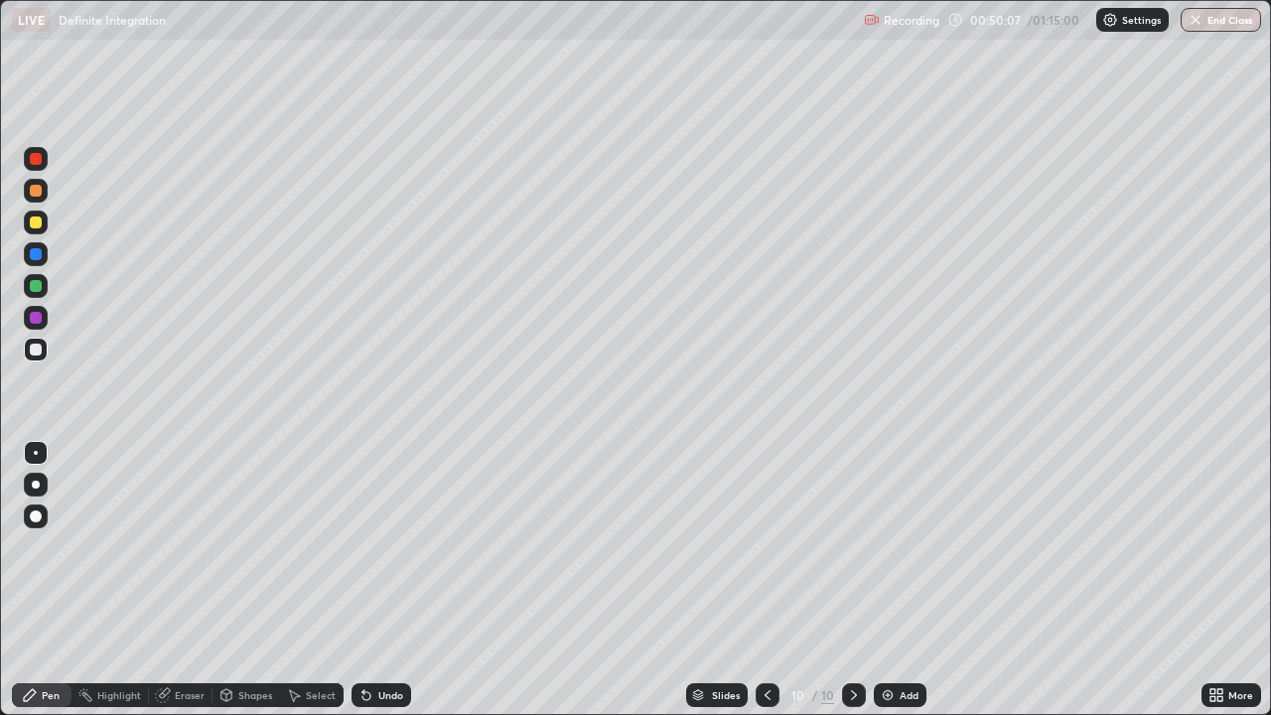
click at [43, 358] on div at bounding box center [36, 350] width 24 height 24
click at [34, 288] on div at bounding box center [36, 286] width 12 height 12
click at [45, 352] on div at bounding box center [36, 350] width 24 height 24
click at [883, 580] on div "Add" at bounding box center [900, 695] width 53 height 24
click at [35, 348] on div at bounding box center [36, 350] width 12 height 12
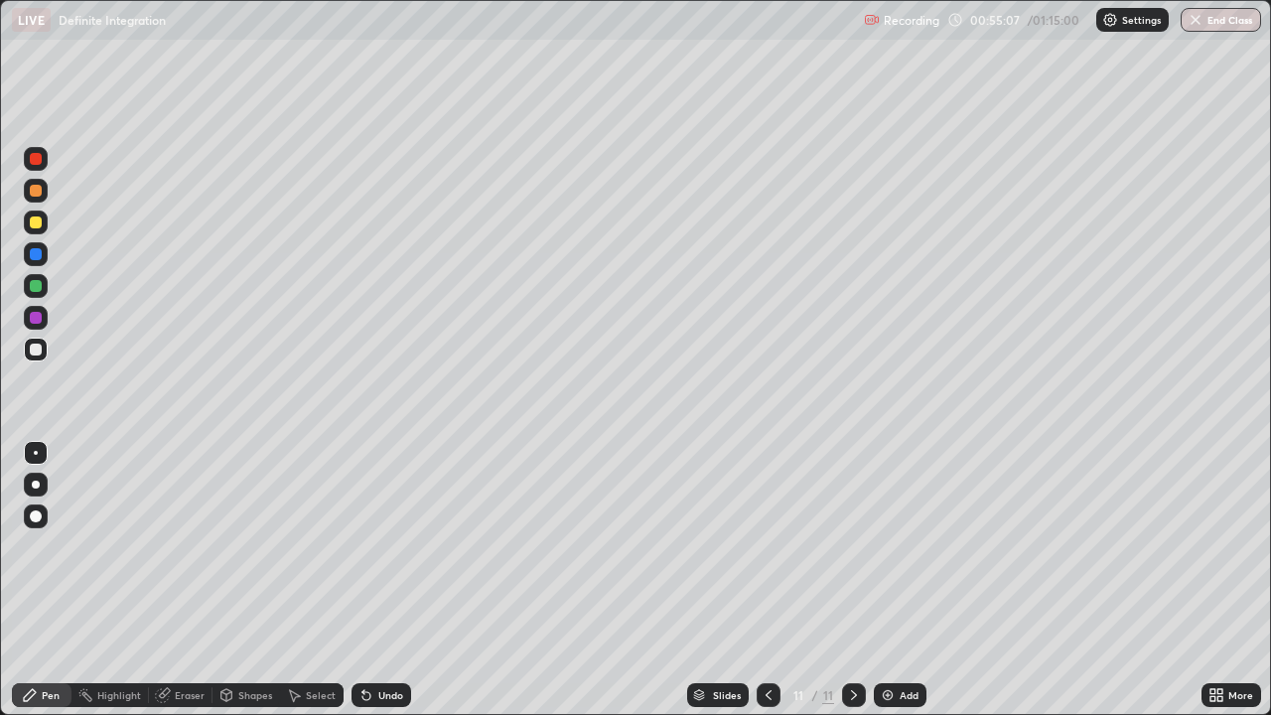
click at [35, 347] on div at bounding box center [36, 350] width 12 height 12
click at [757, 580] on div at bounding box center [769, 695] width 24 height 24
click at [852, 580] on icon at bounding box center [854, 695] width 16 height 16
click at [37, 350] on div at bounding box center [36, 350] width 12 height 12
click at [39, 222] on div at bounding box center [36, 223] width 12 height 12
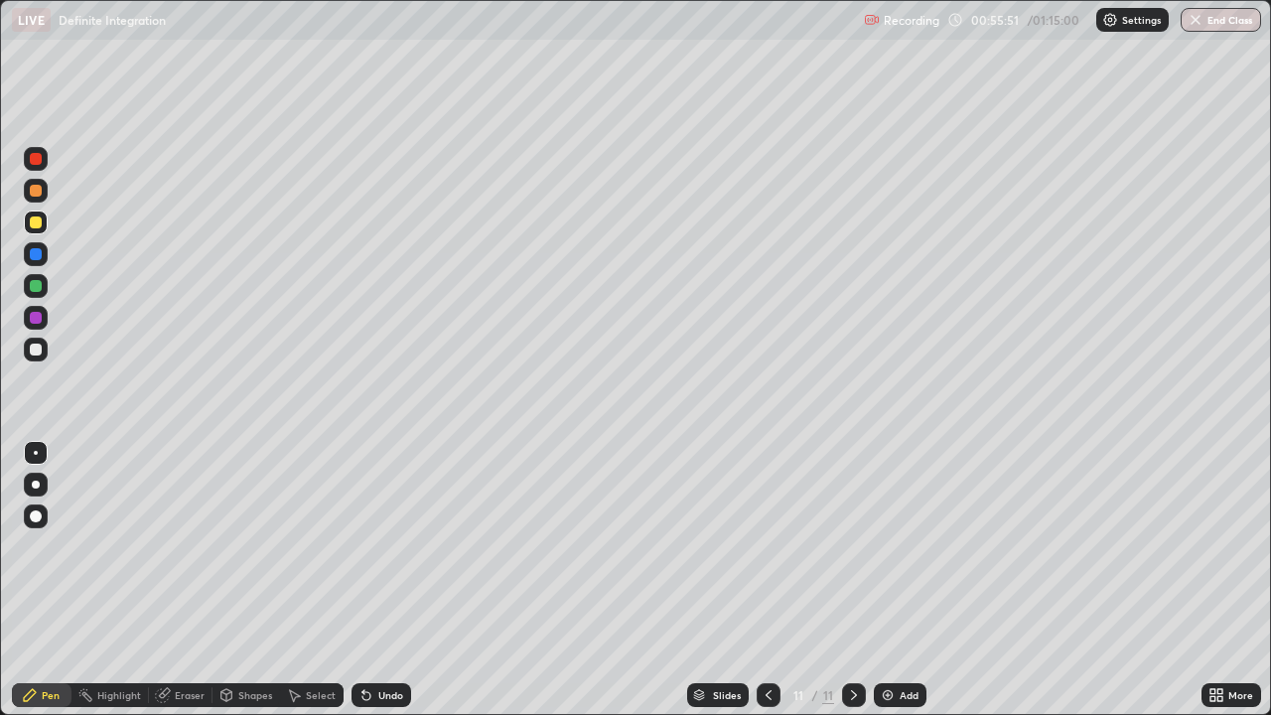
click at [41, 352] on div at bounding box center [36, 350] width 12 height 12
click at [194, 580] on div "Eraser" at bounding box center [190, 695] width 30 height 10
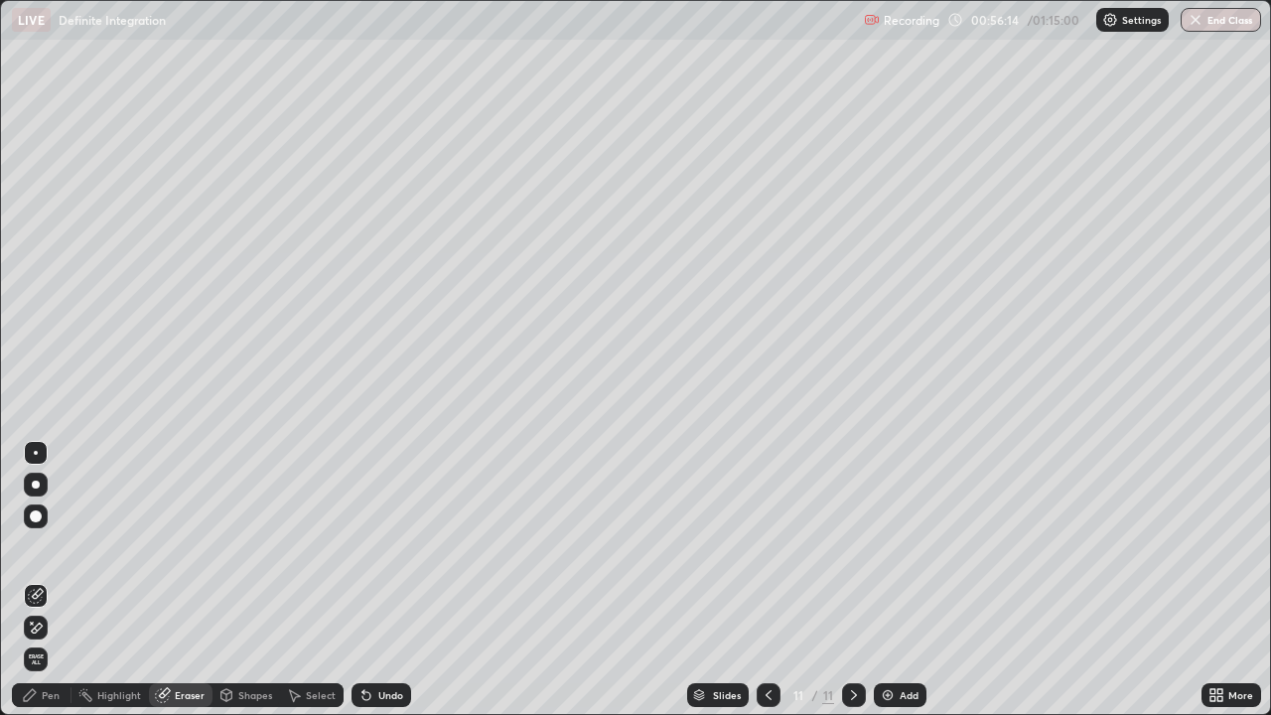
click at [56, 580] on div "Pen" at bounding box center [42, 695] width 60 height 24
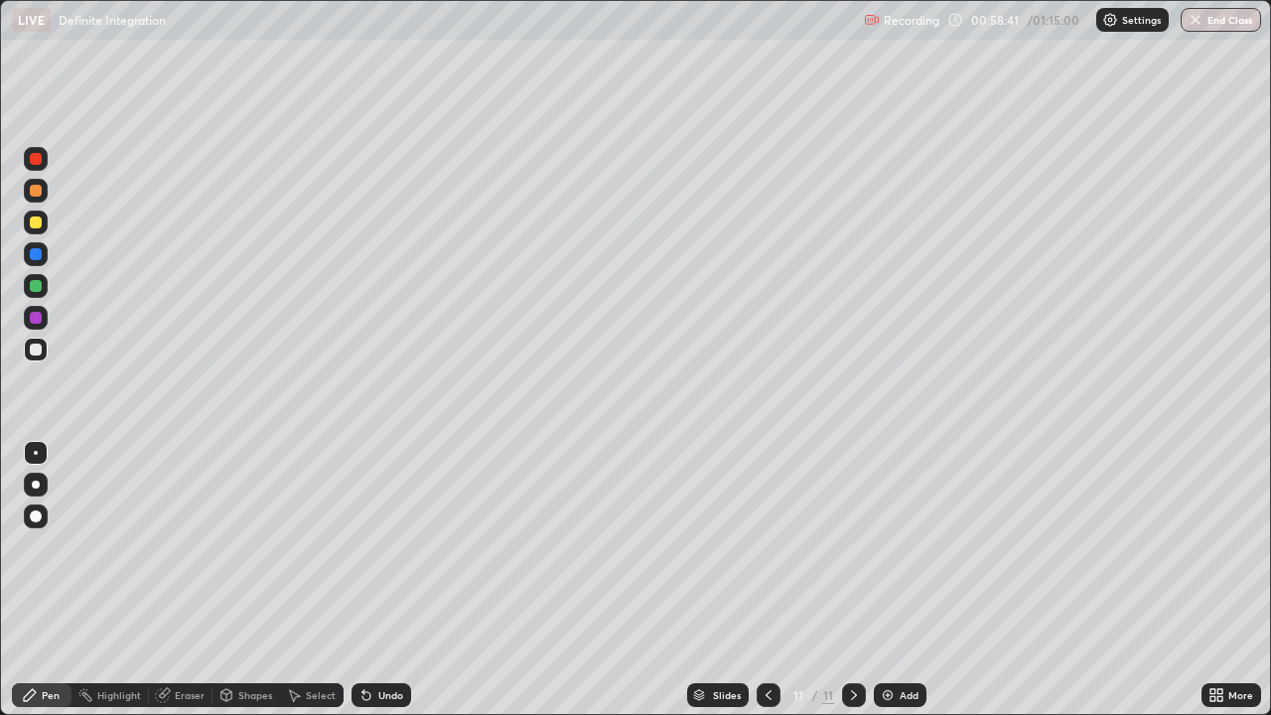
click at [35, 286] on div at bounding box center [36, 286] width 12 height 12
click at [896, 580] on div "Add" at bounding box center [900, 695] width 53 height 24
click at [37, 351] on div at bounding box center [36, 350] width 12 height 12
click at [37, 345] on div at bounding box center [36, 350] width 12 height 12
click at [37, 351] on div at bounding box center [36, 350] width 12 height 12
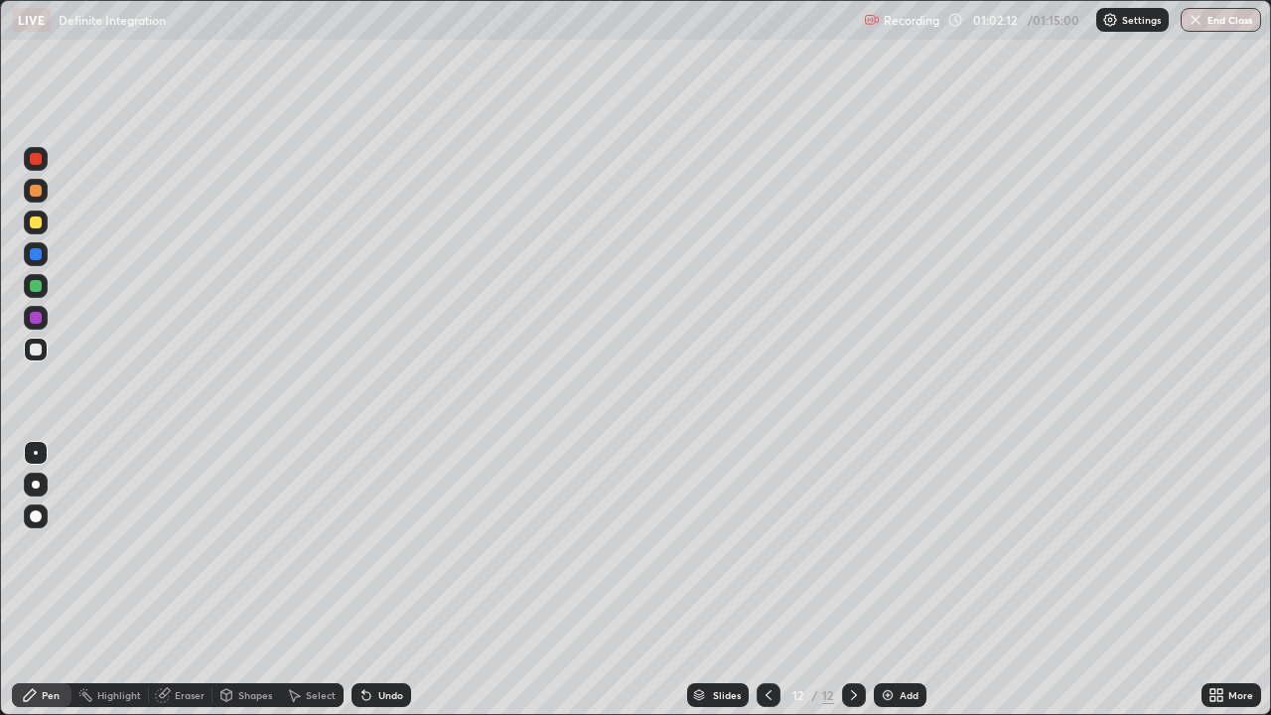
click at [40, 351] on div at bounding box center [36, 350] width 12 height 12
click at [43, 350] on div at bounding box center [36, 350] width 24 height 24
click at [32, 284] on div at bounding box center [36, 286] width 12 height 12
click at [39, 346] on div at bounding box center [36, 350] width 12 height 12
click at [40, 354] on div at bounding box center [36, 350] width 12 height 12
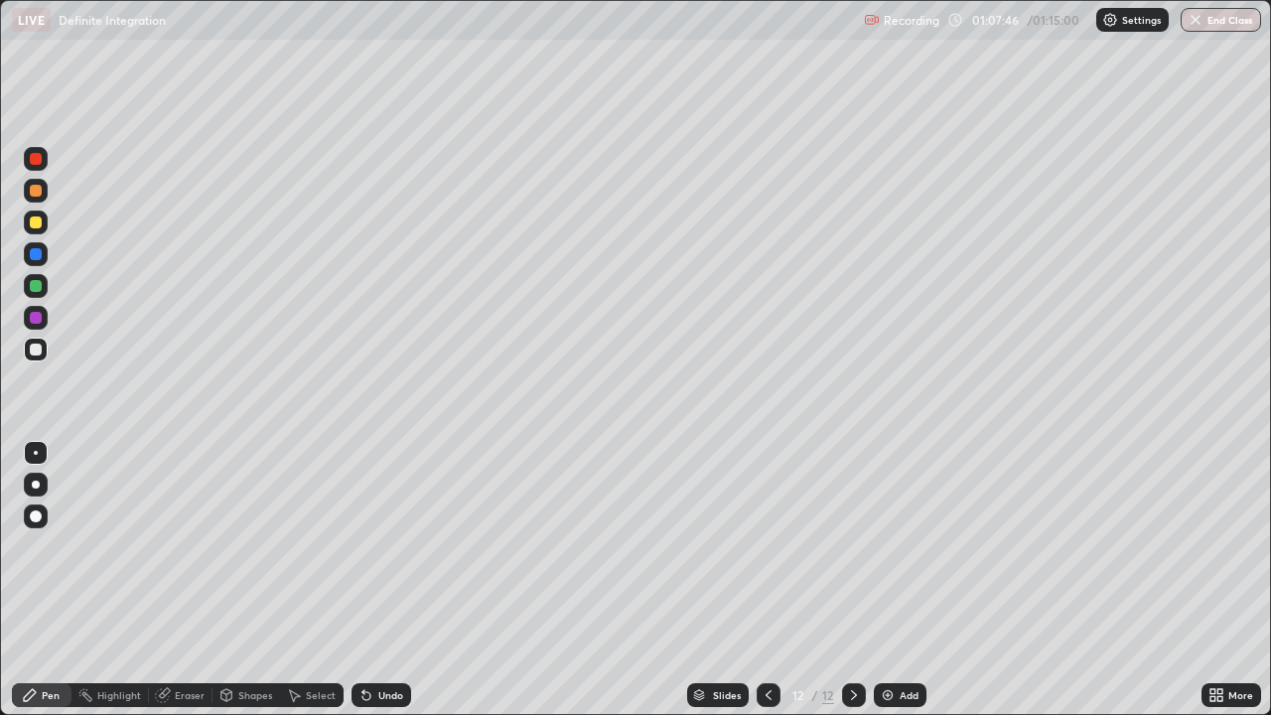
click at [950, 580] on div "Slides 12 / 12 Add" at bounding box center [806, 695] width 791 height 40
click at [907, 580] on div "Add" at bounding box center [909, 695] width 19 height 10
click at [39, 351] on div at bounding box center [36, 350] width 12 height 12
click at [765, 580] on div at bounding box center [769, 695] width 24 height 40
click at [849, 580] on icon at bounding box center [854, 695] width 16 height 16
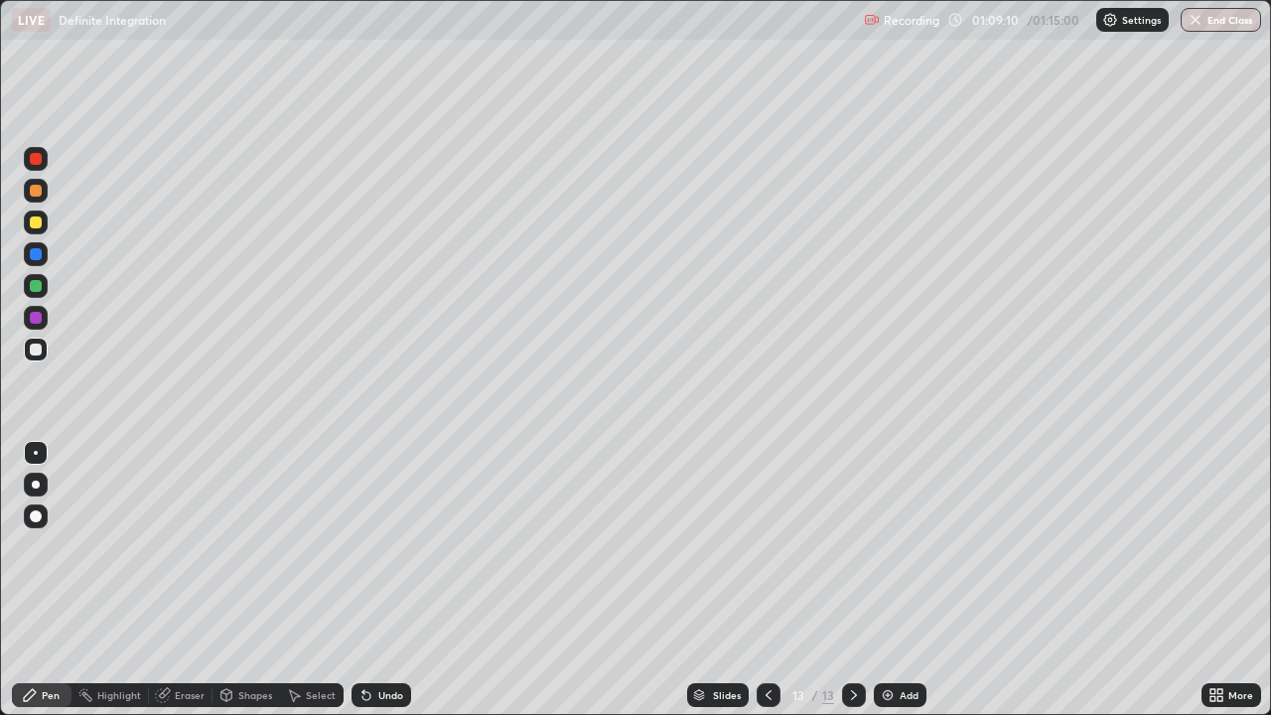
click at [166, 580] on icon at bounding box center [163, 695] width 16 height 16
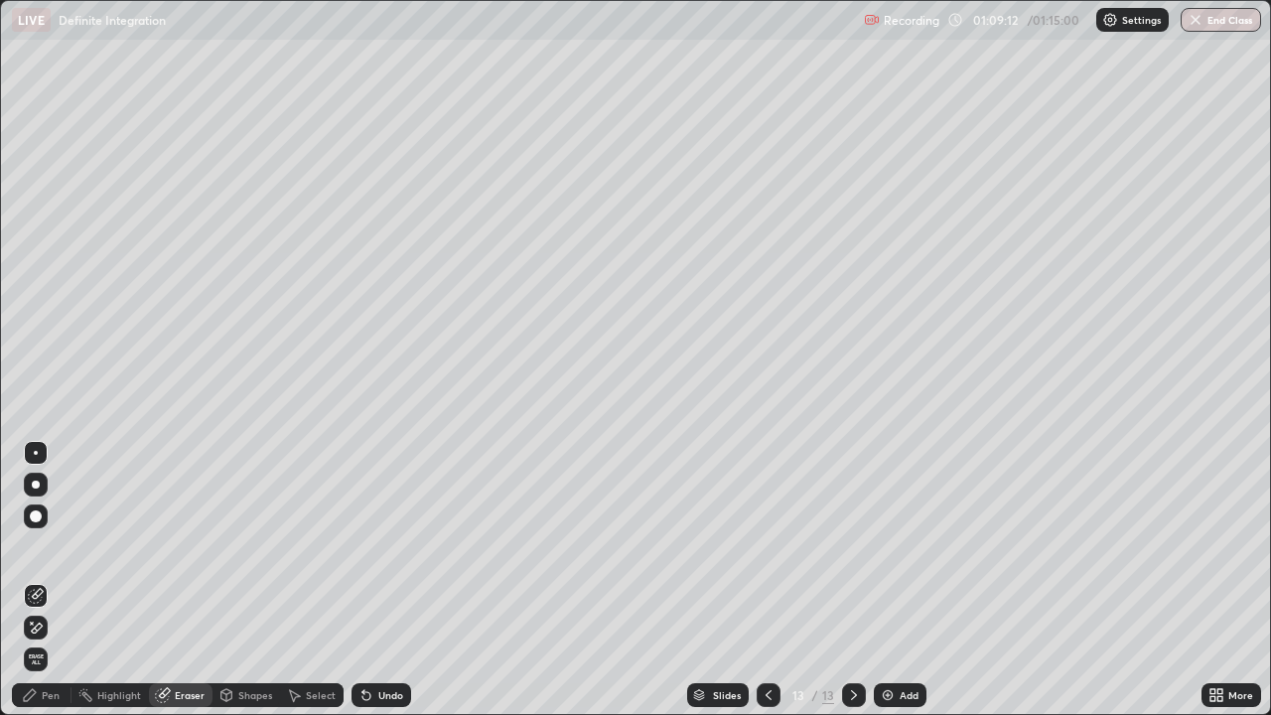
click at [61, 580] on div "Pen" at bounding box center [42, 695] width 60 height 24
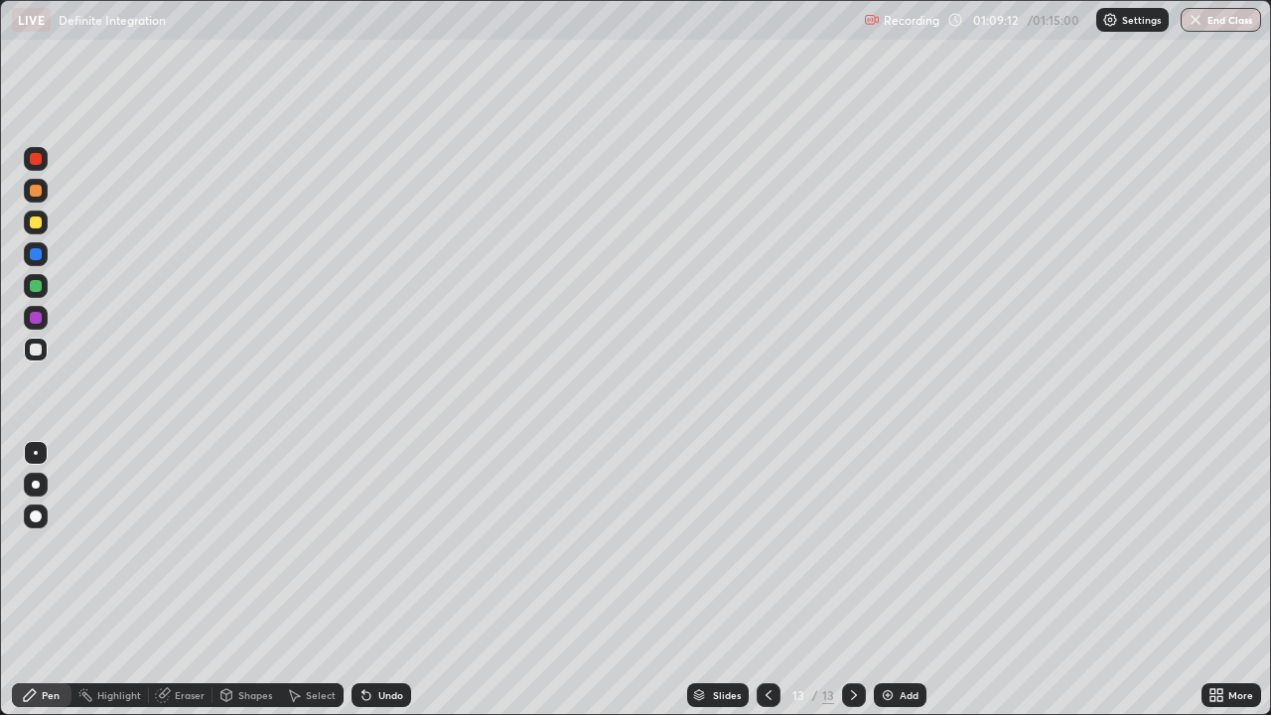
click at [34, 355] on div at bounding box center [36, 350] width 12 height 12
click at [173, 580] on div "Eraser" at bounding box center [181, 695] width 64 height 24
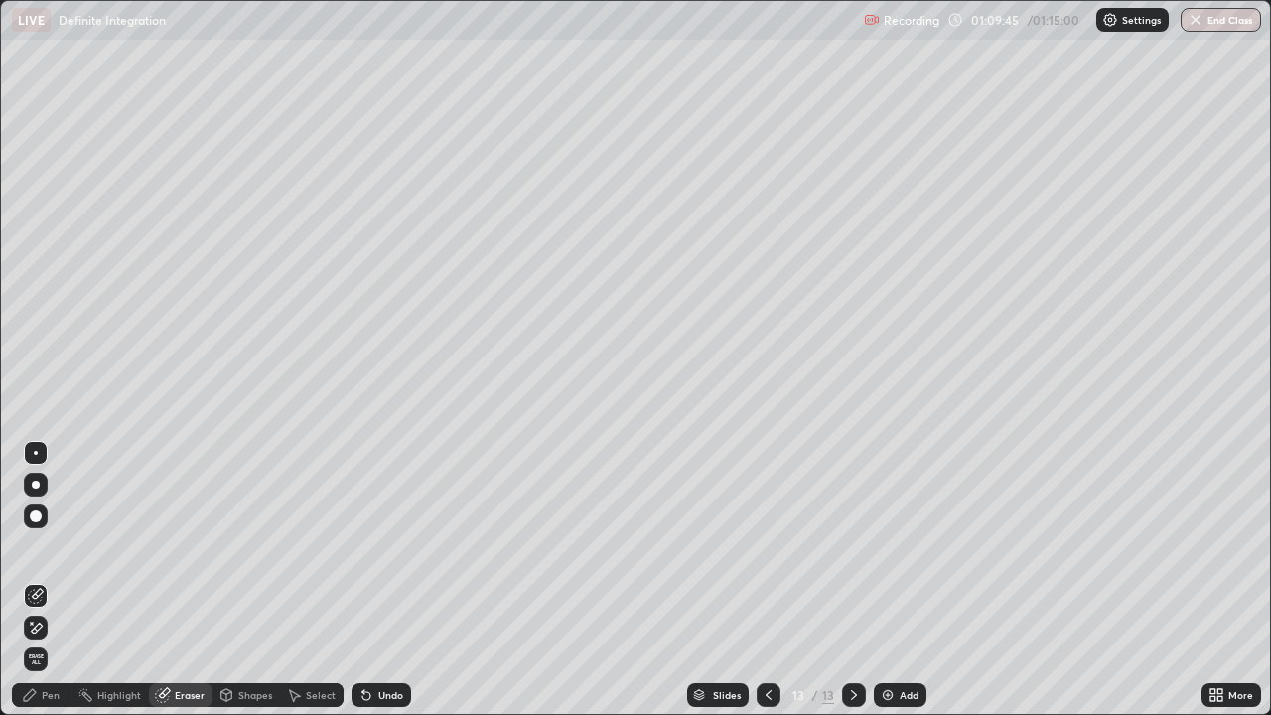
click at [65, 580] on div "Pen" at bounding box center [42, 695] width 60 height 24
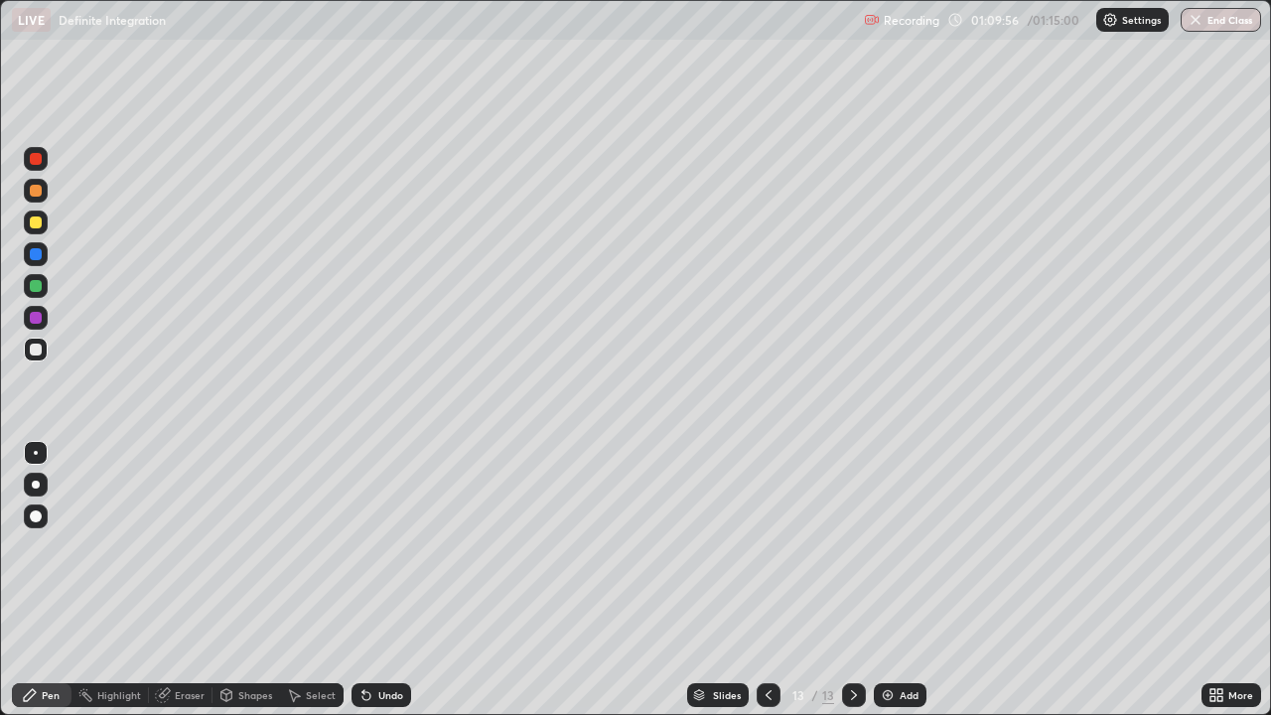
click at [44, 288] on div at bounding box center [36, 286] width 24 height 24
click at [44, 316] on div at bounding box center [36, 318] width 24 height 24
click at [1219, 23] on button "End Class" at bounding box center [1222, 20] width 78 height 24
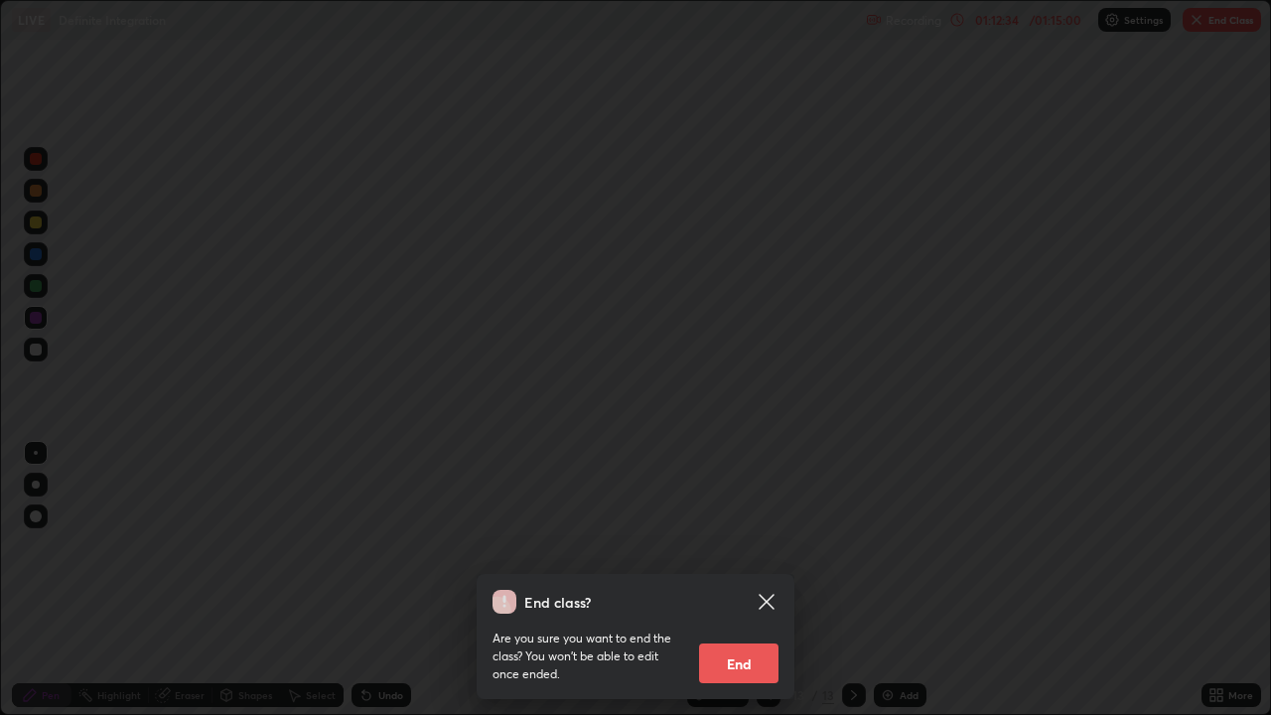
click at [751, 580] on button "End" at bounding box center [738, 664] width 79 height 40
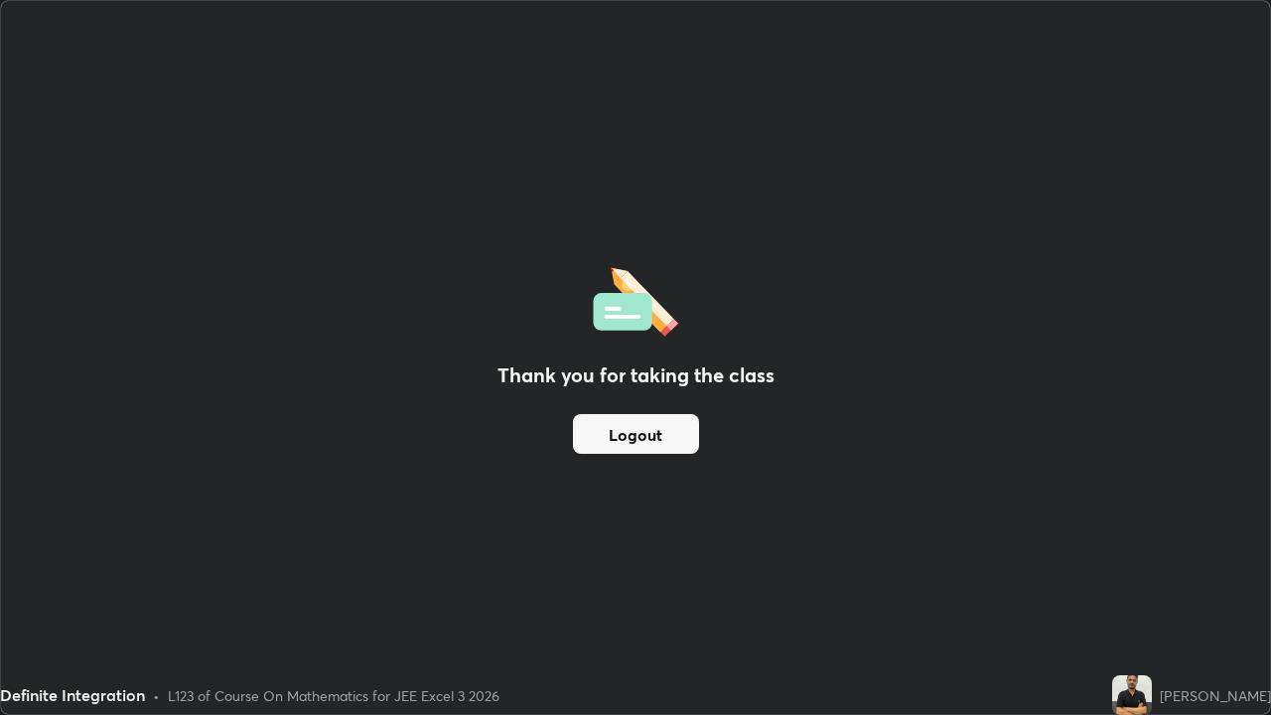
click at [670, 431] on button "Logout" at bounding box center [636, 434] width 126 height 40
click at [669, 439] on button "Logout" at bounding box center [636, 434] width 126 height 40
